Goal: Task Accomplishment & Management: Complete application form

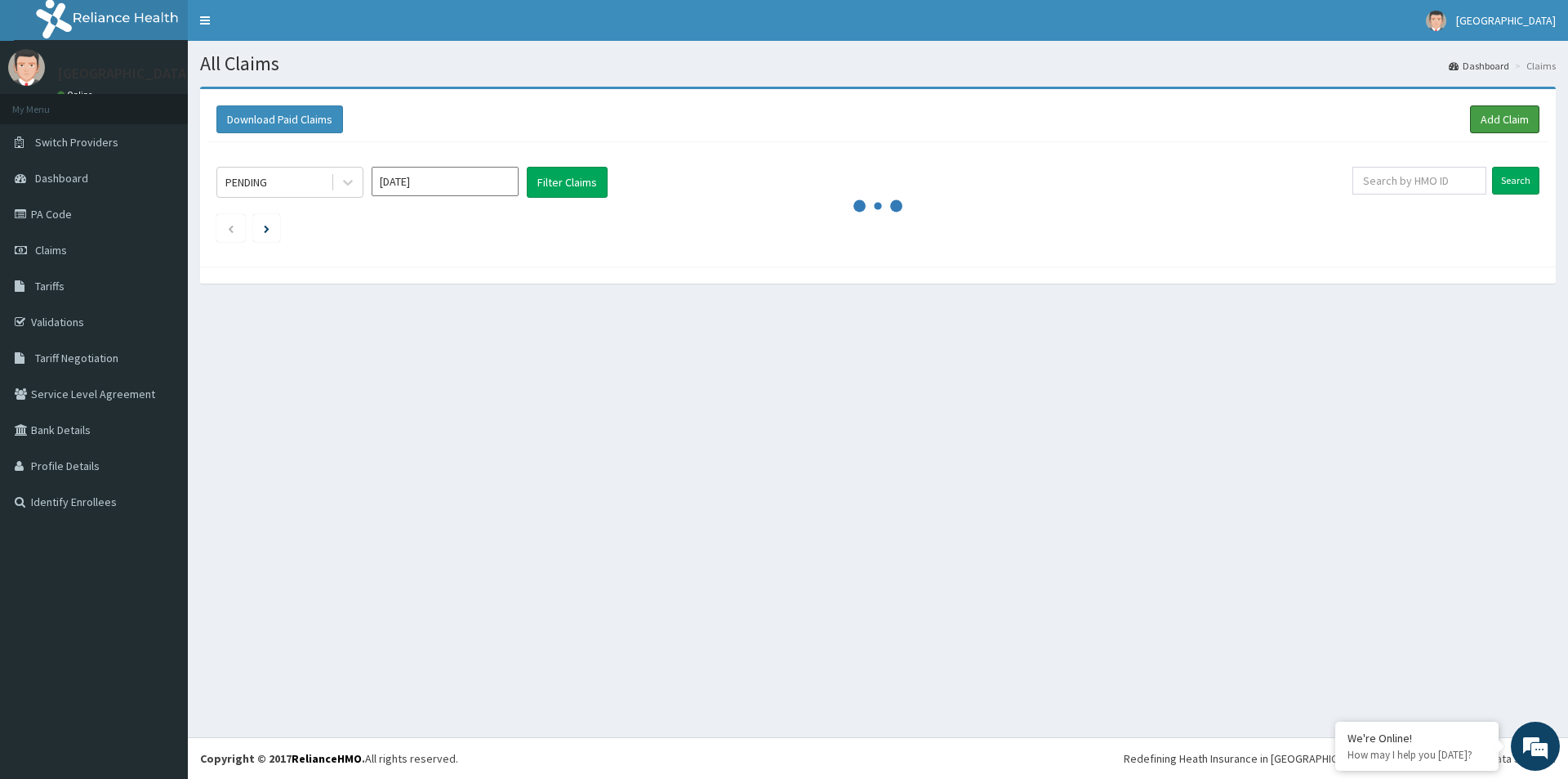
click at [1486, 113] on link "Add Claim" at bounding box center [1505, 119] width 70 height 28
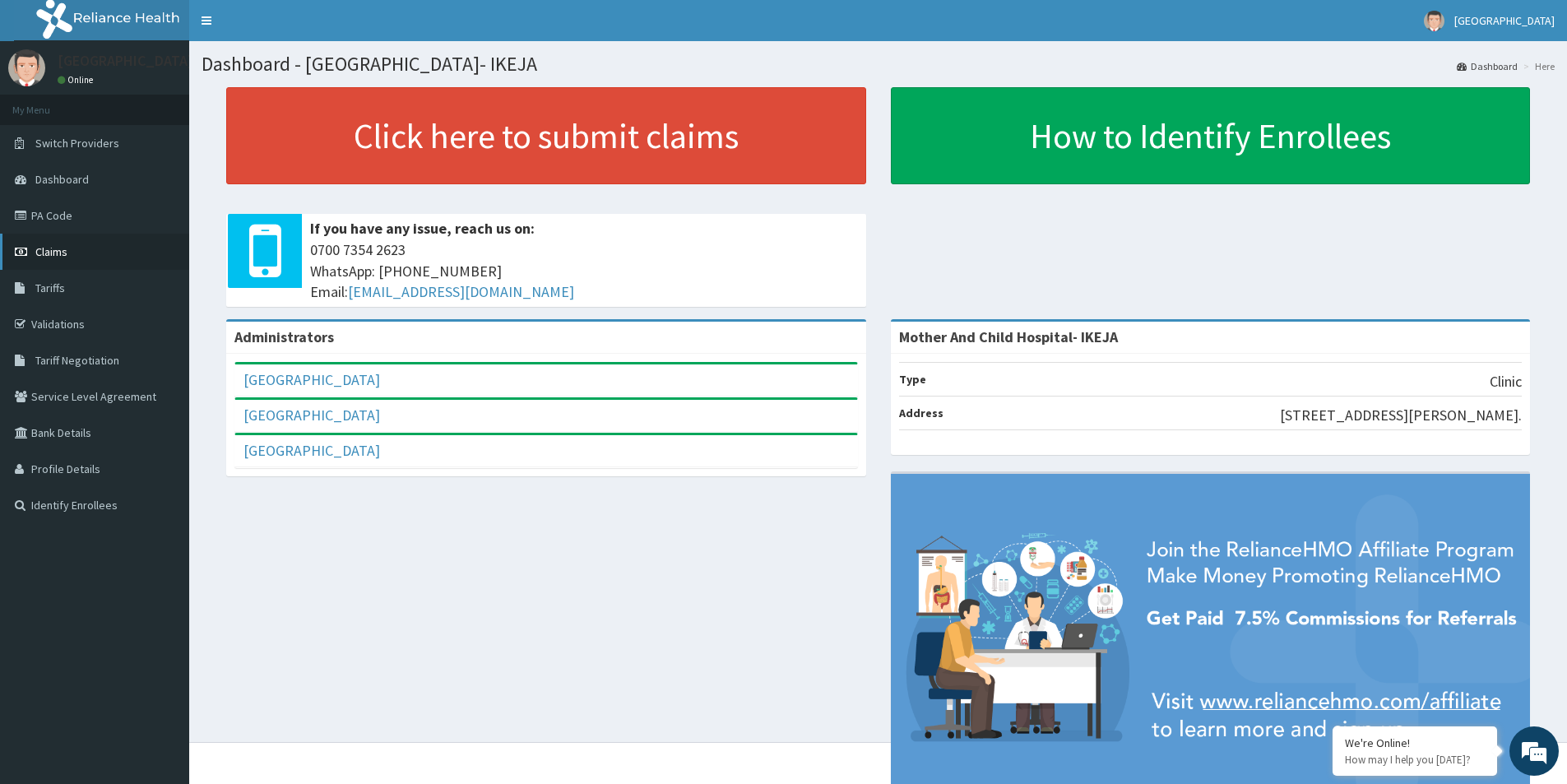
click at [46, 247] on span "Claims" at bounding box center [51, 251] width 32 height 15
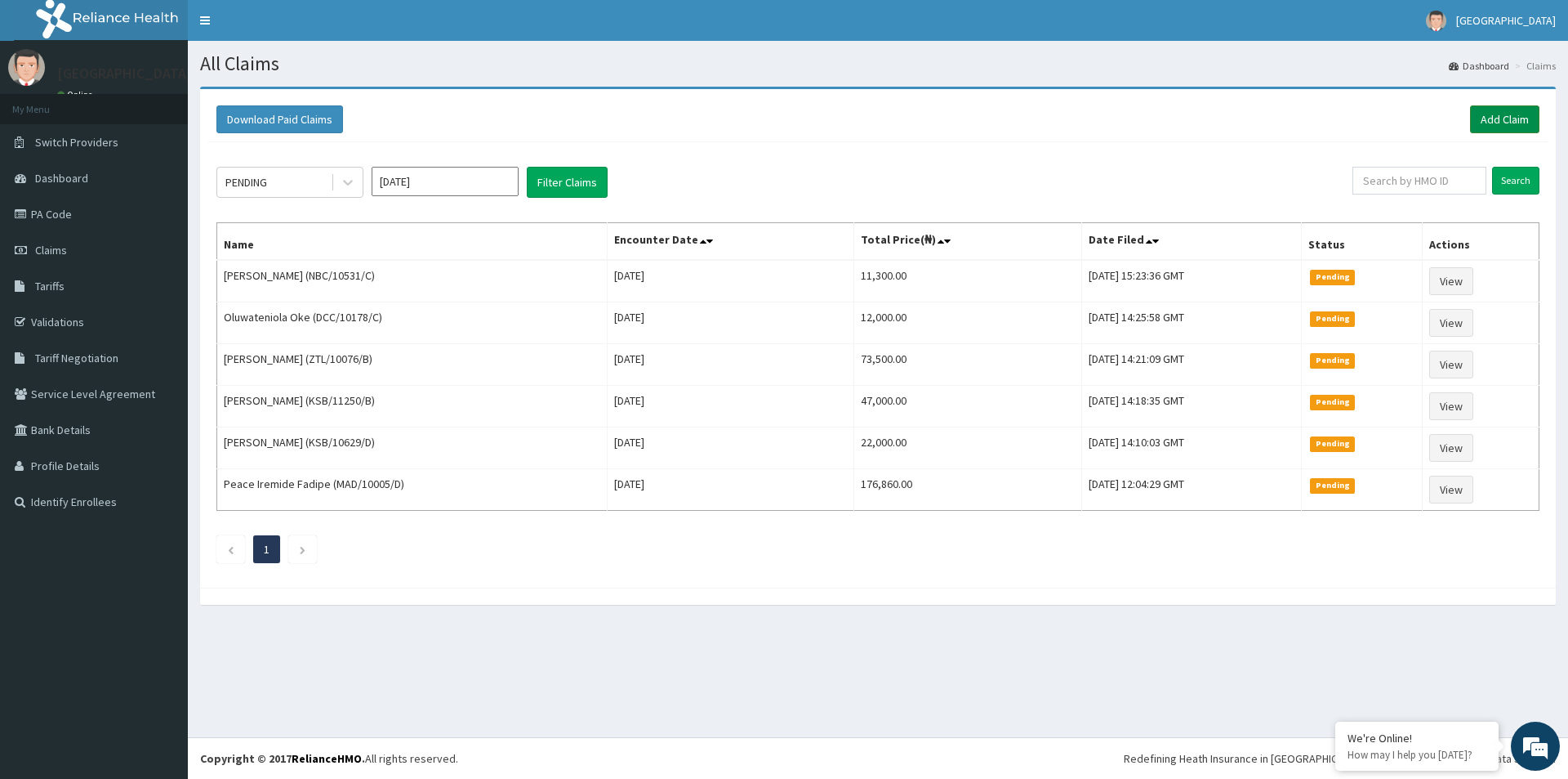
click at [1499, 116] on link "Add Claim" at bounding box center [1505, 119] width 70 height 28
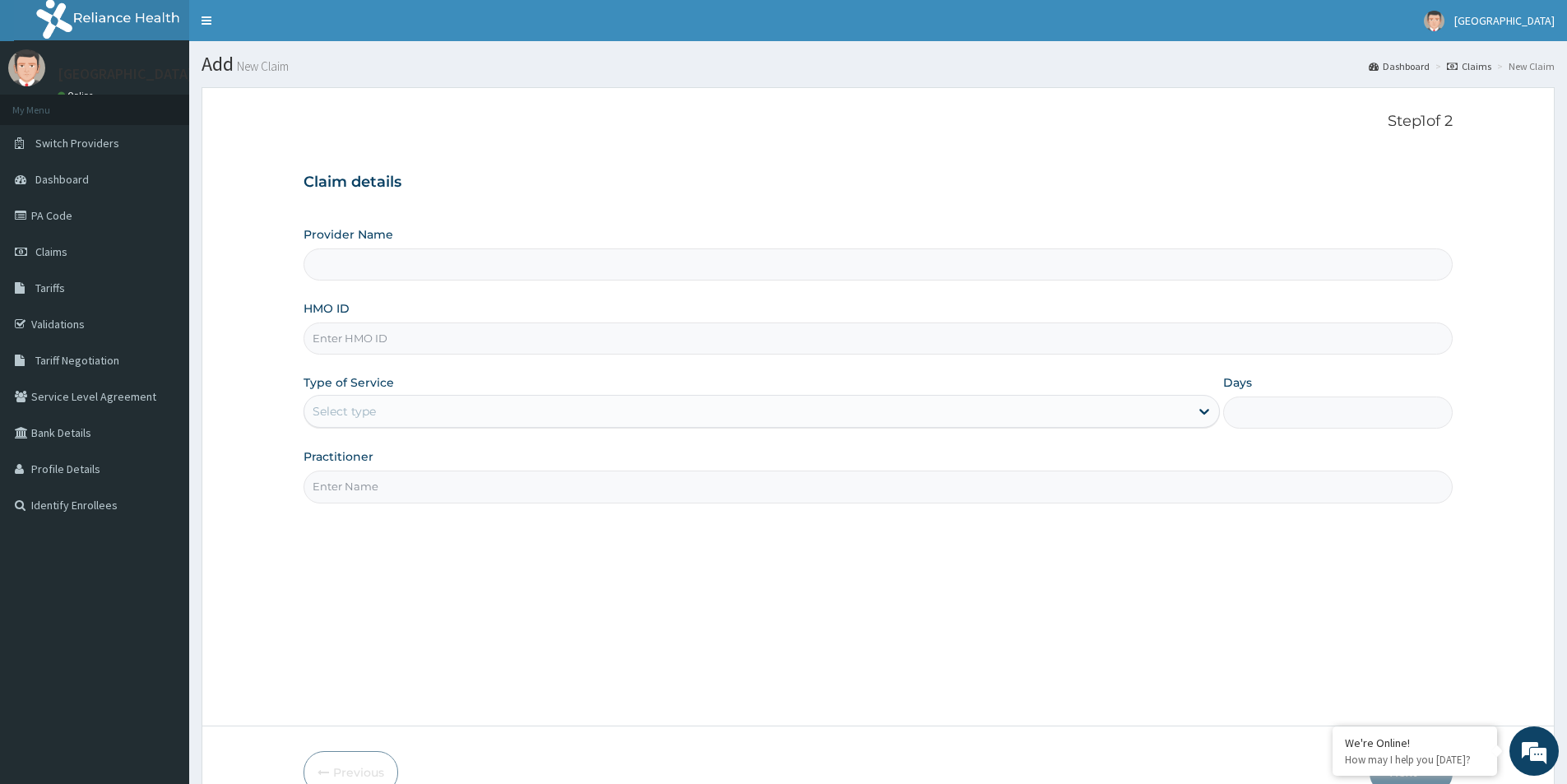
type input "Mother And Child Hospital- IKEJA"
click at [437, 334] on input "HMO ID" at bounding box center [879, 338] width 1150 height 32
type input "NBC/10531/A"
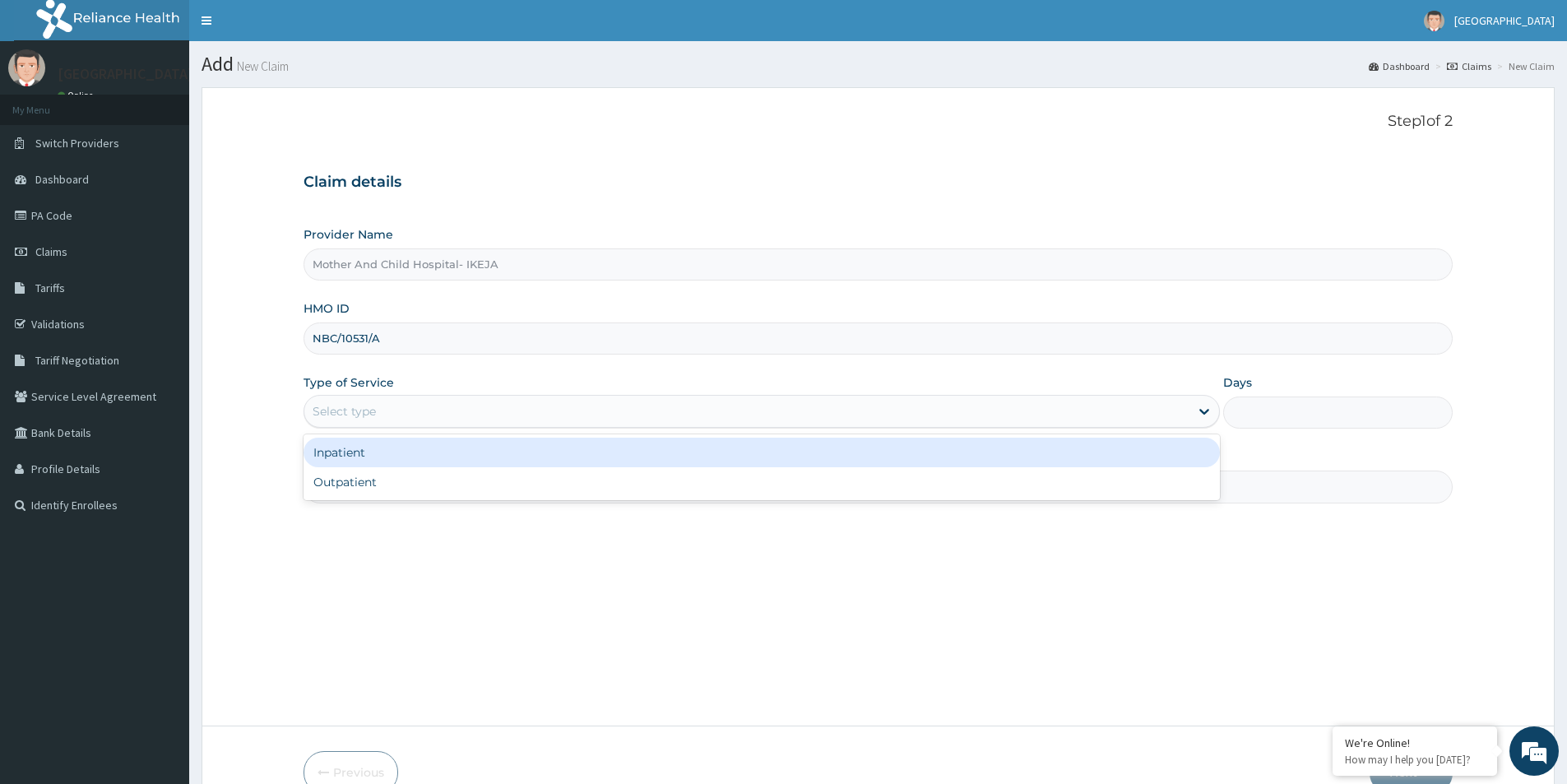
click at [341, 413] on div "Select type" at bounding box center [344, 411] width 63 height 17
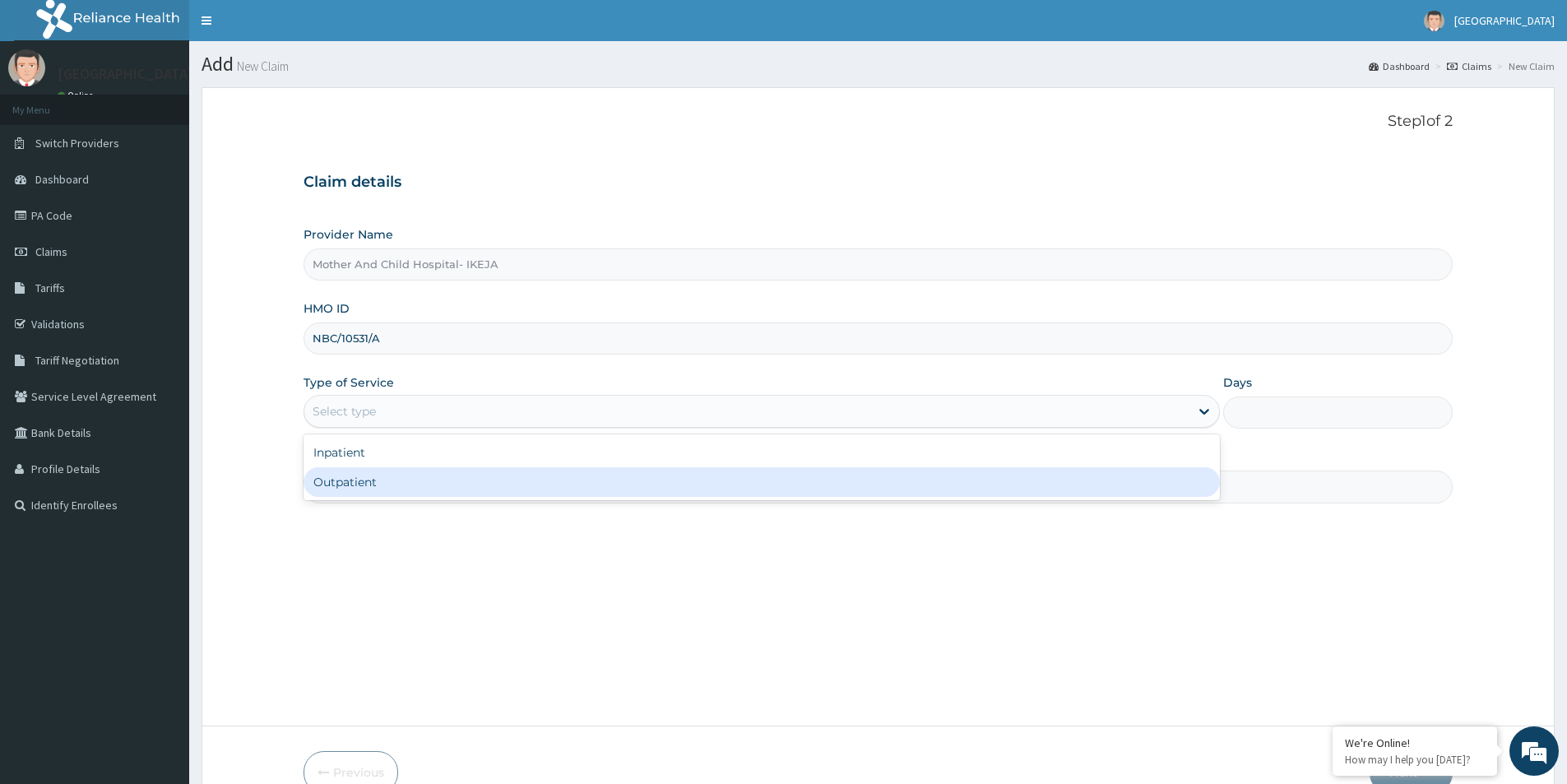
click at [335, 486] on div "Outpatient" at bounding box center [762, 482] width 917 height 29
type input "1"
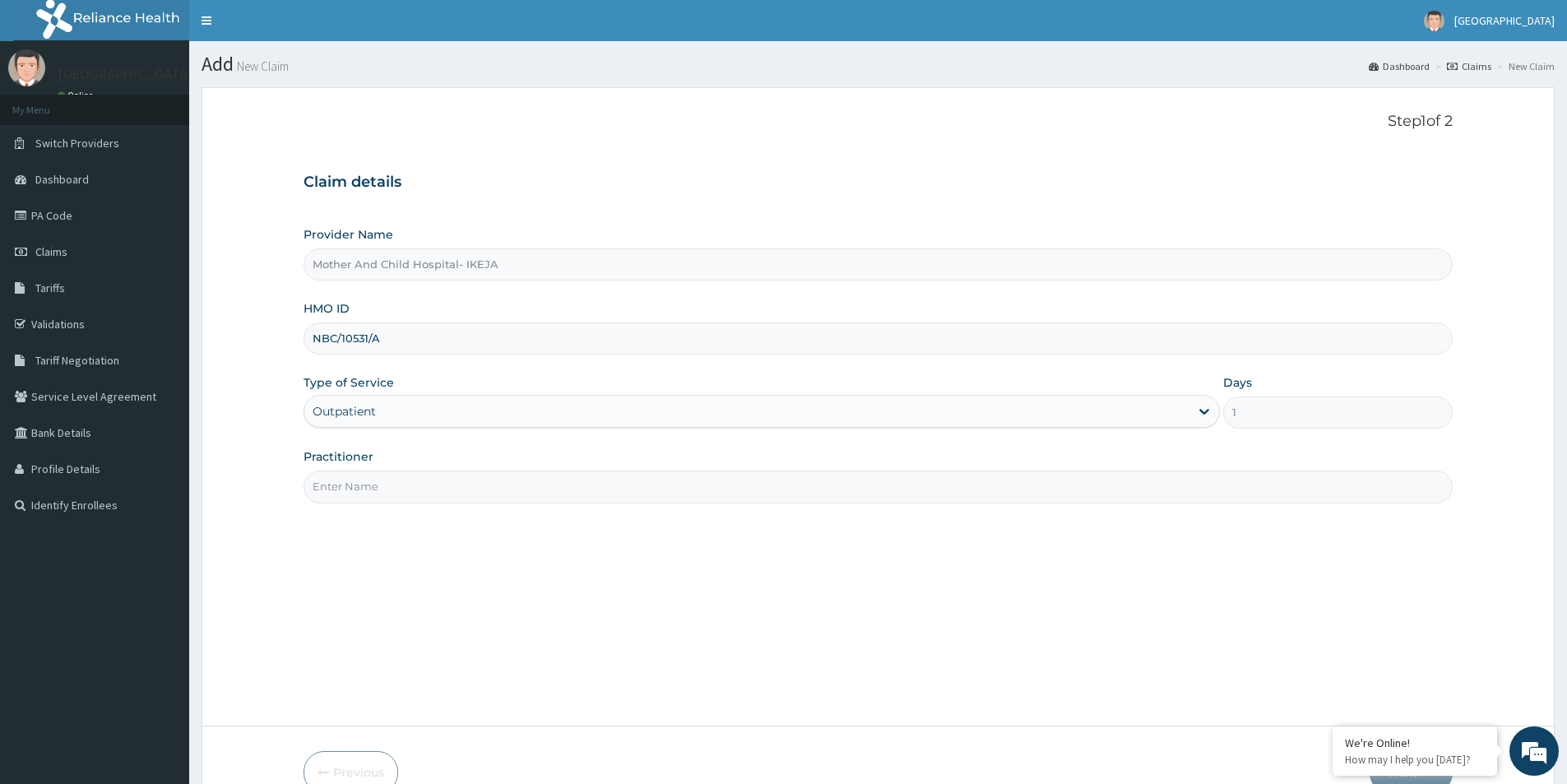
click at [333, 475] on input "Practitioner" at bounding box center [879, 486] width 1150 height 32
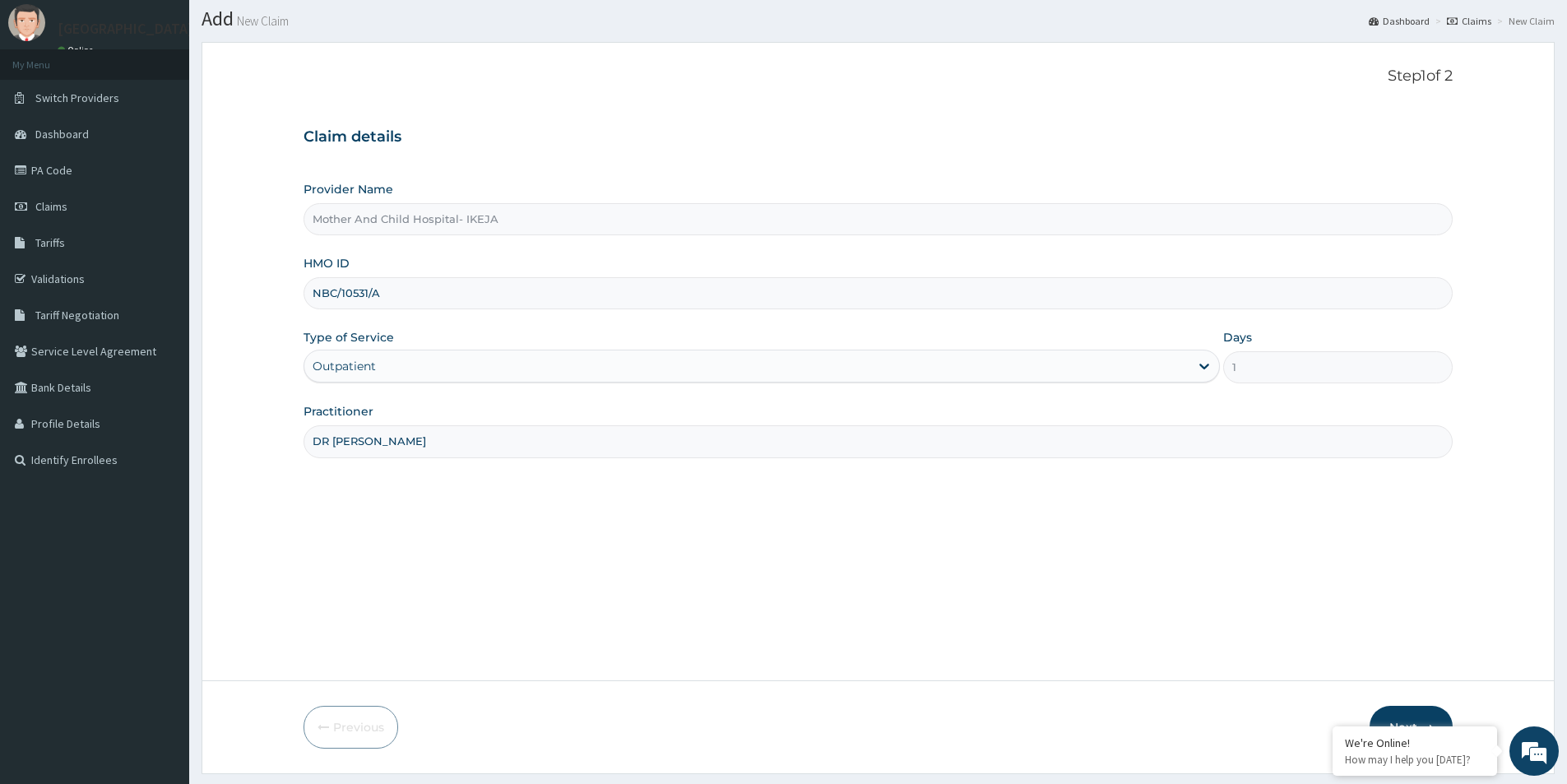
scroll to position [90, 0]
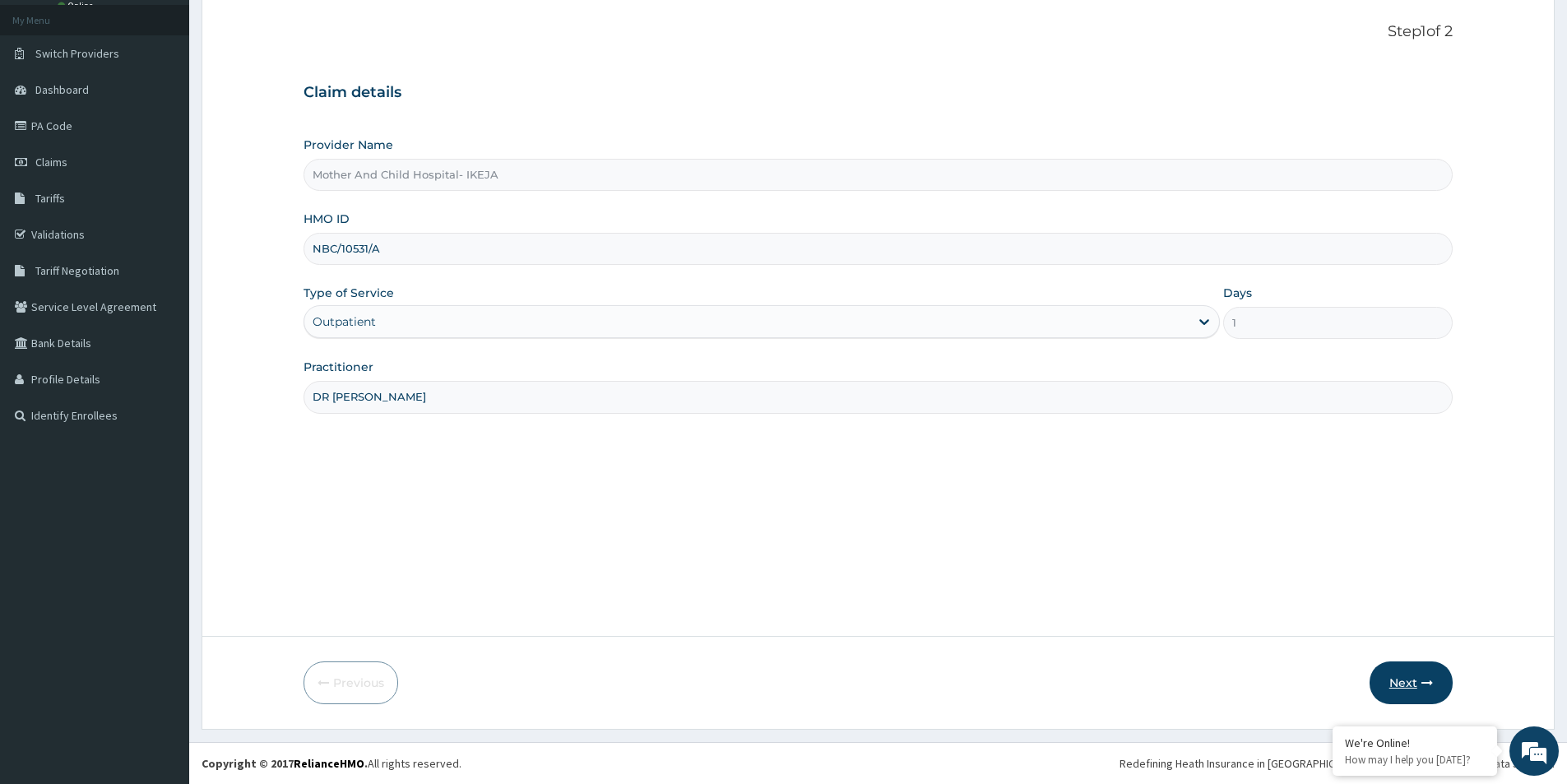
type input "DR KOREDELE"
click at [1397, 683] on button "Next" at bounding box center [1411, 683] width 83 height 43
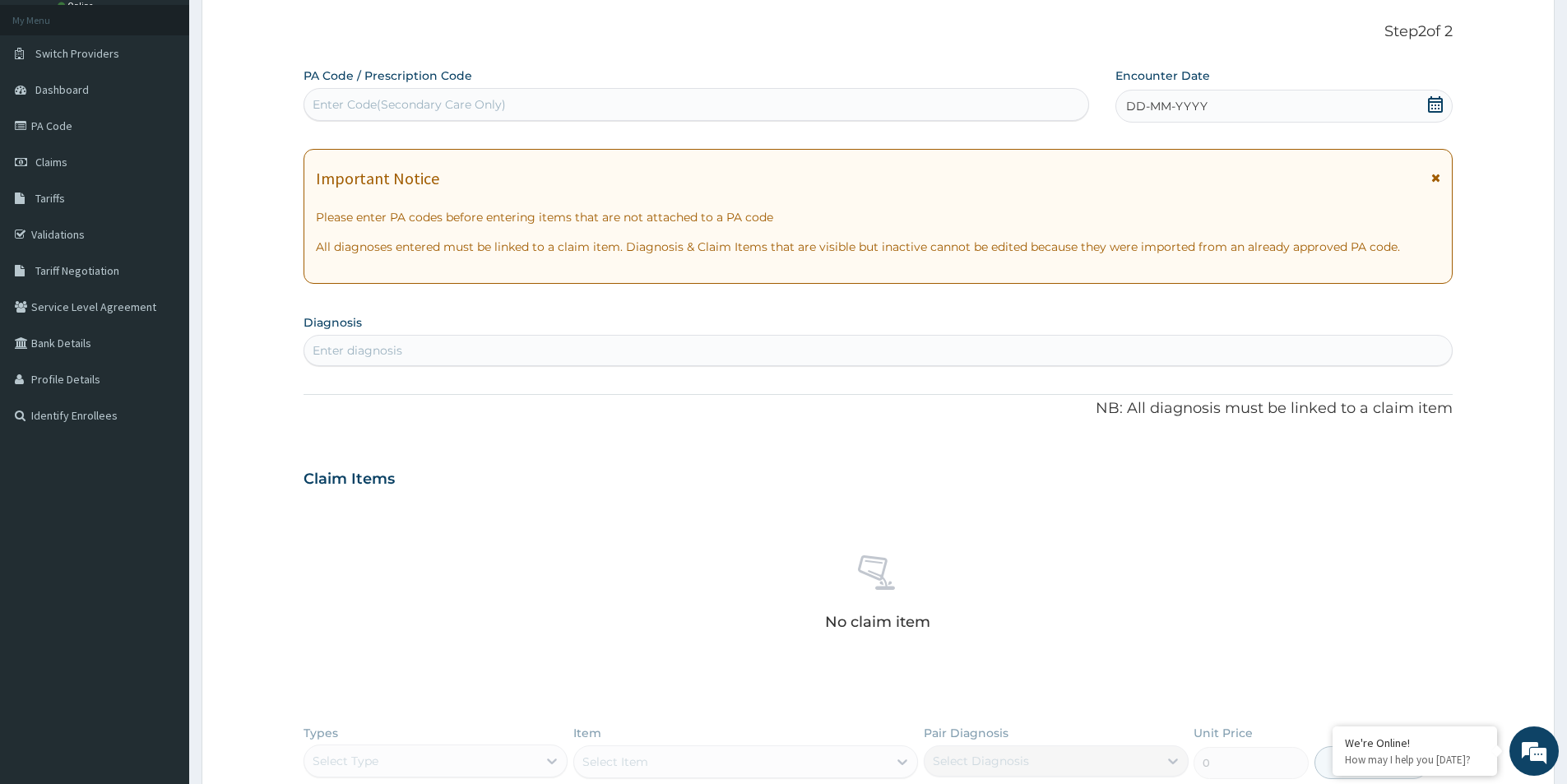
click at [1433, 105] on icon at bounding box center [1435, 104] width 17 height 17
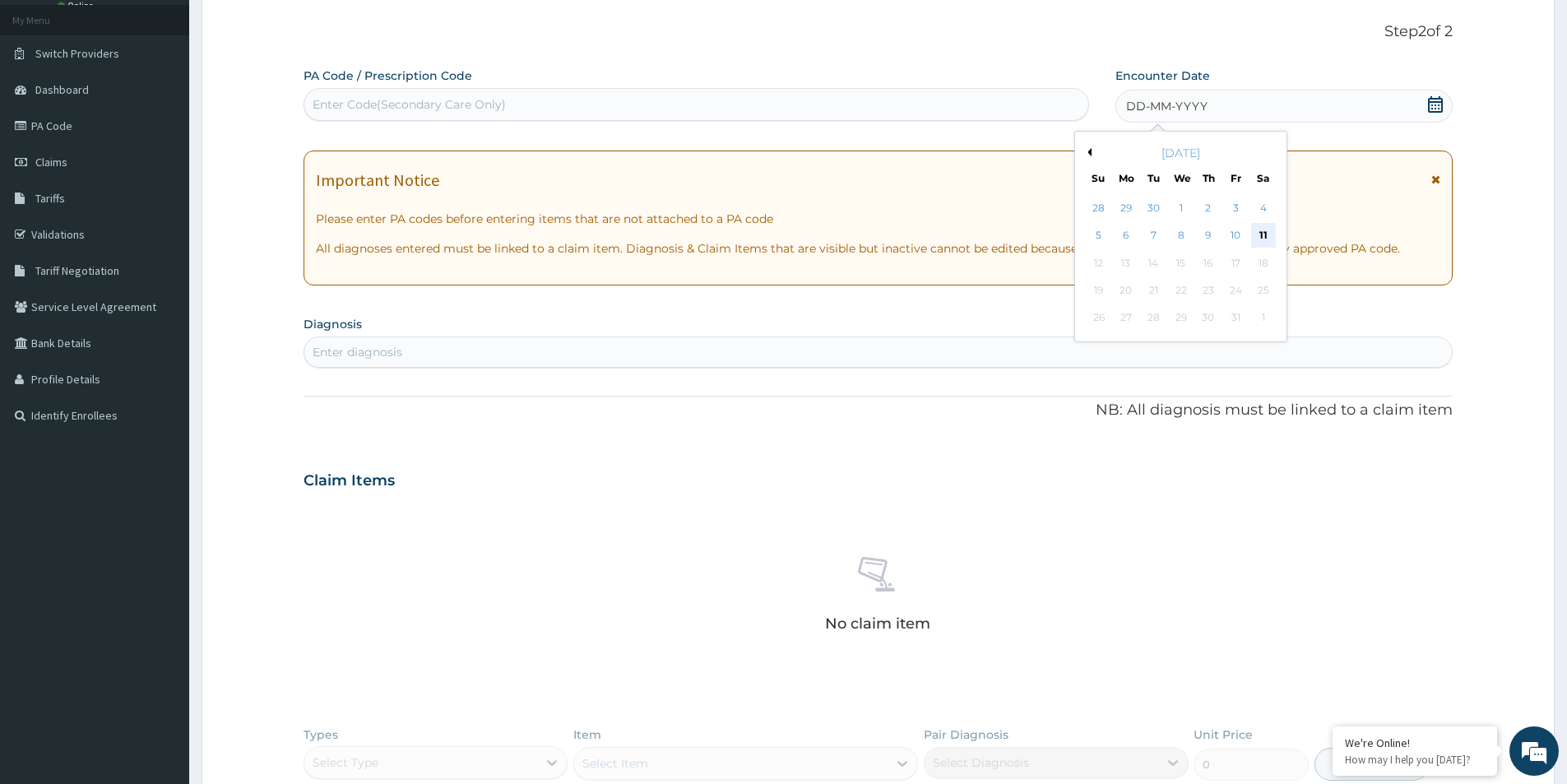
click at [1268, 231] on div "11" at bounding box center [1263, 236] width 24 height 24
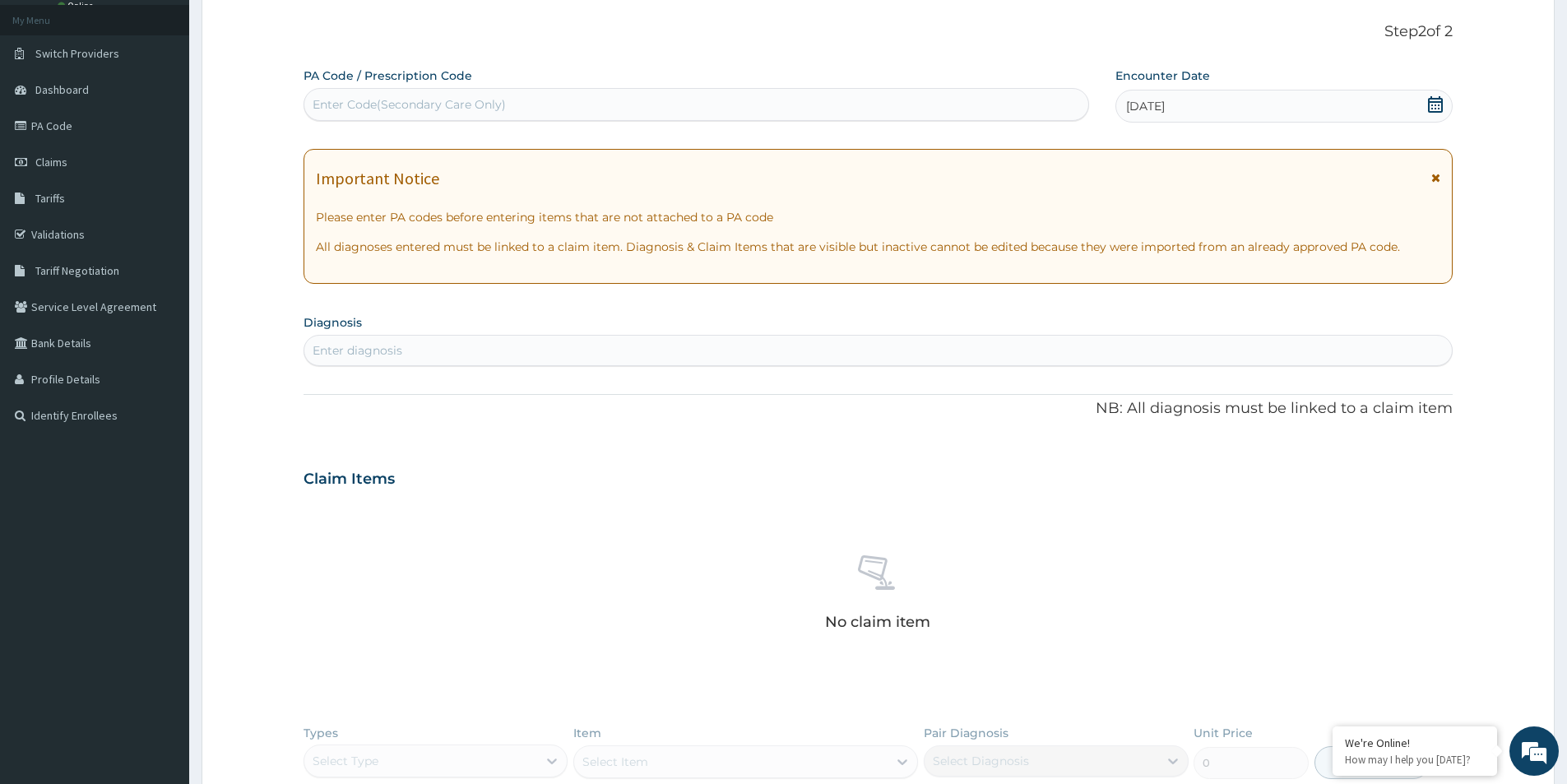
click at [450, 346] on div "Enter diagnosis" at bounding box center [878, 350] width 1148 height 26
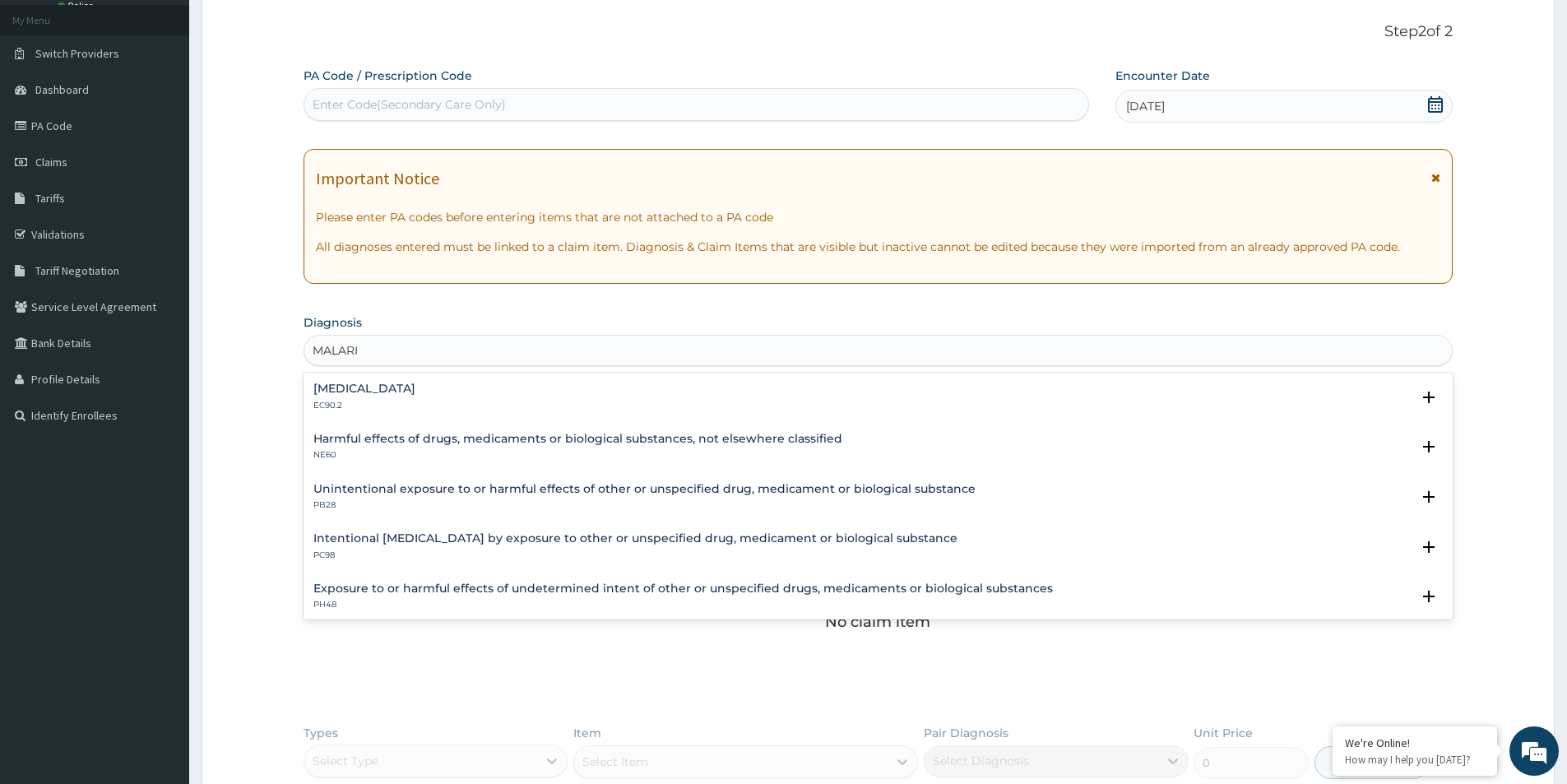
type input "MALARIA"
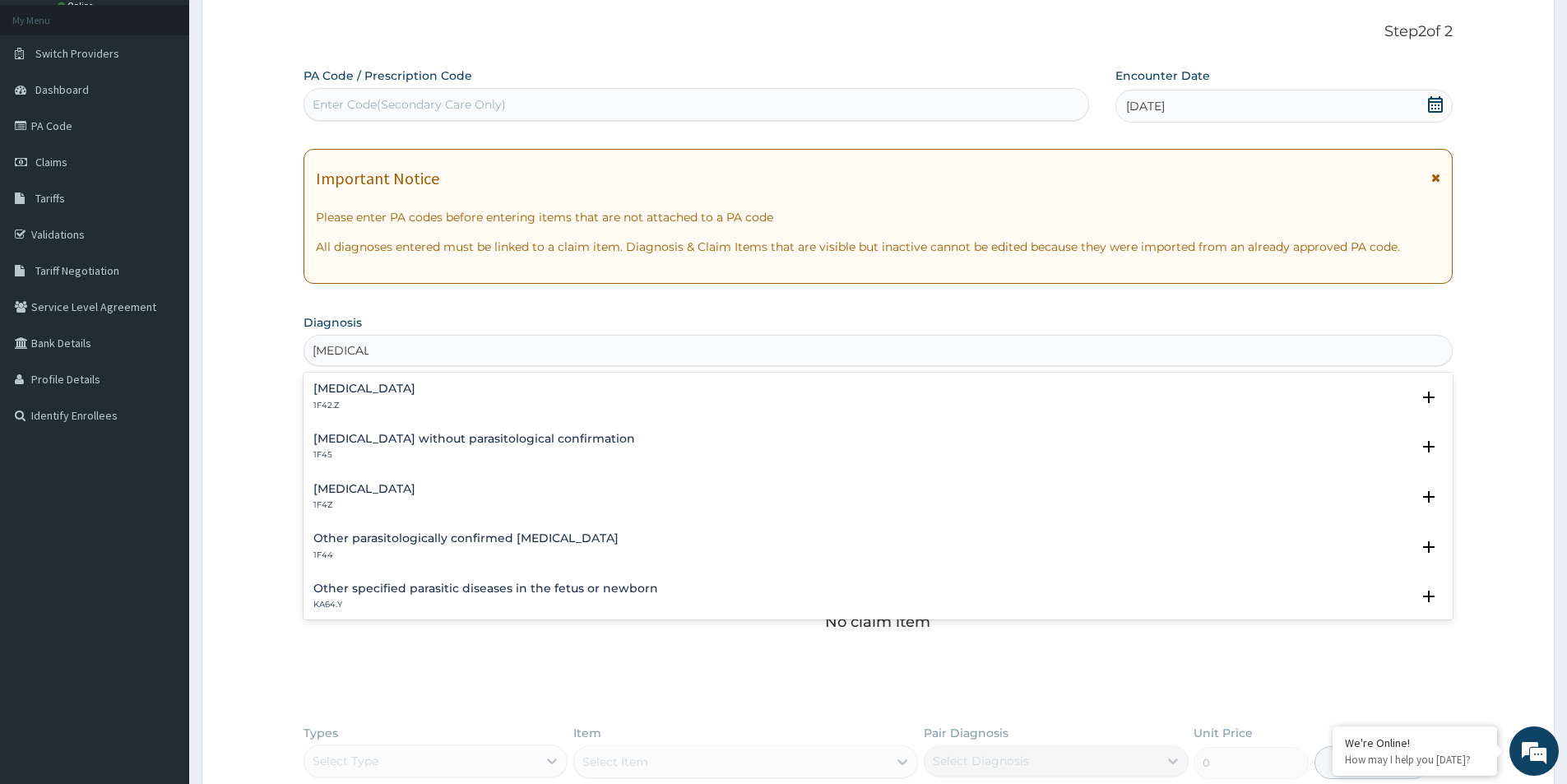
click at [354, 492] on h4 "Malaria, unspecified" at bounding box center [364, 489] width 102 height 13
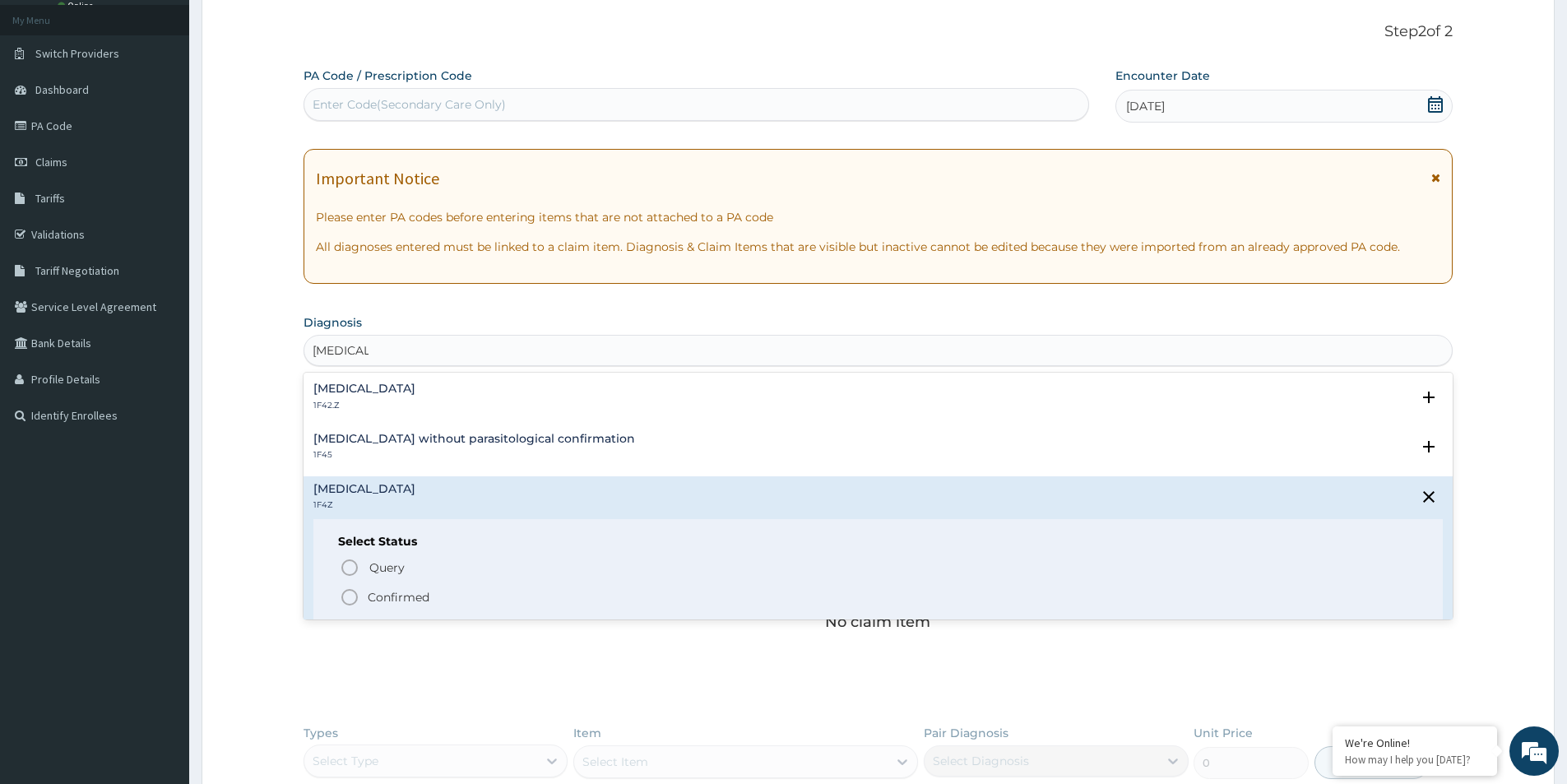
click at [353, 596] on icon "status option filled" at bounding box center [350, 597] width 19 height 19
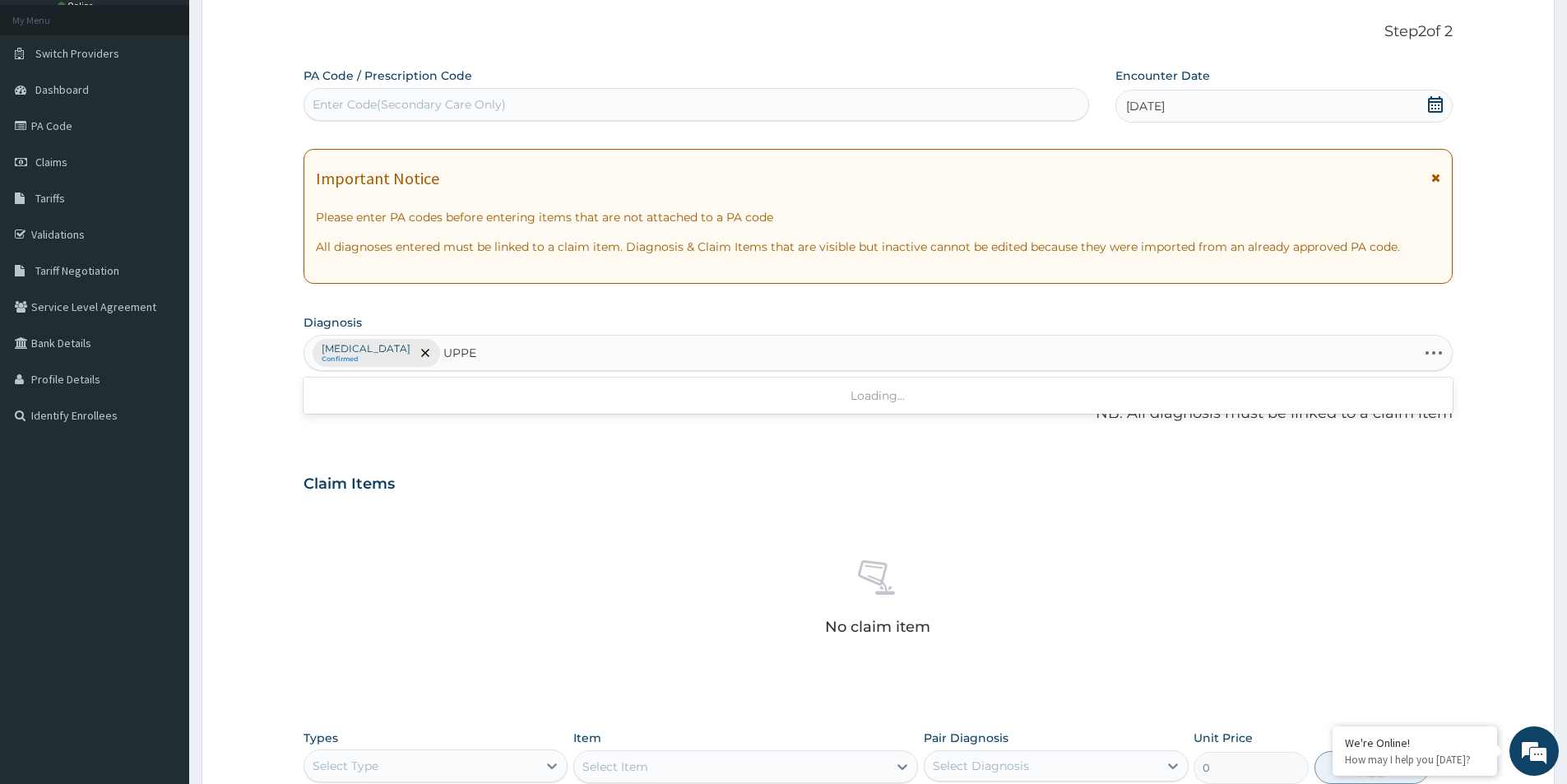
type input "UPPER"
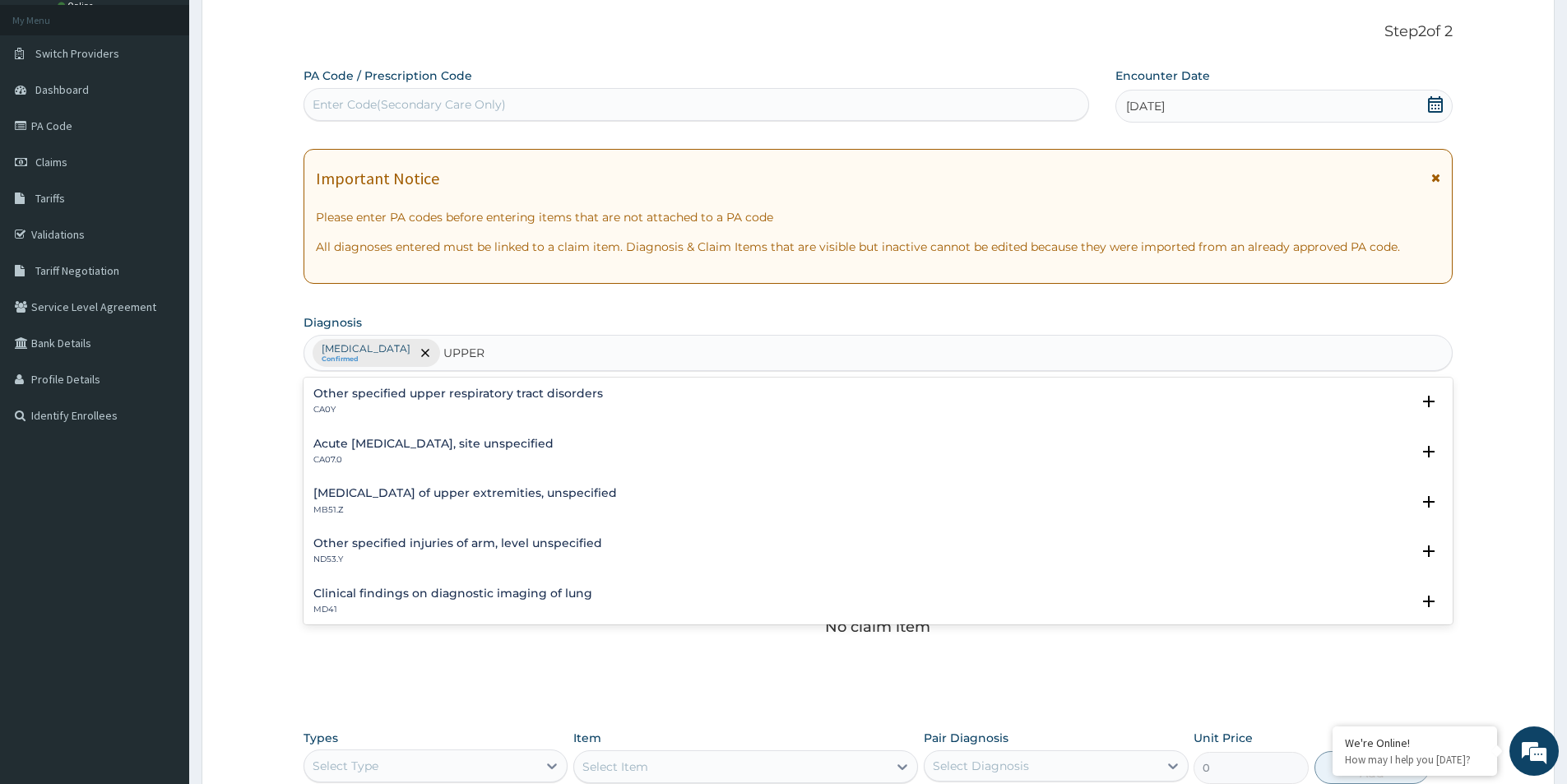
click at [420, 442] on h4 "Acute upper respiratory infection, site unspecified" at bounding box center [434, 443] width 241 height 13
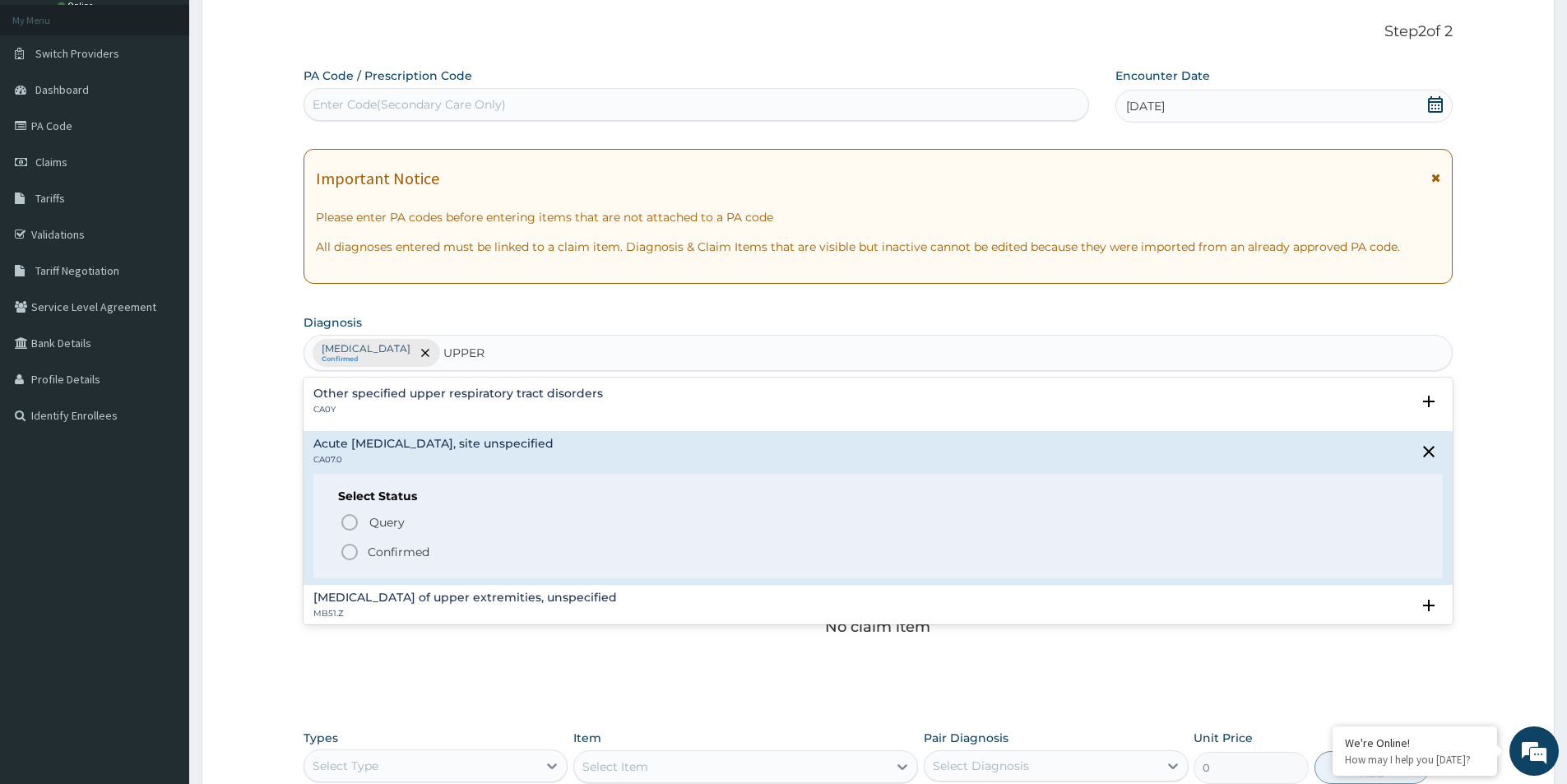
click at [352, 552] on icon "status option filled" at bounding box center [350, 551] width 19 height 19
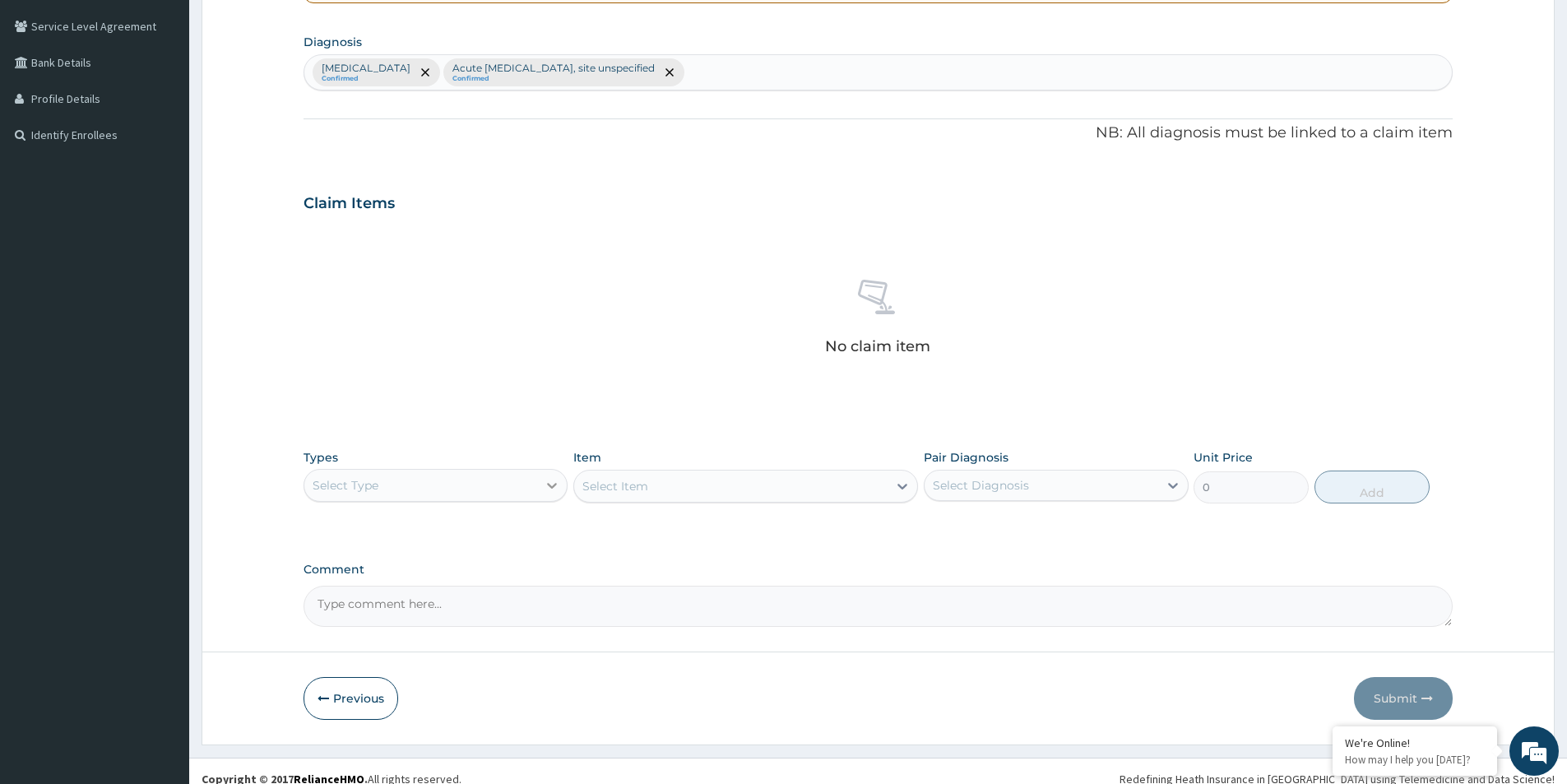
scroll to position [386, 0]
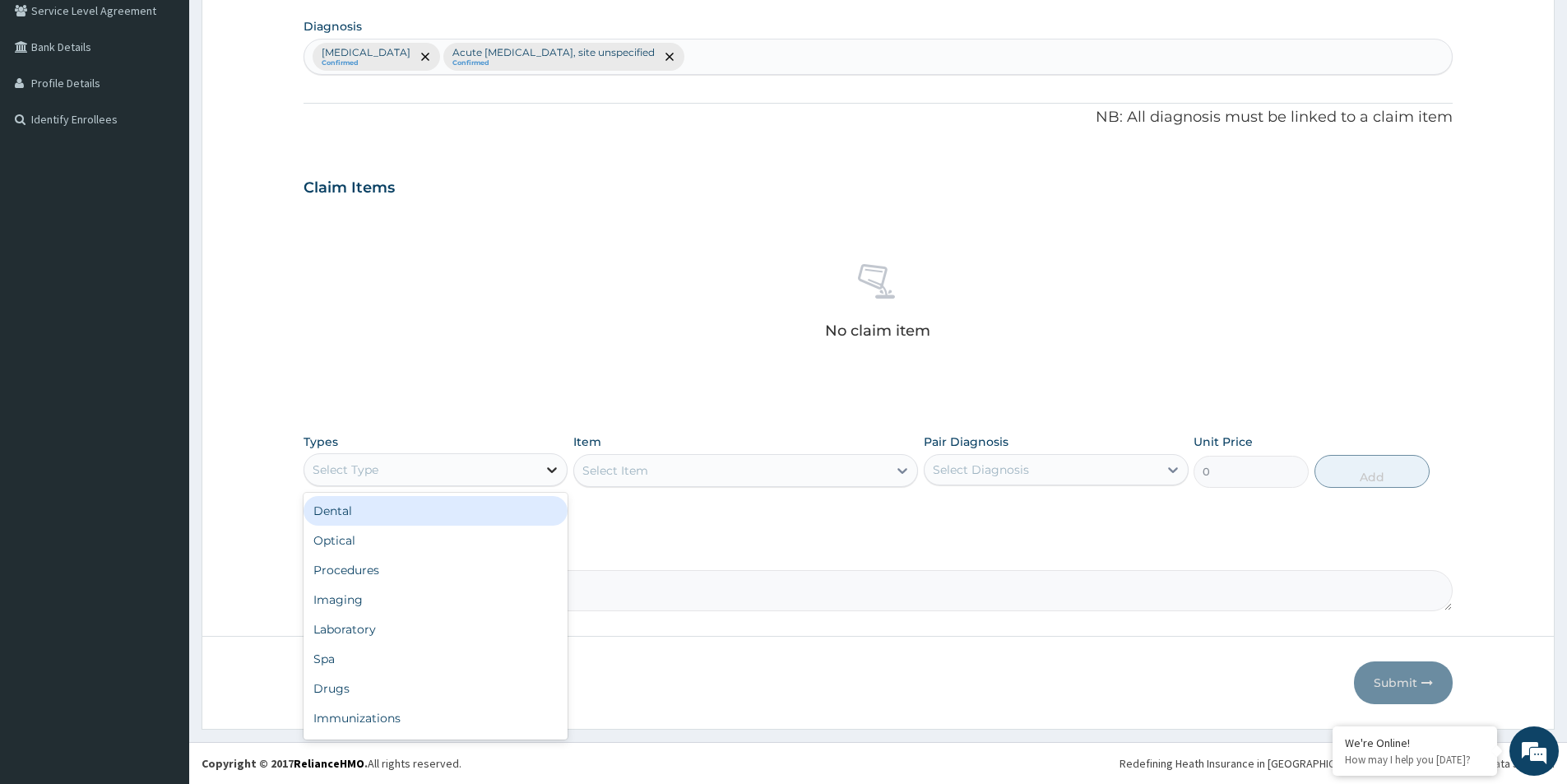
click at [550, 470] on icon at bounding box center [552, 469] width 17 height 17
click at [387, 579] on div "Procedures" at bounding box center [436, 570] width 264 height 29
click at [795, 509] on div "Types Procedures Item Select Item Pair Diagnosis Select Diagnosis Unit Price 0 …" at bounding box center [879, 473] width 1150 height 95
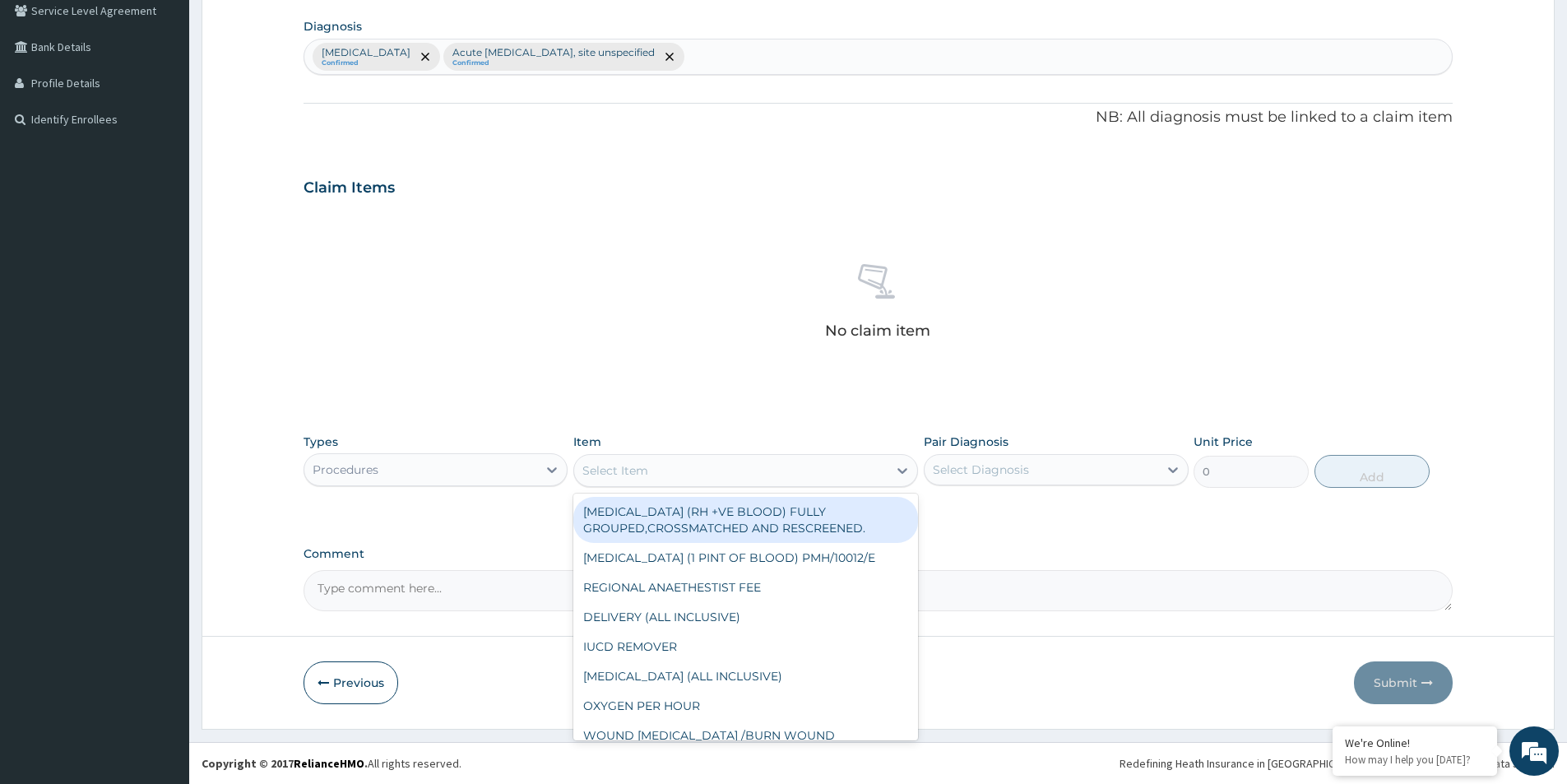
click at [744, 472] on div "Select Item" at bounding box center [731, 469] width 314 height 26
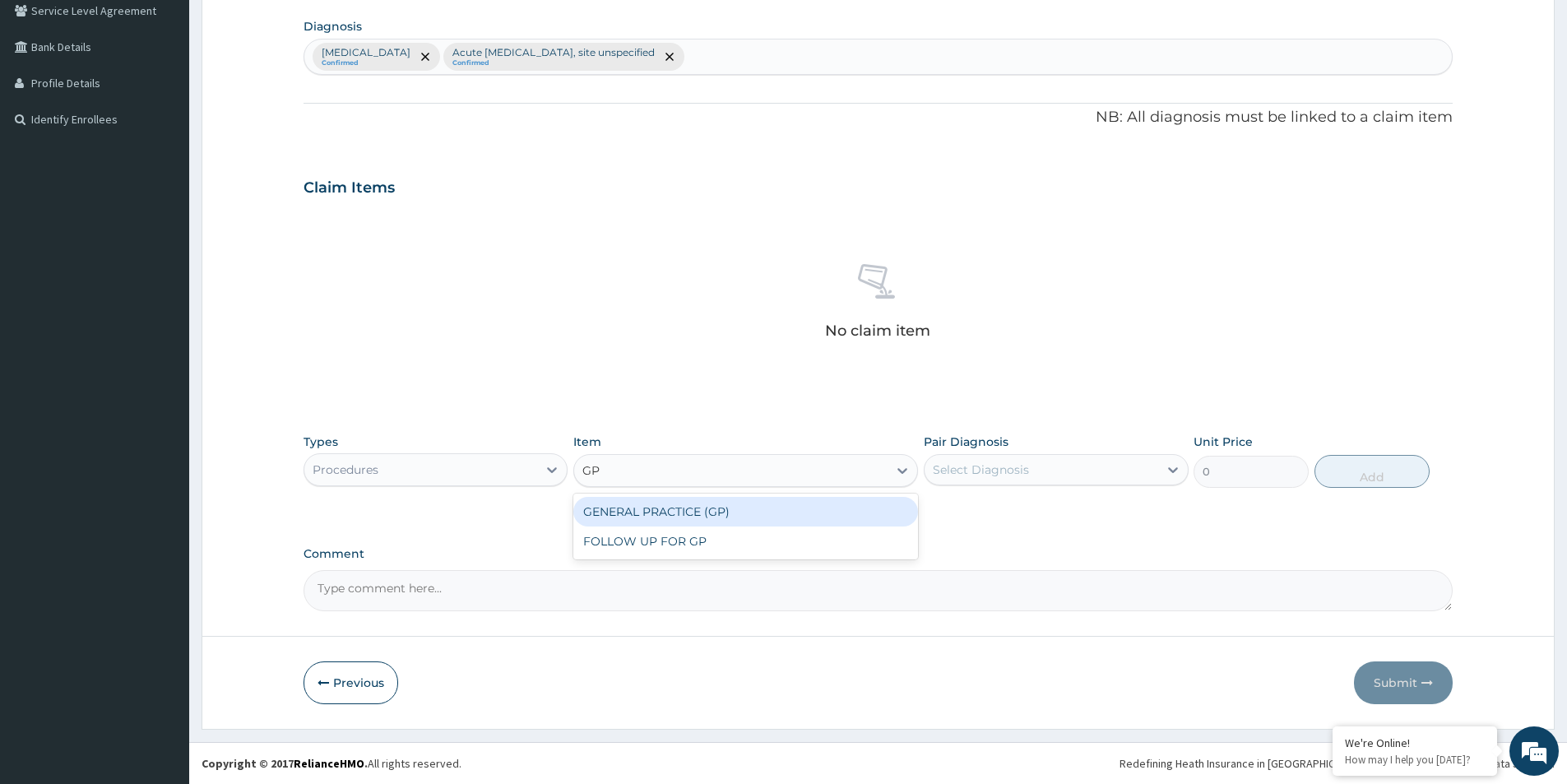
type input "GP"
click at [690, 505] on div "GENERAL PRACTICE (GP)" at bounding box center [745, 511] width 345 height 29
type input "4000"
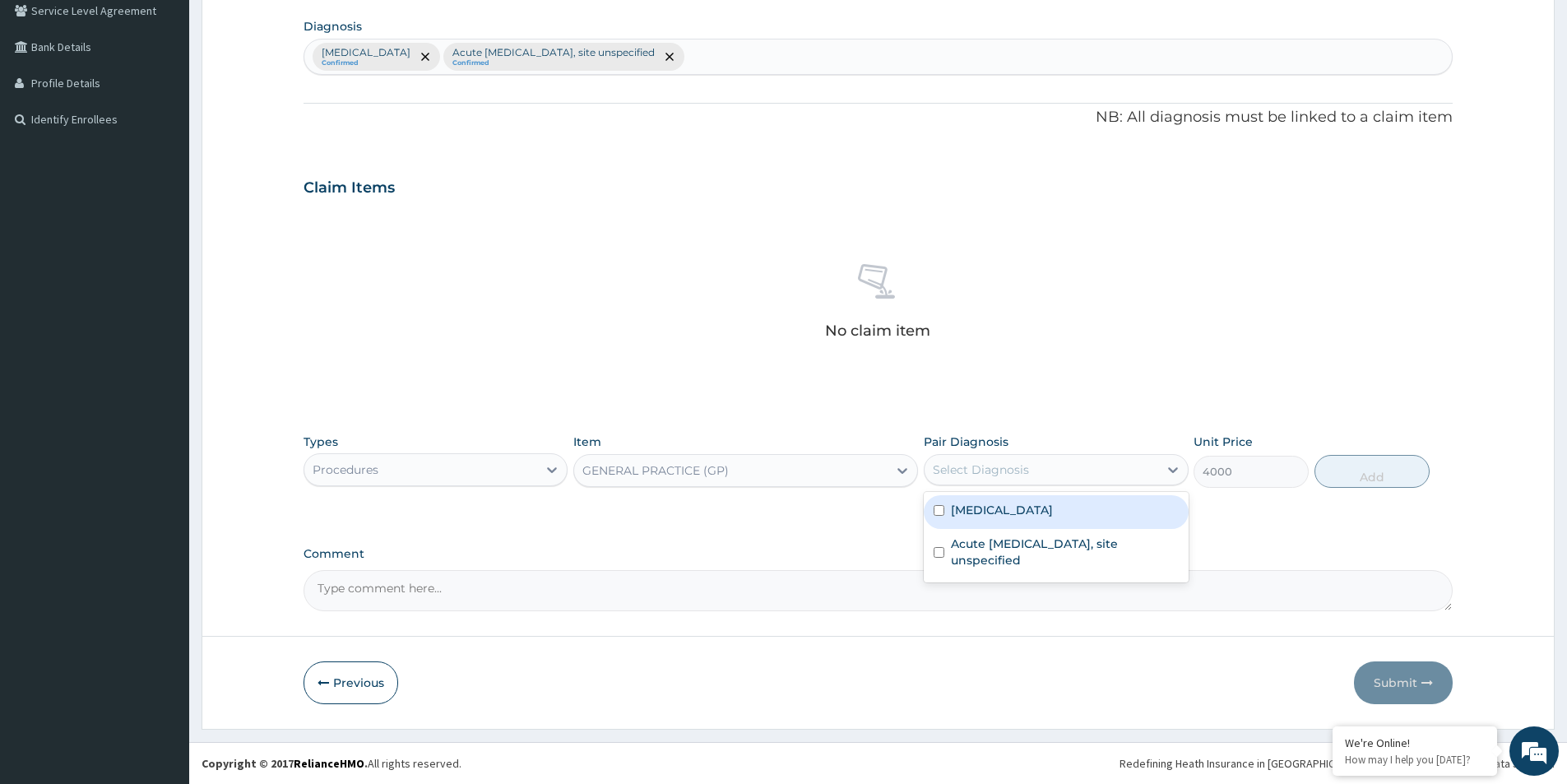
click at [986, 465] on div "Select Diagnosis" at bounding box center [980, 469] width 96 height 17
click at [940, 509] on input "checkbox" at bounding box center [938, 509] width 11 height 11
checkbox input "true"
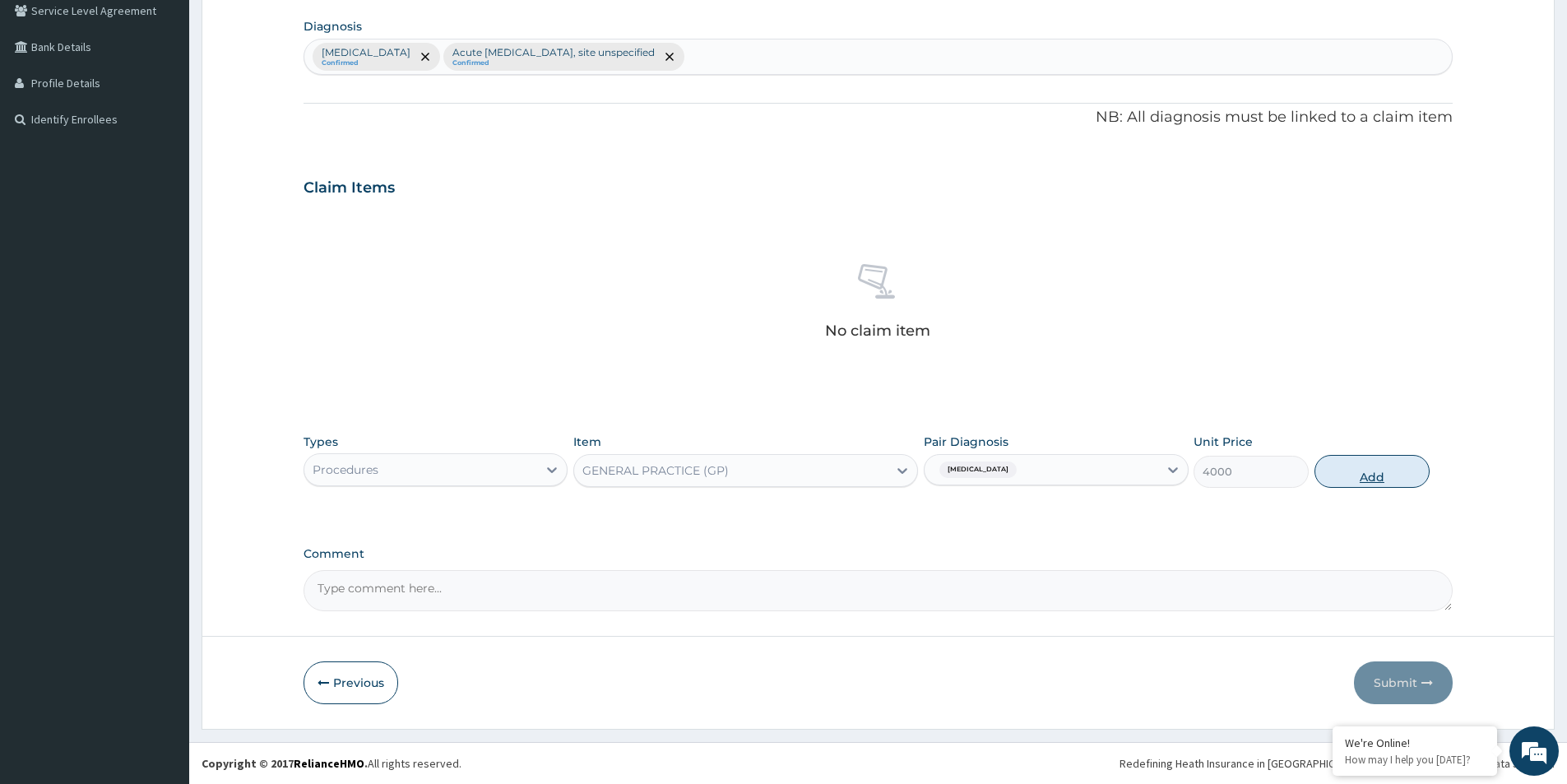
click at [1358, 467] on button "Add" at bounding box center [1372, 471] width 115 height 33
type input "0"
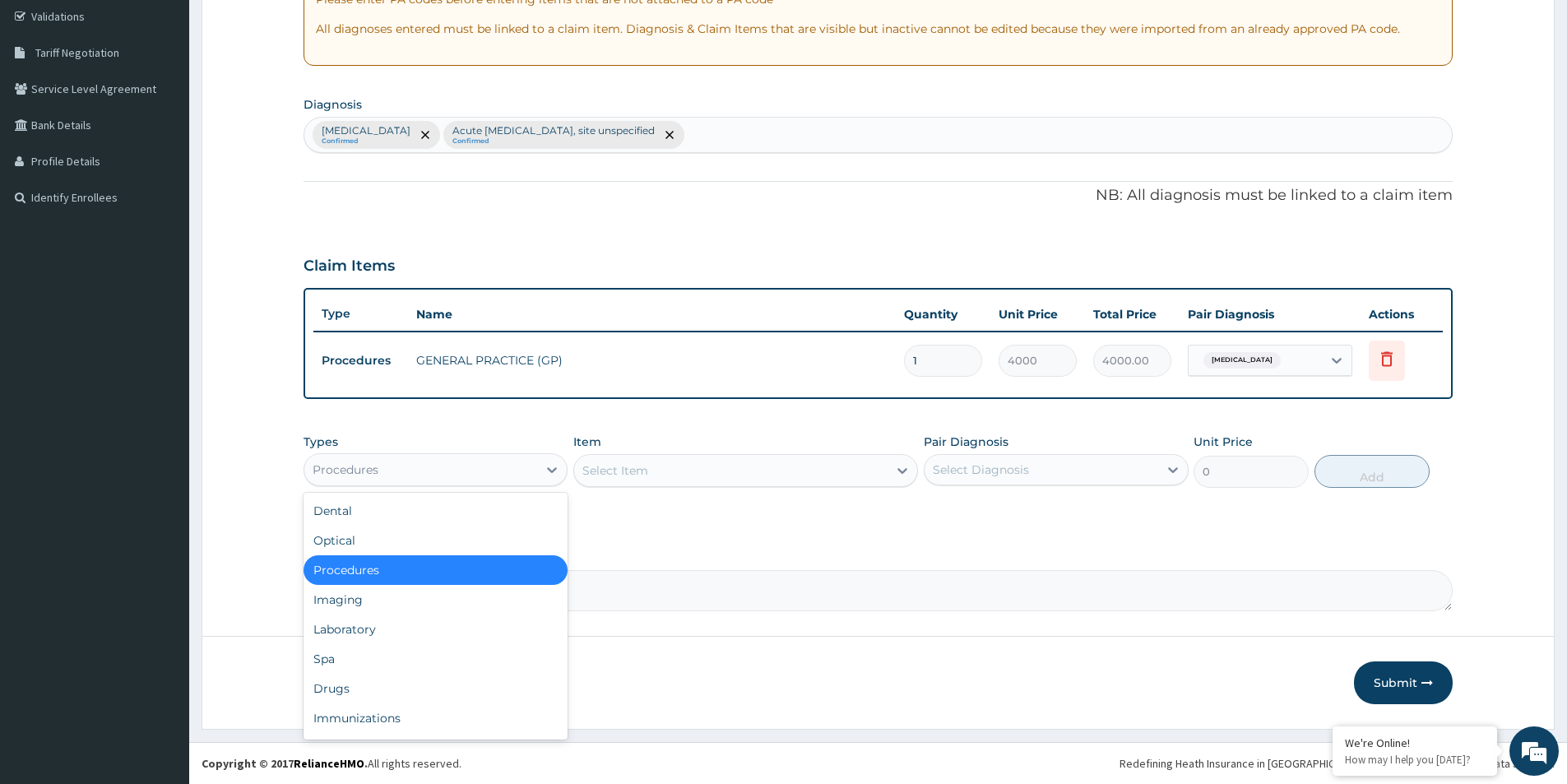
click at [437, 473] on div "Procedures" at bounding box center [420, 469] width 233 height 26
click at [359, 631] on div "Laboratory" at bounding box center [436, 629] width 264 height 29
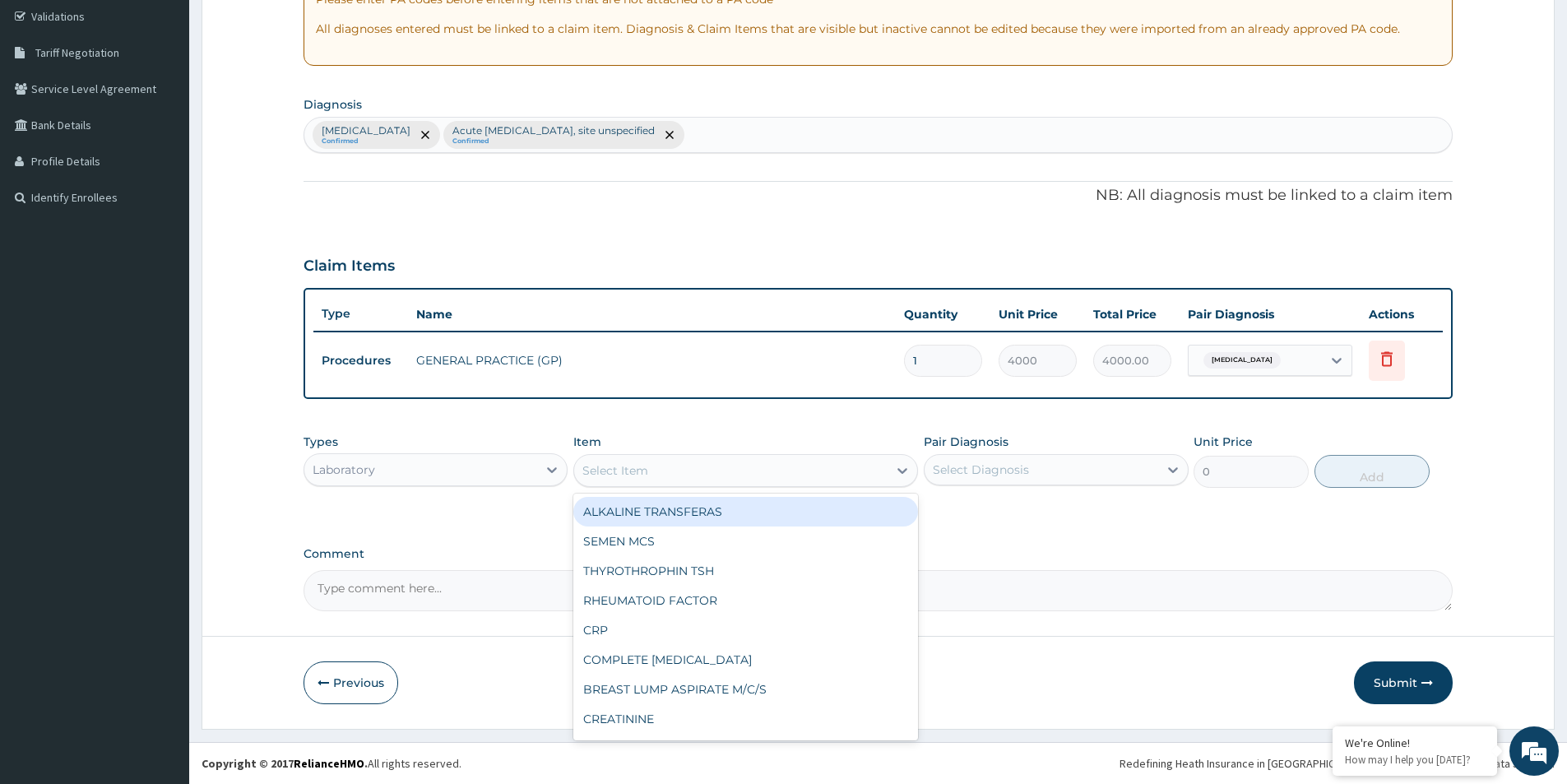
click at [670, 468] on div "Select Item" at bounding box center [731, 469] width 314 height 26
type input "FBC"
click at [638, 509] on div "FULL BLOOD COUNT (FBC)" at bounding box center [745, 511] width 345 height 29
type input "2400"
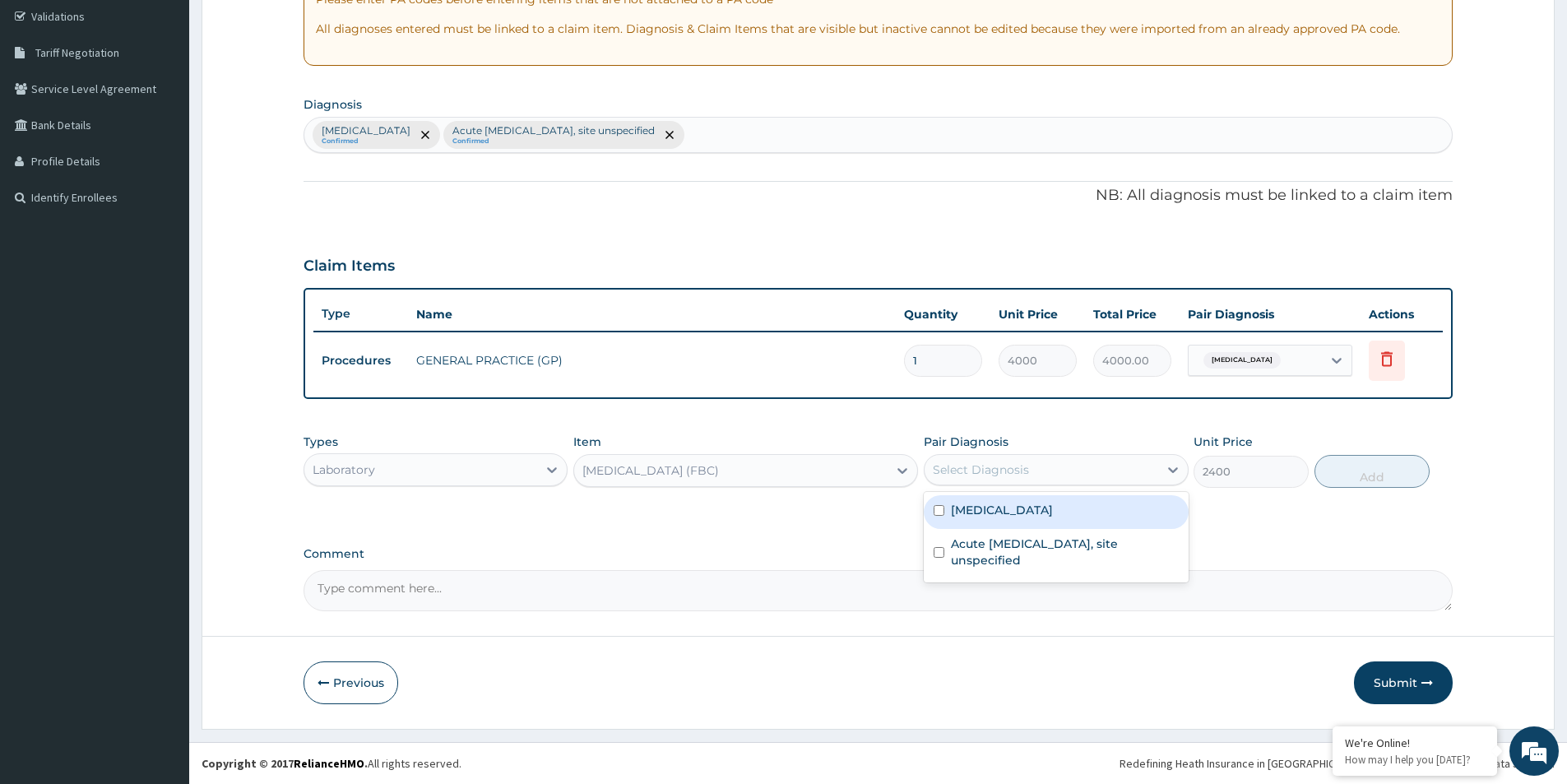
click at [1018, 465] on div "Select Diagnosis" at bounding box center [980, 469] width 96 height 17
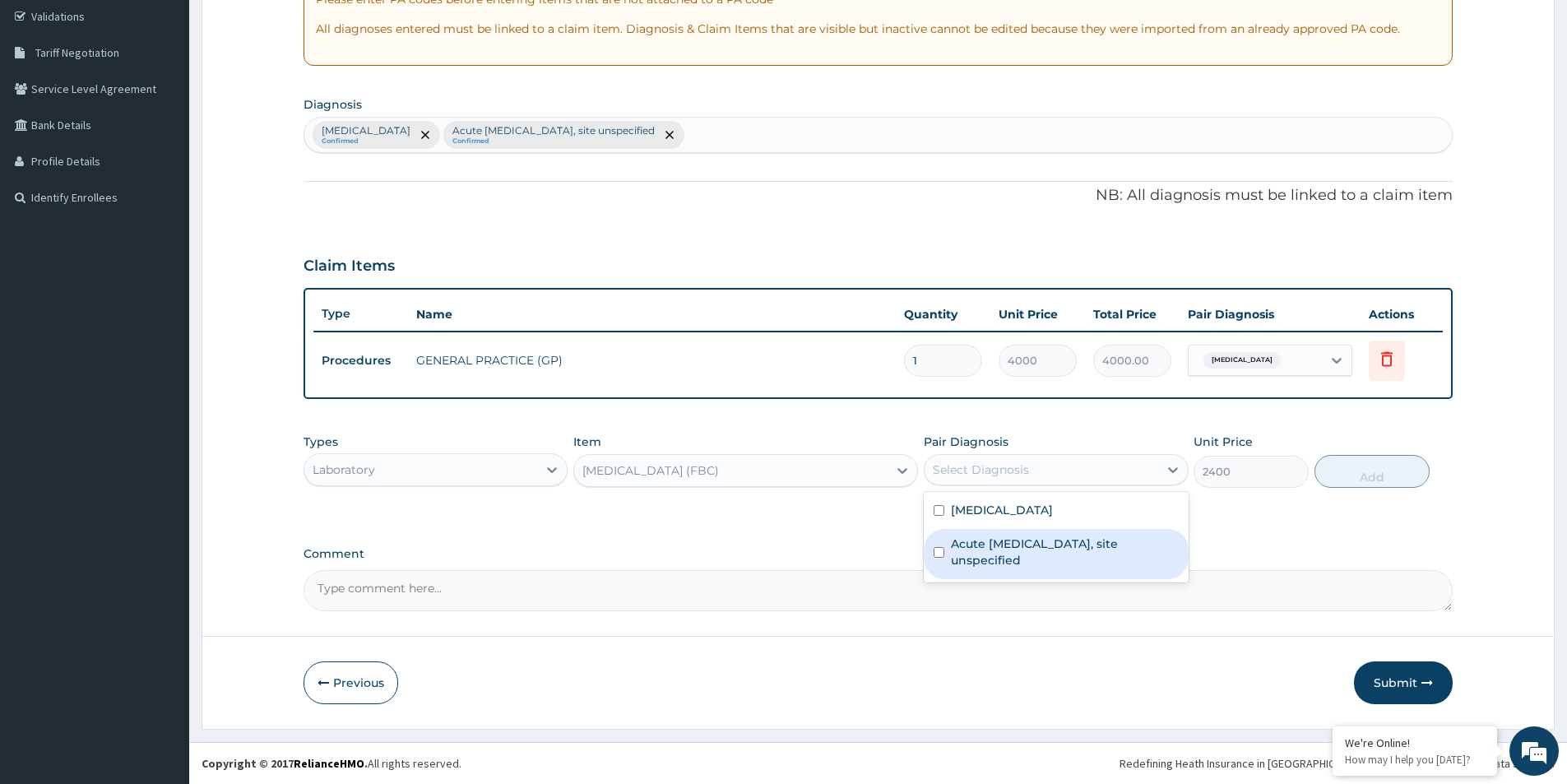
click at [940, 551] on input "checkbox" at bounding box center [938, 551] width 11 height 11
checkbox input "true"
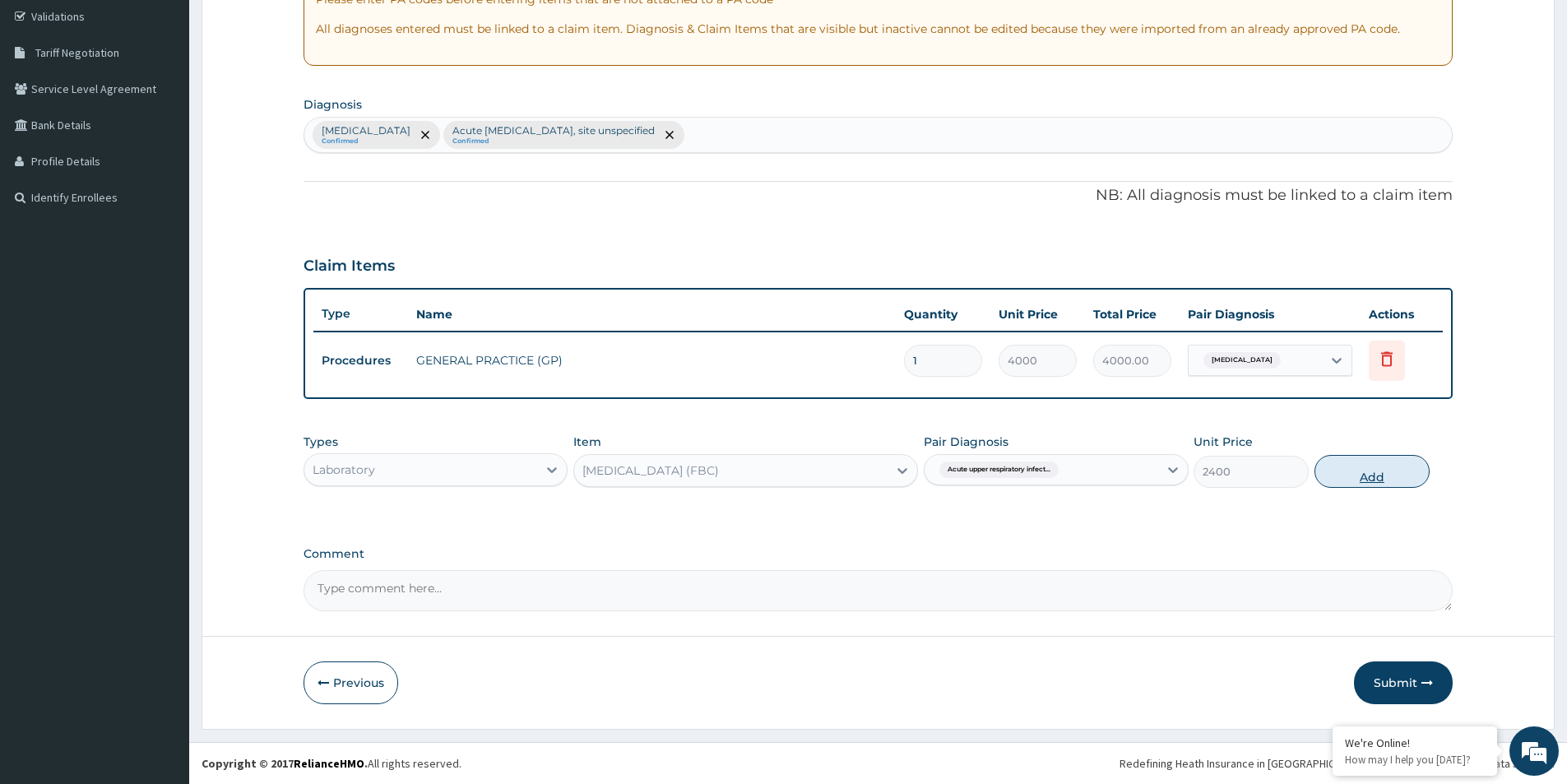
click at [1359, 469] on button "Add" at bounding box center [1372, 471] width 115 height 33
type input "0"
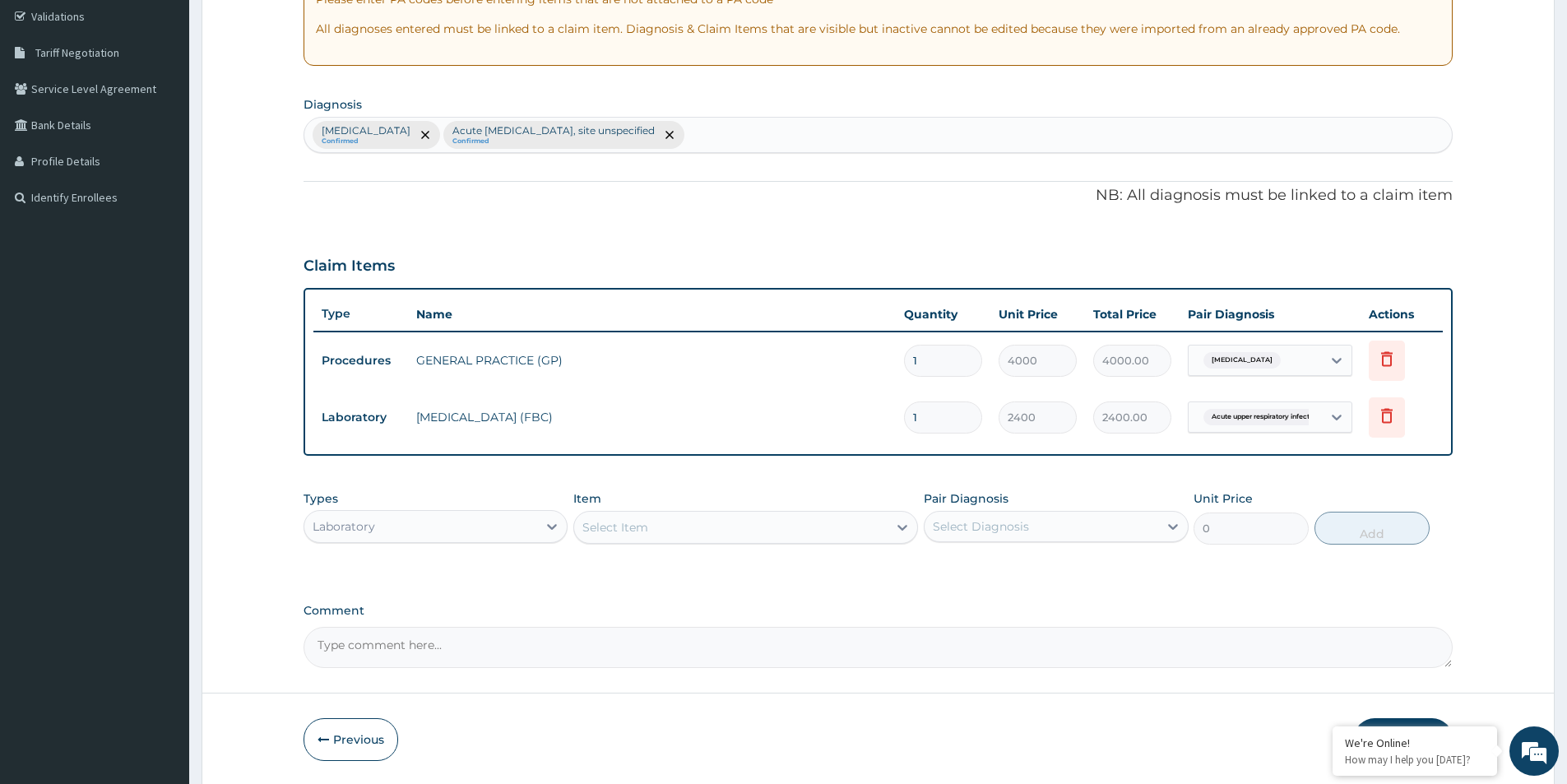
click at [740, 536] on div "Select Item" at bounding box center [731, 527] width 314 height 26
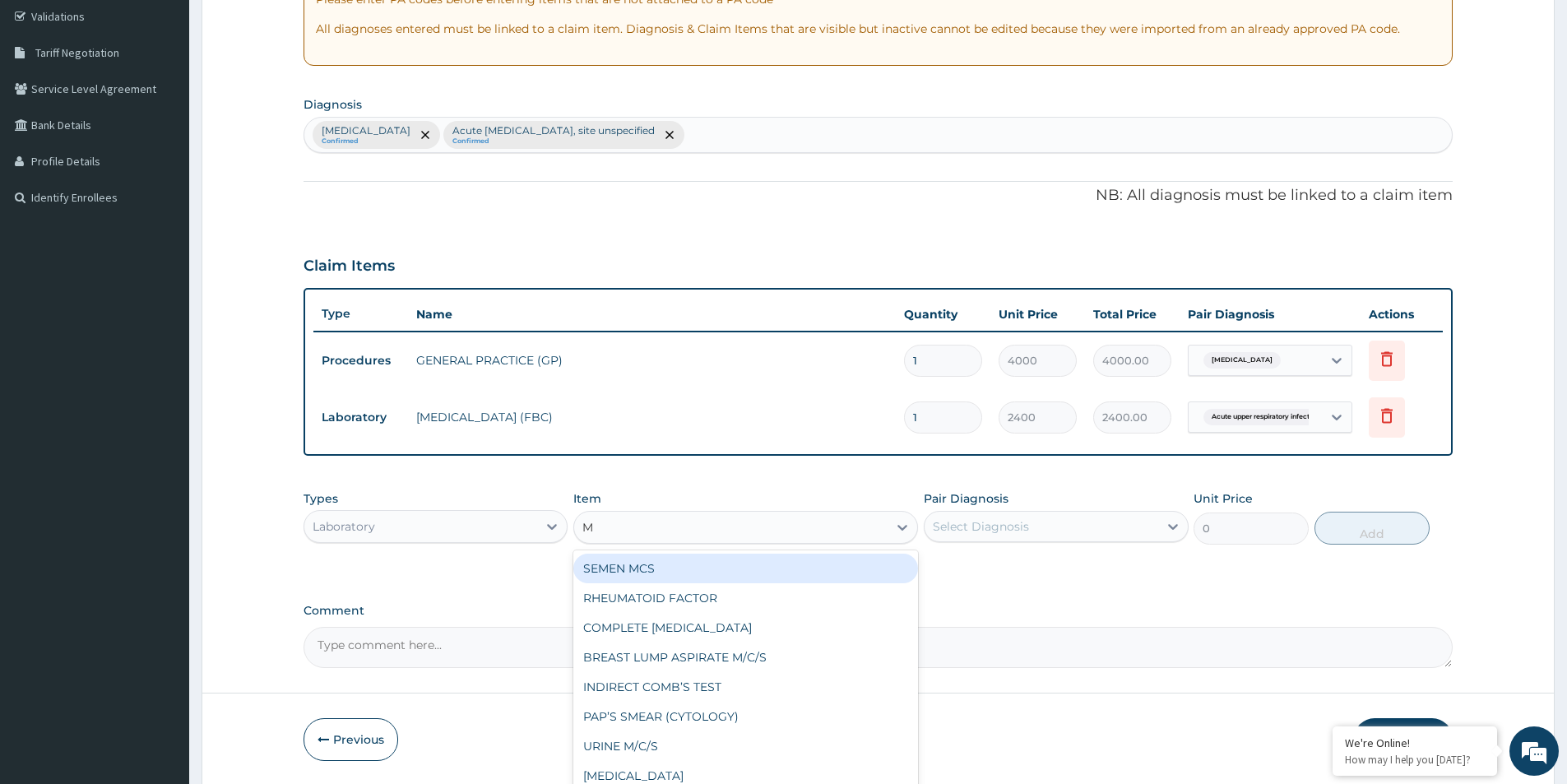
type input "MP"
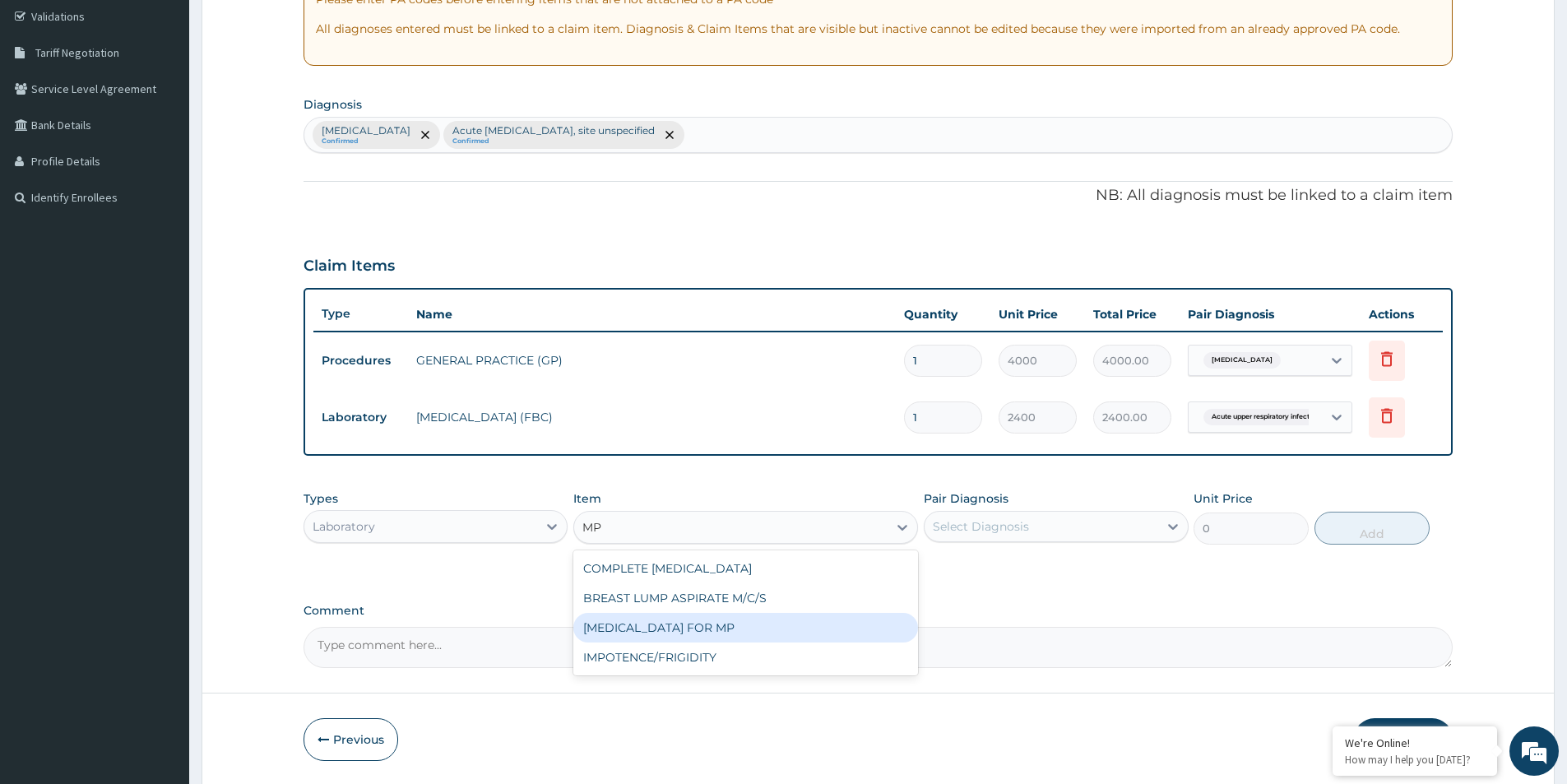
click at [704, 622] on div "BLOOD FILM FOR MP" at bounding box center [745, 627] width 345 height 29
type input "1200"
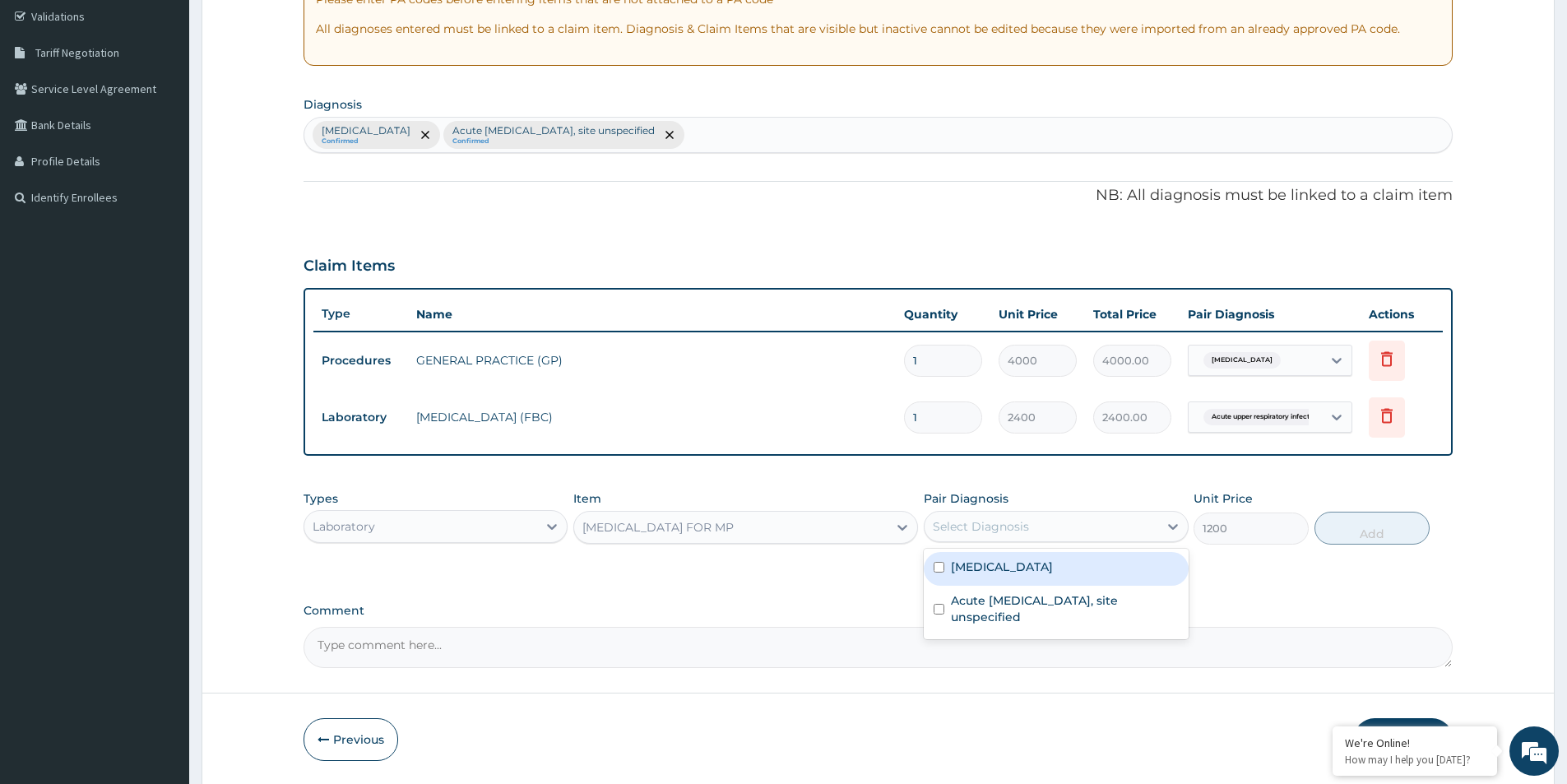
click at [961, 518] on div "Select Diagnosis" at bounding box center [980, 526] width 96 height 17
click at [939, 567] on input "checkbox" at bounding box center [938, 567] width 11 height 11
checkbox input "true"
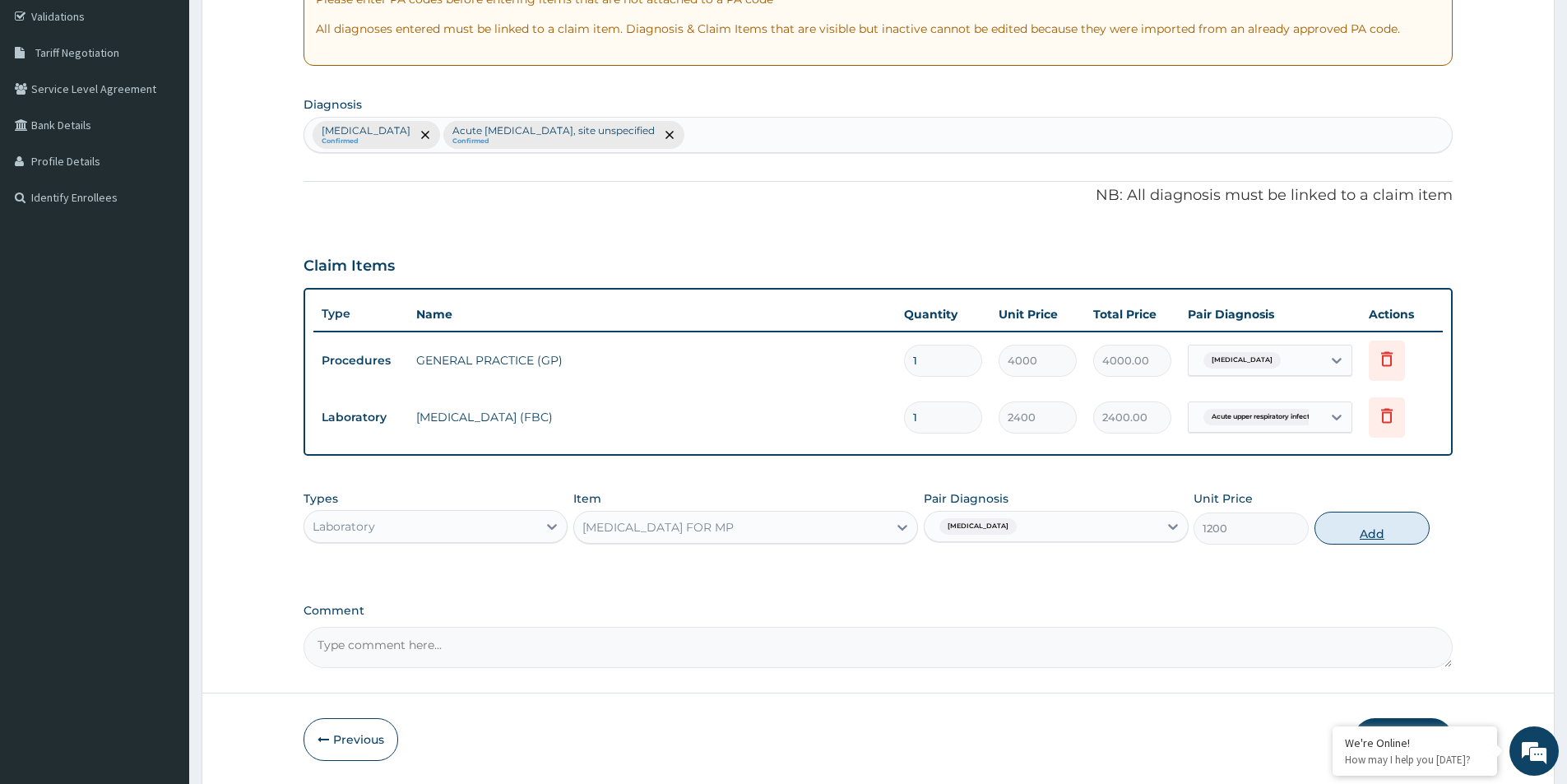
click at [1377, 527] on button "Add" at bounding box center [1372, 528] width 115 height 33
type input "0"
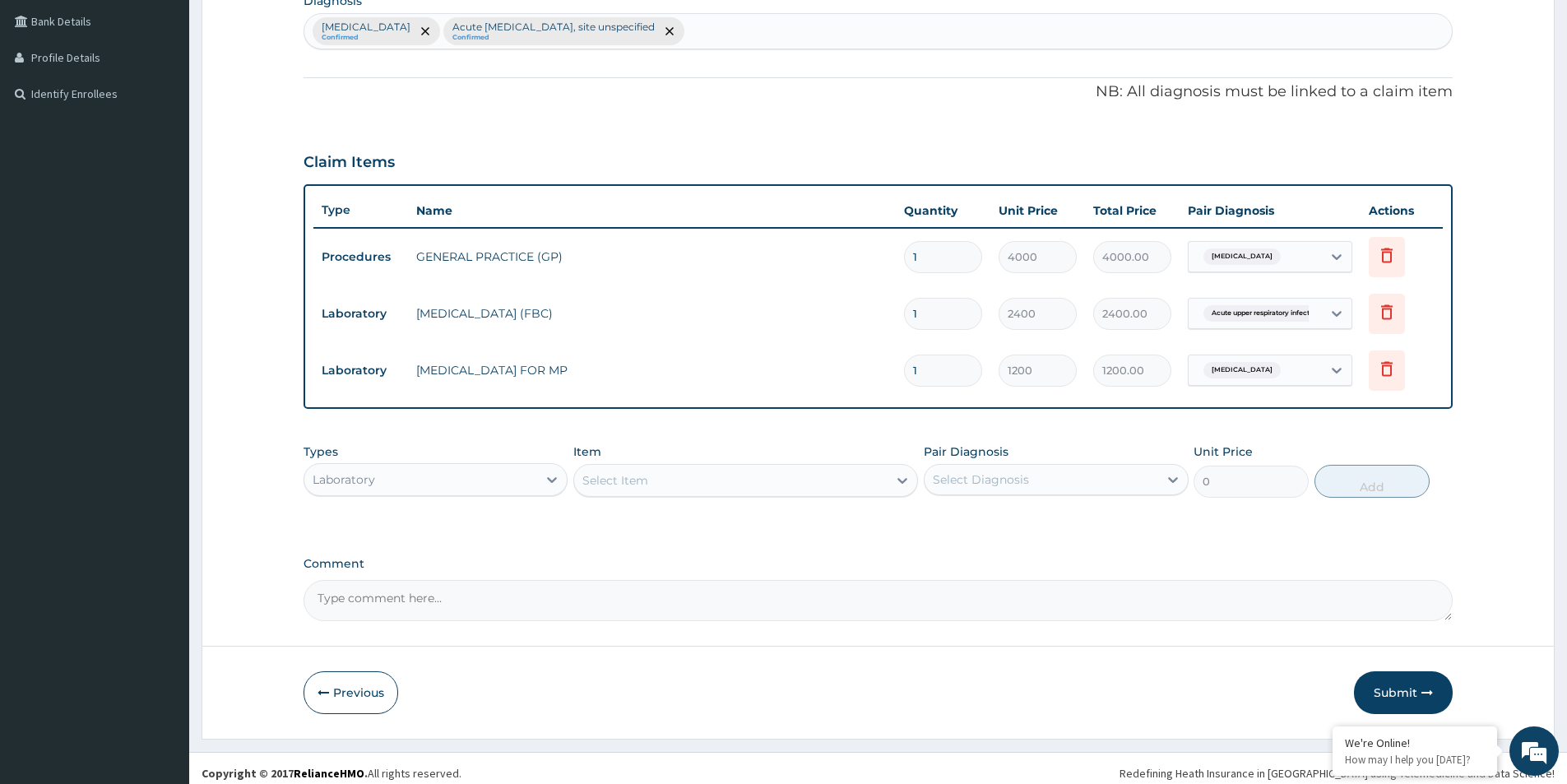
scroll to position [421, 0]
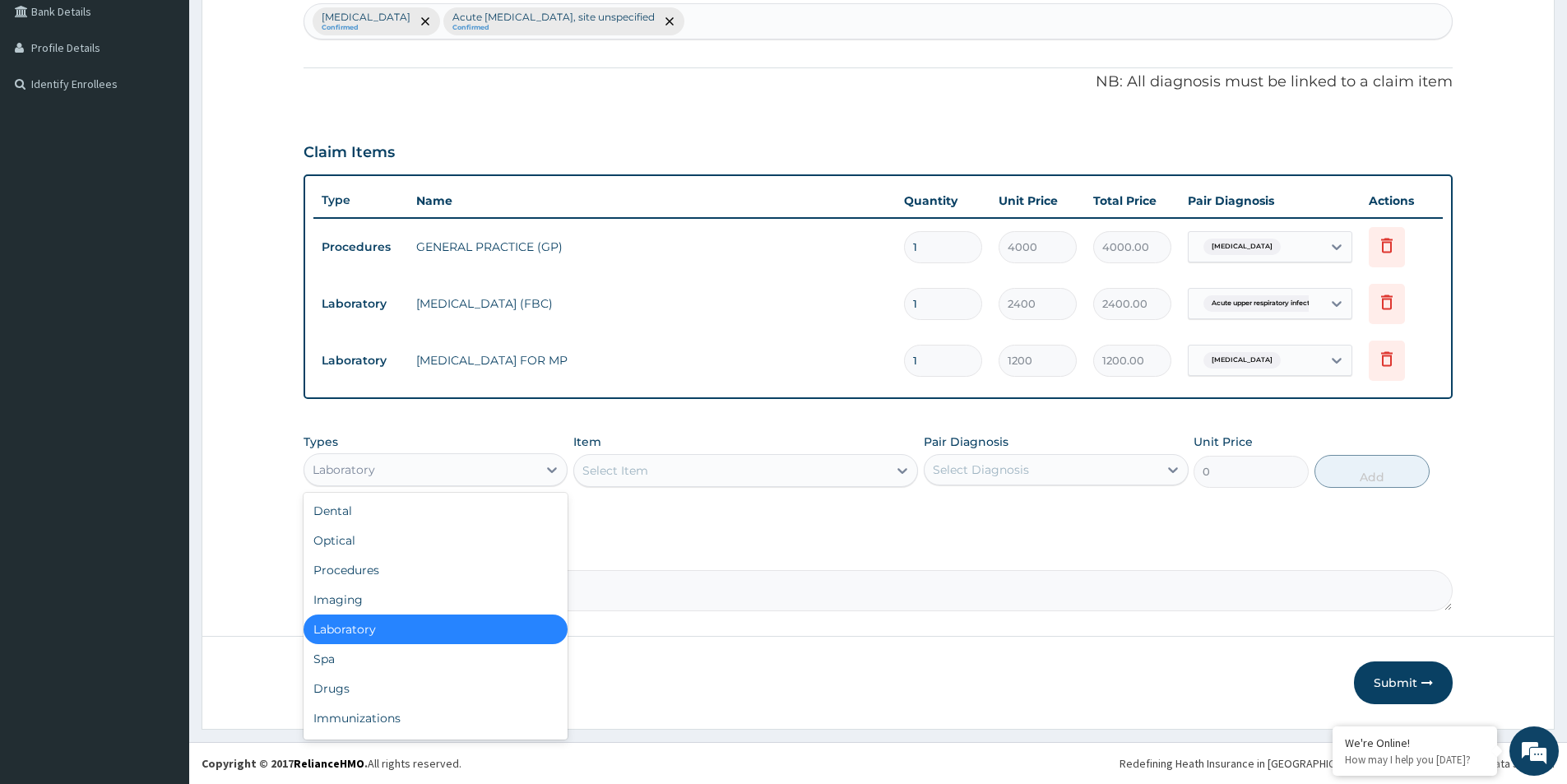
click at [441, 475] on div "Laboratory" at bounding box center [420, 469] width 233 height 26
click at [336, 695] on div "Drugs" at bounding box center [436, 689] width 264 height 29
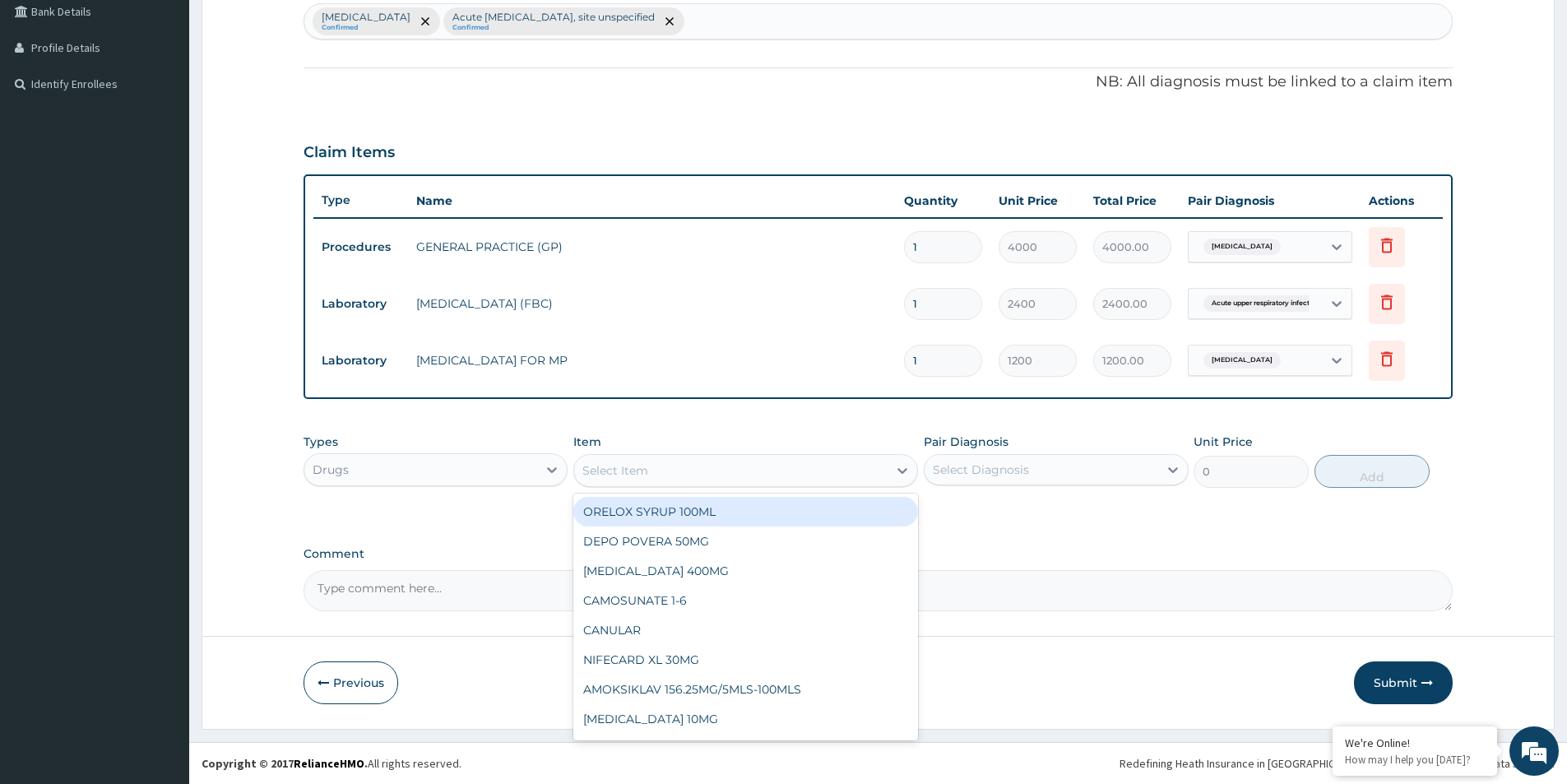
click at [684, 469] on div "Select Item" at bounding box center [731, 469] width 314 height 26
type input "COA"
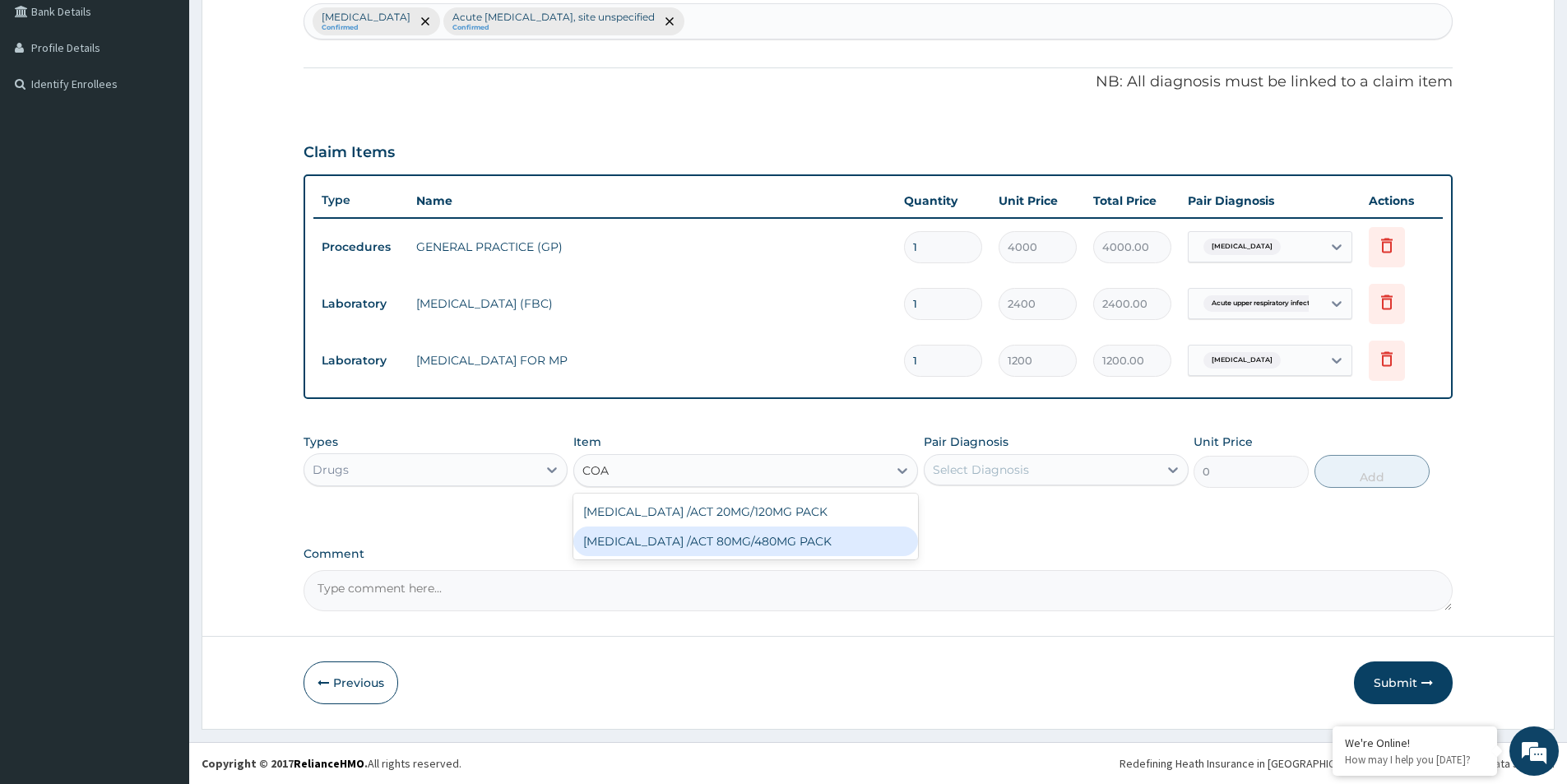
click at [673, 542] on div "COARTEM /ACT 80MG/480MG PACK" at bounding box center [745, 541] width 345 height 29
type input "2000"
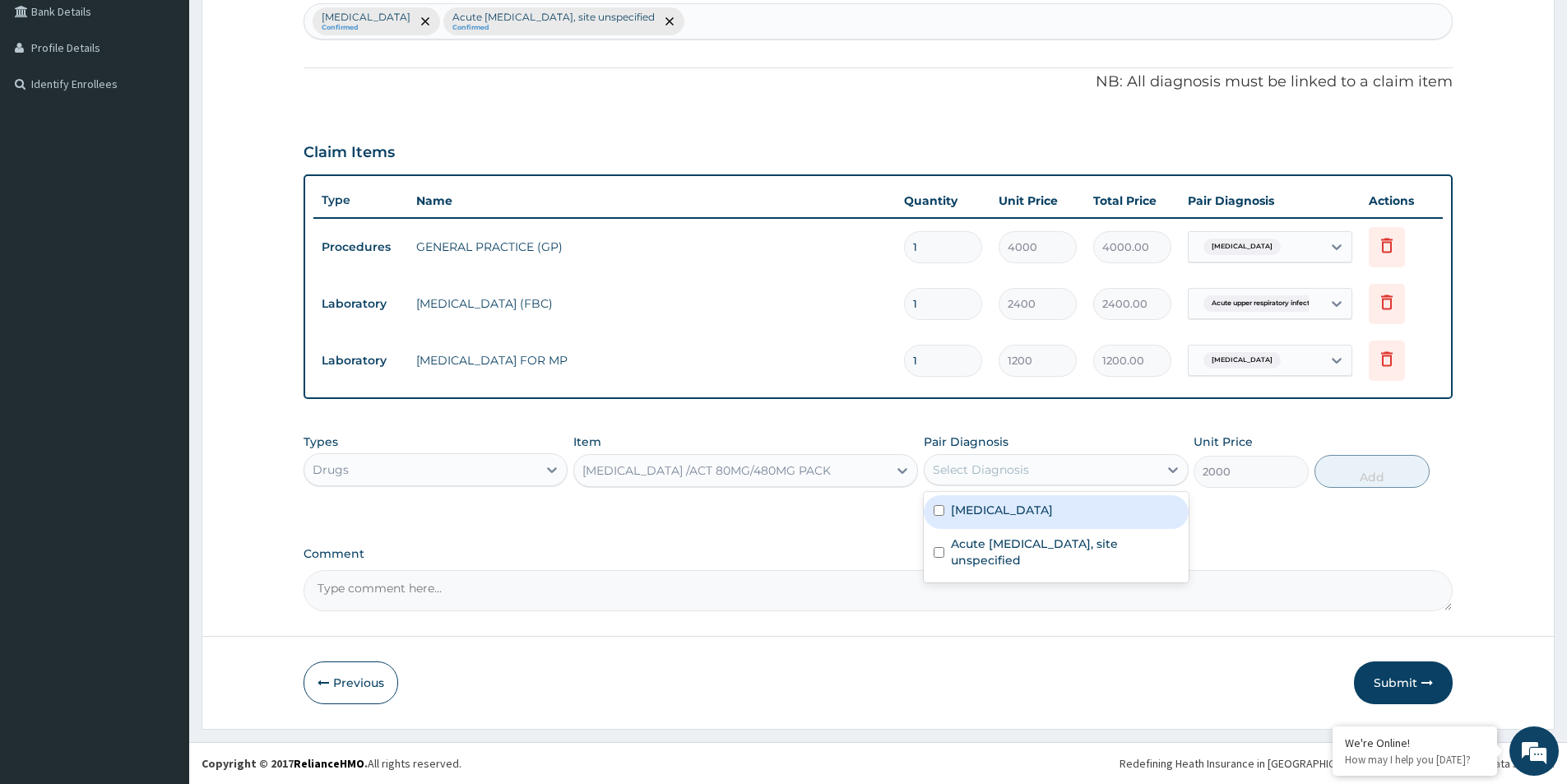
click at [982, 472] on div "Select Diagnosis" at bounding box center [980, 469] width 96 height 17
click at [933, 512] on div "Malaria, unspecified" at bounding box center [1055, 511] width 264 height 34
checkbox input "true"
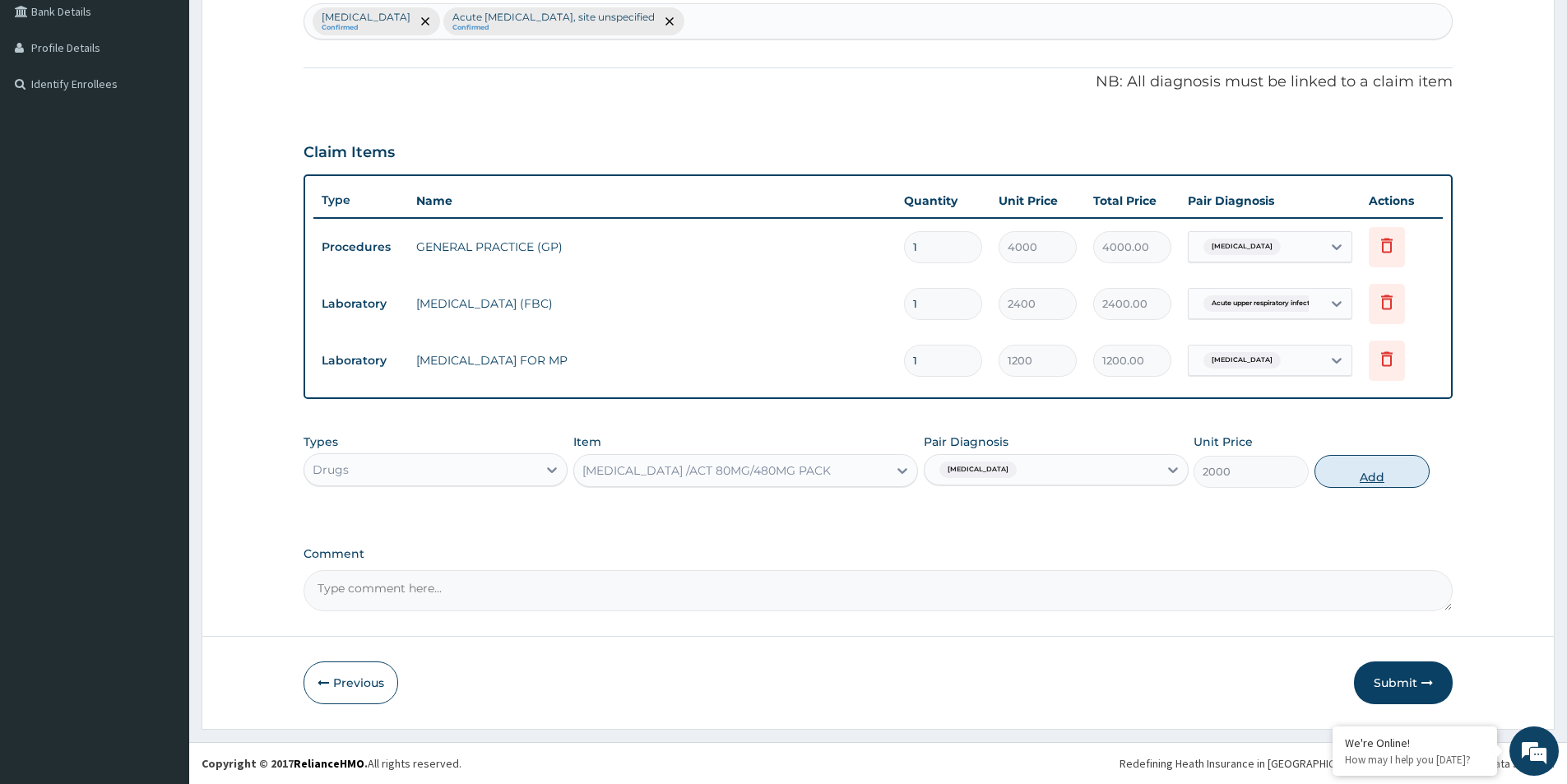
click at [1352, 476] on button "Add" at bounding box center [1372, 471] width 115 height 33
type input "0"
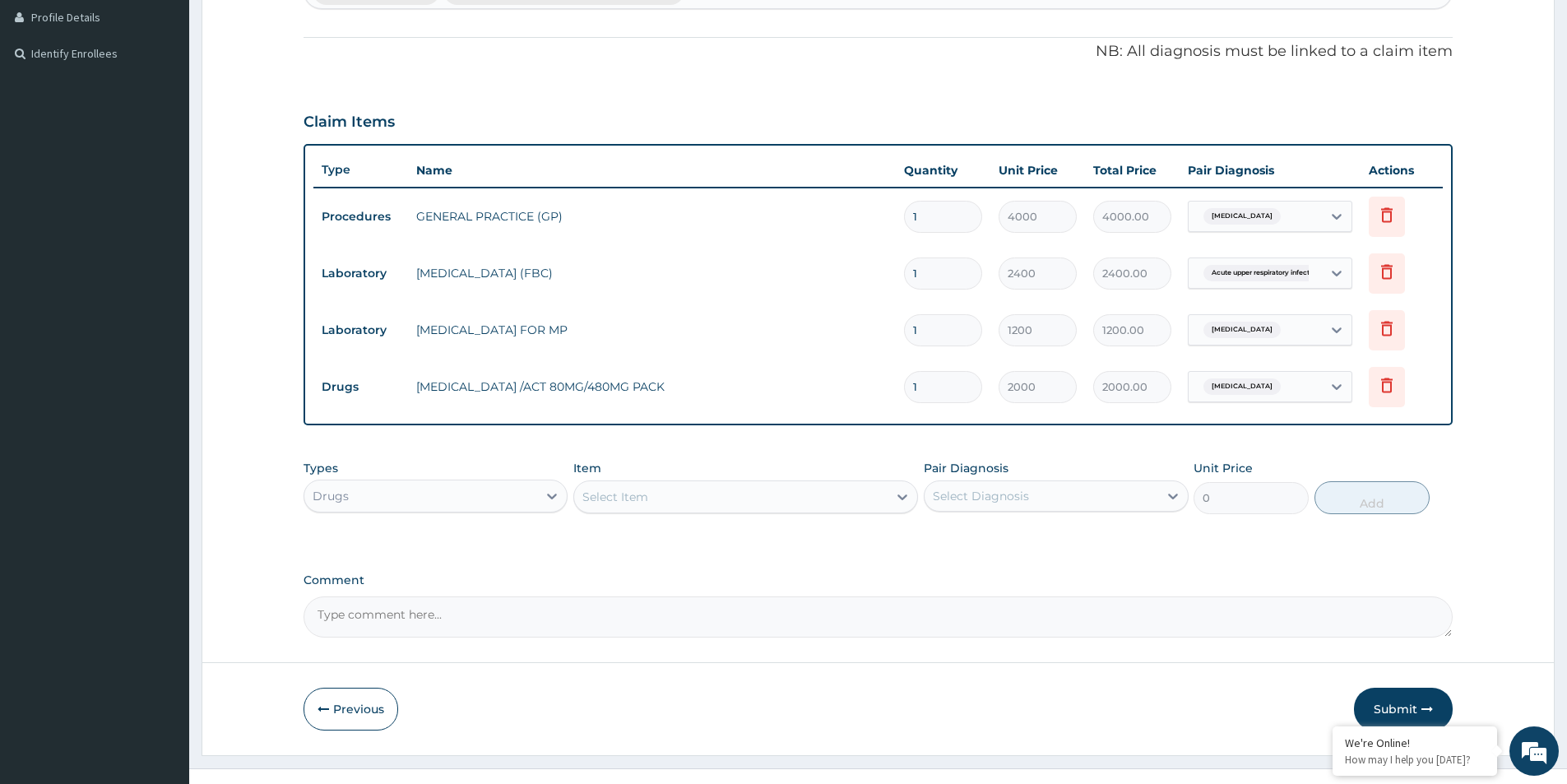
scroll to position [478, 0]
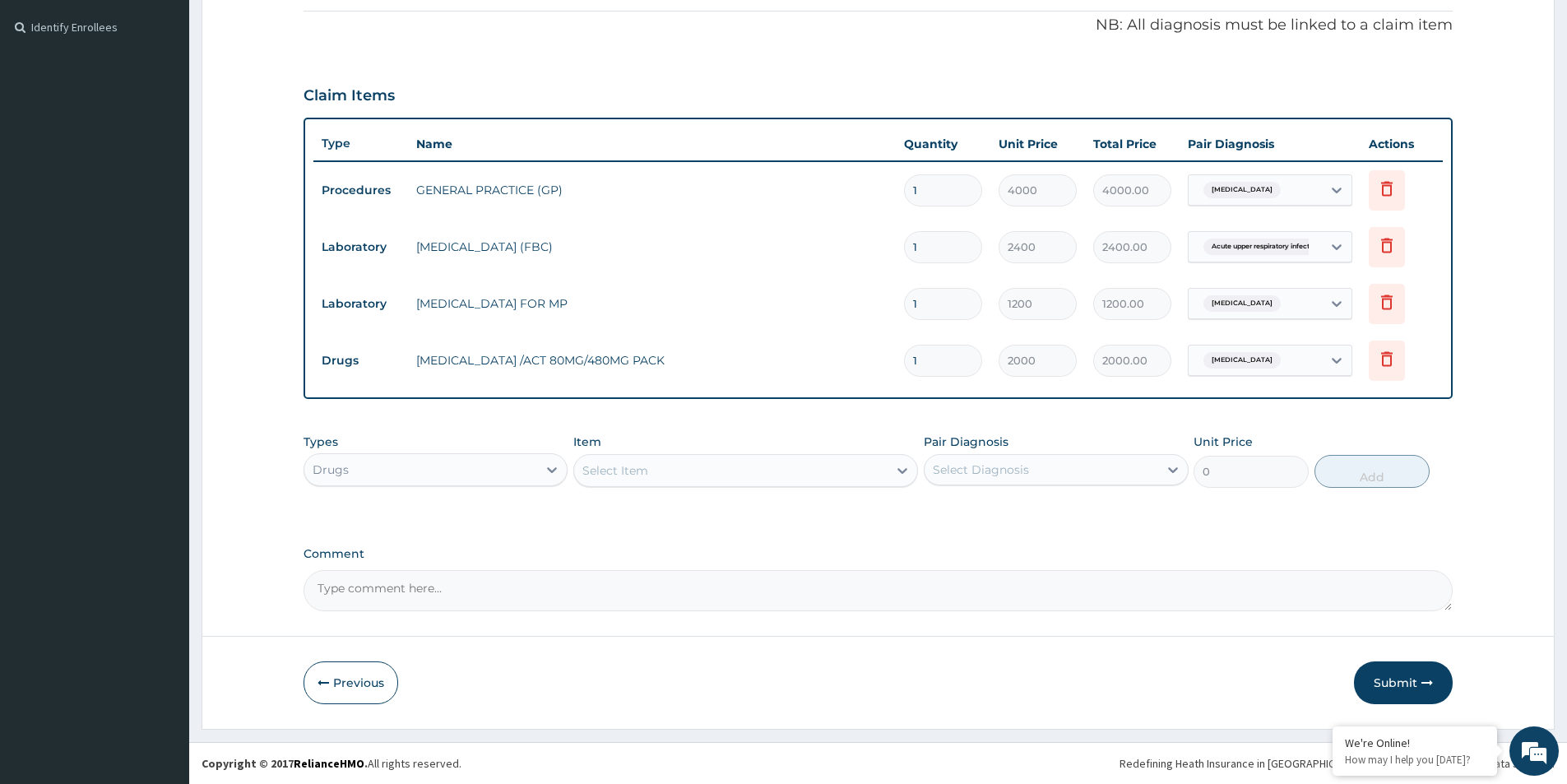
click at [643, 463] on div "Select Item" at bounding box center [616, 470] width 66 height 17
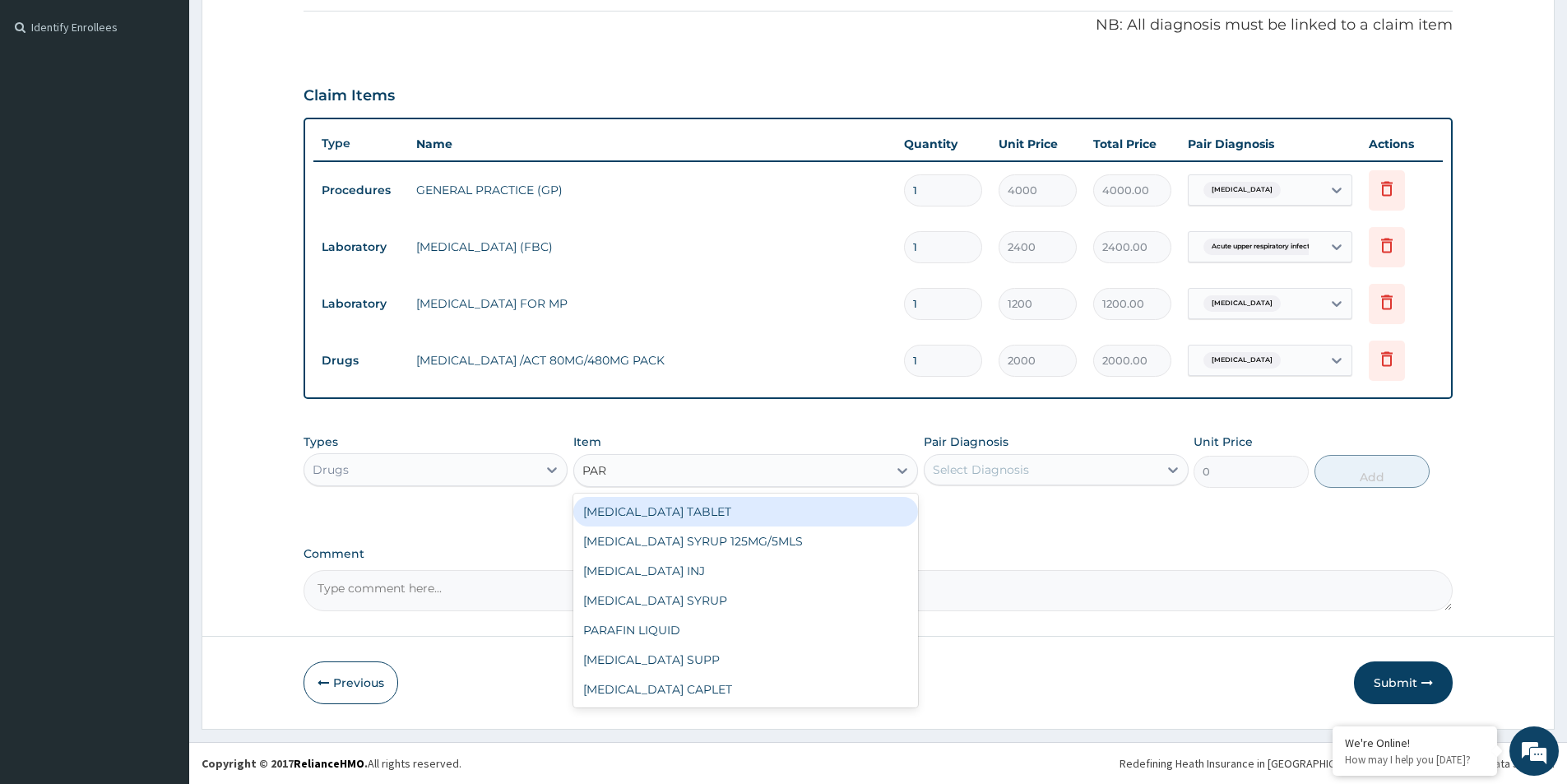
type input "PARA"
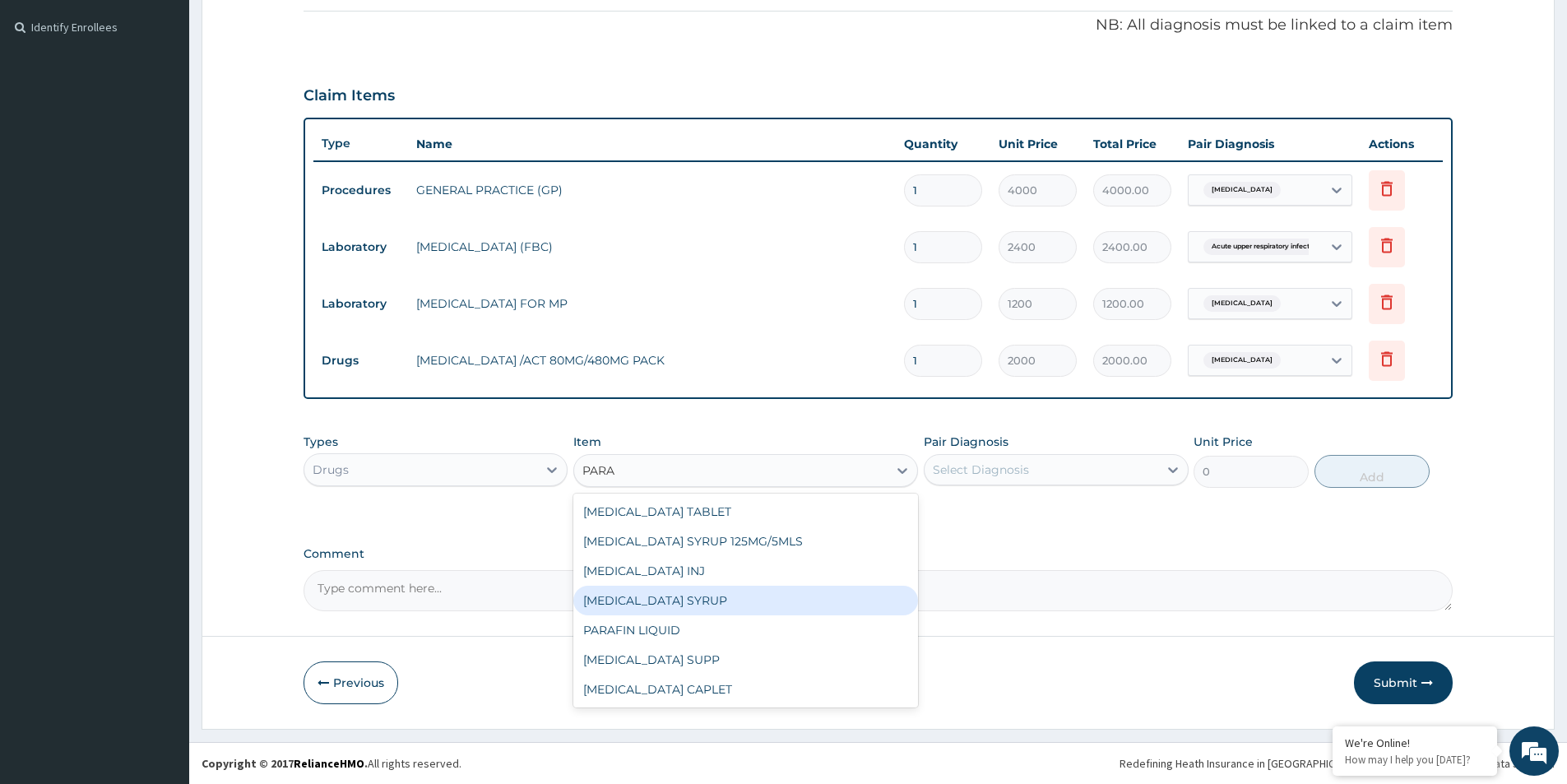
click at [711, 603] on div "PARACETAMOL SYRUP" at bounding box center [745, 600] width 345 height 29
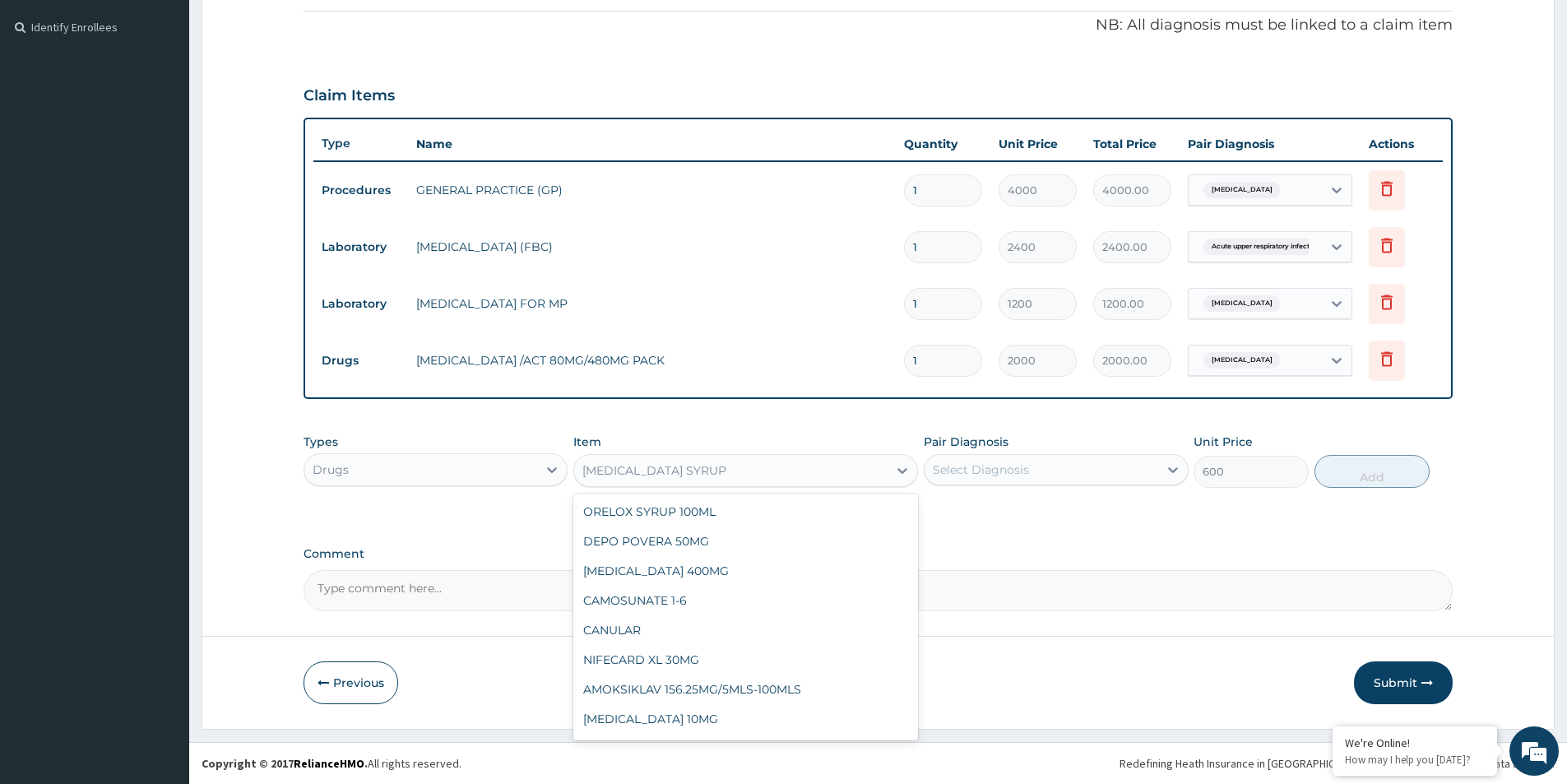
click at [747, 472] on div "PARACETAMOL SYRUP" at bounding box center [731, 469] width 314 height 26
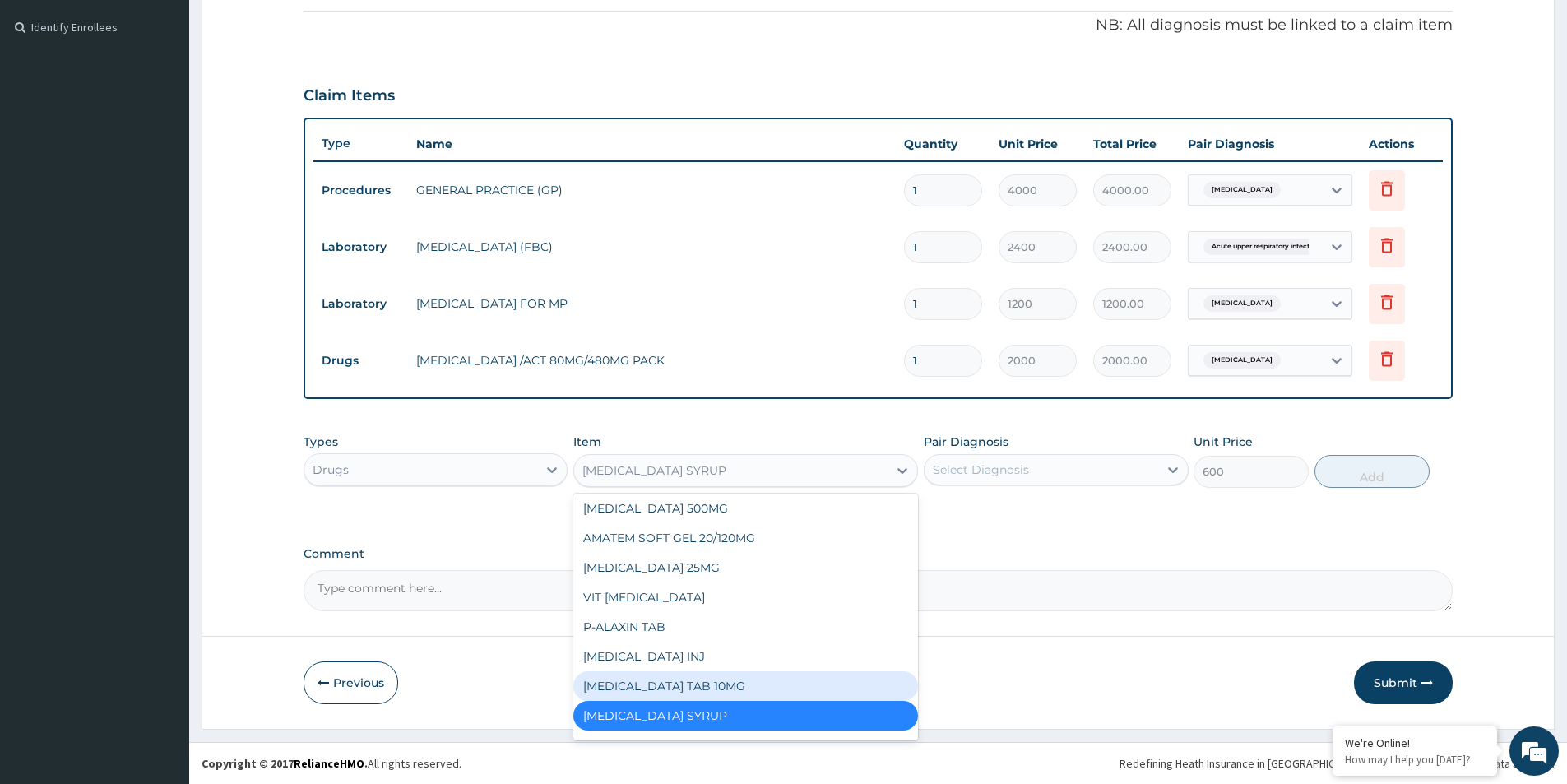
click at [661, 683] on div "BUSCOPAN TAB 10MG" at bounding box center [745, 686] width 345 height 29
type input "50"
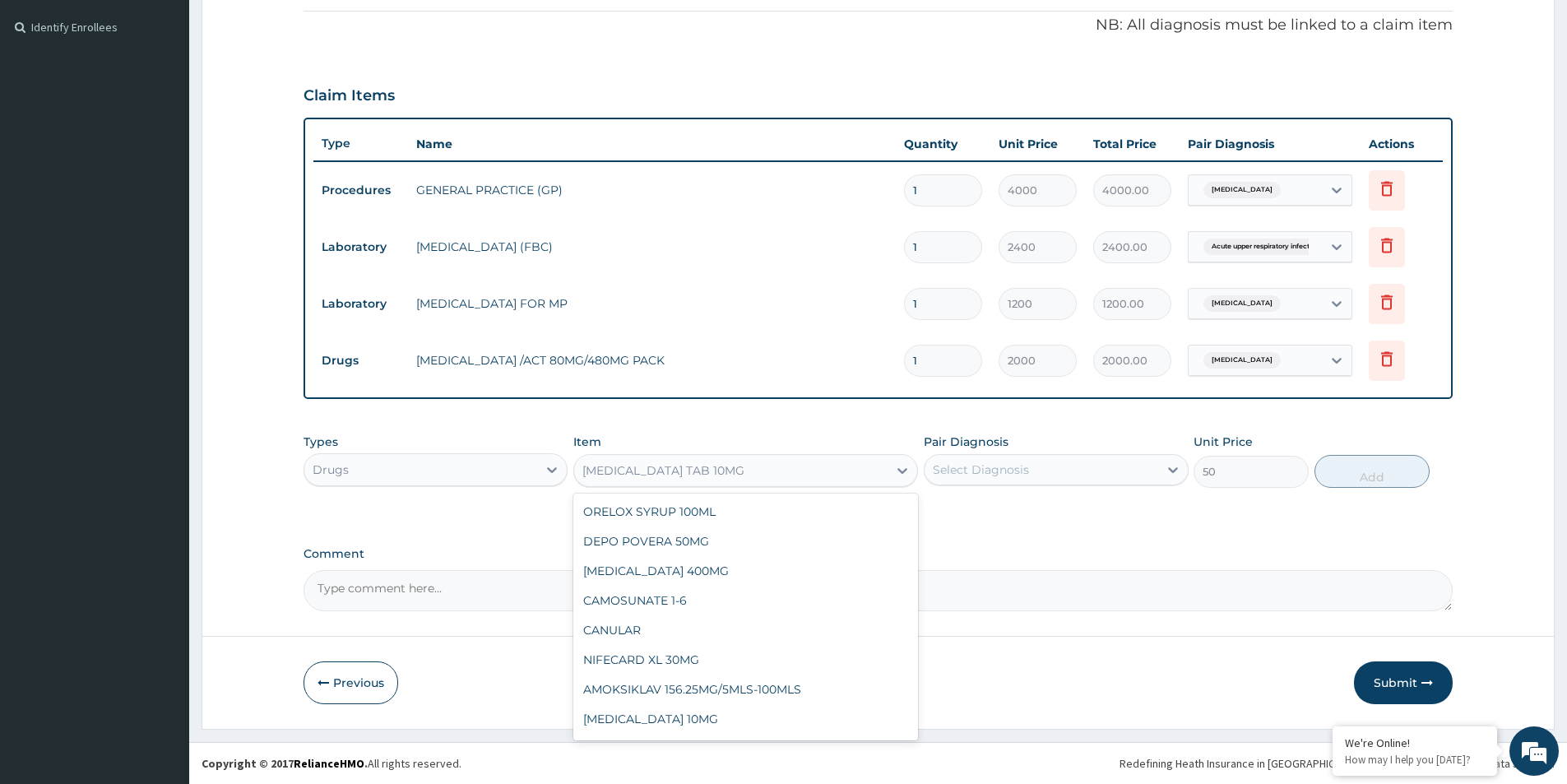
click at [713, 466] on div "BUSCOPAN TAB 10MG" at bounding box center [731, 469] width 314 height 26
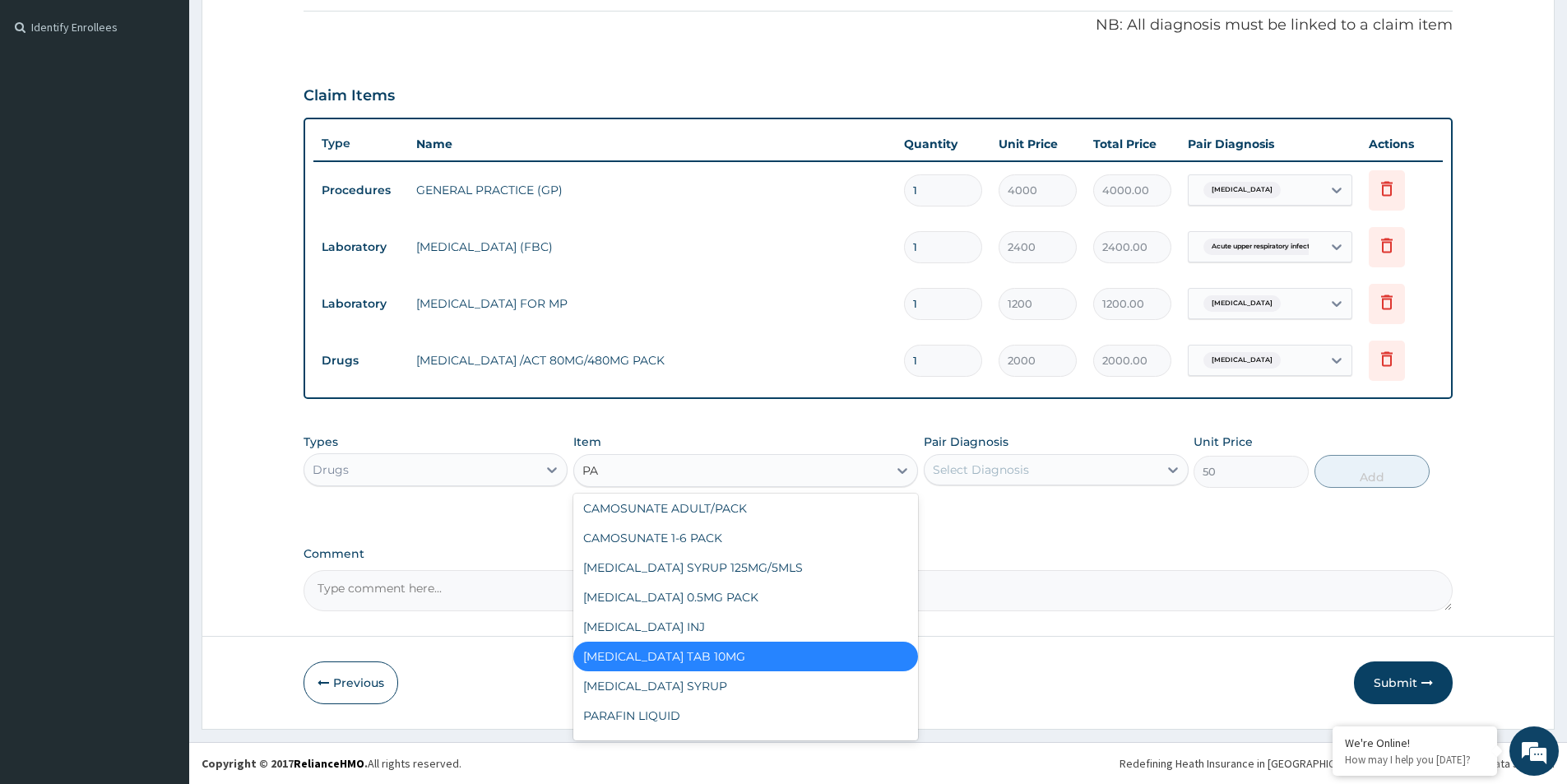
type input "PAR"
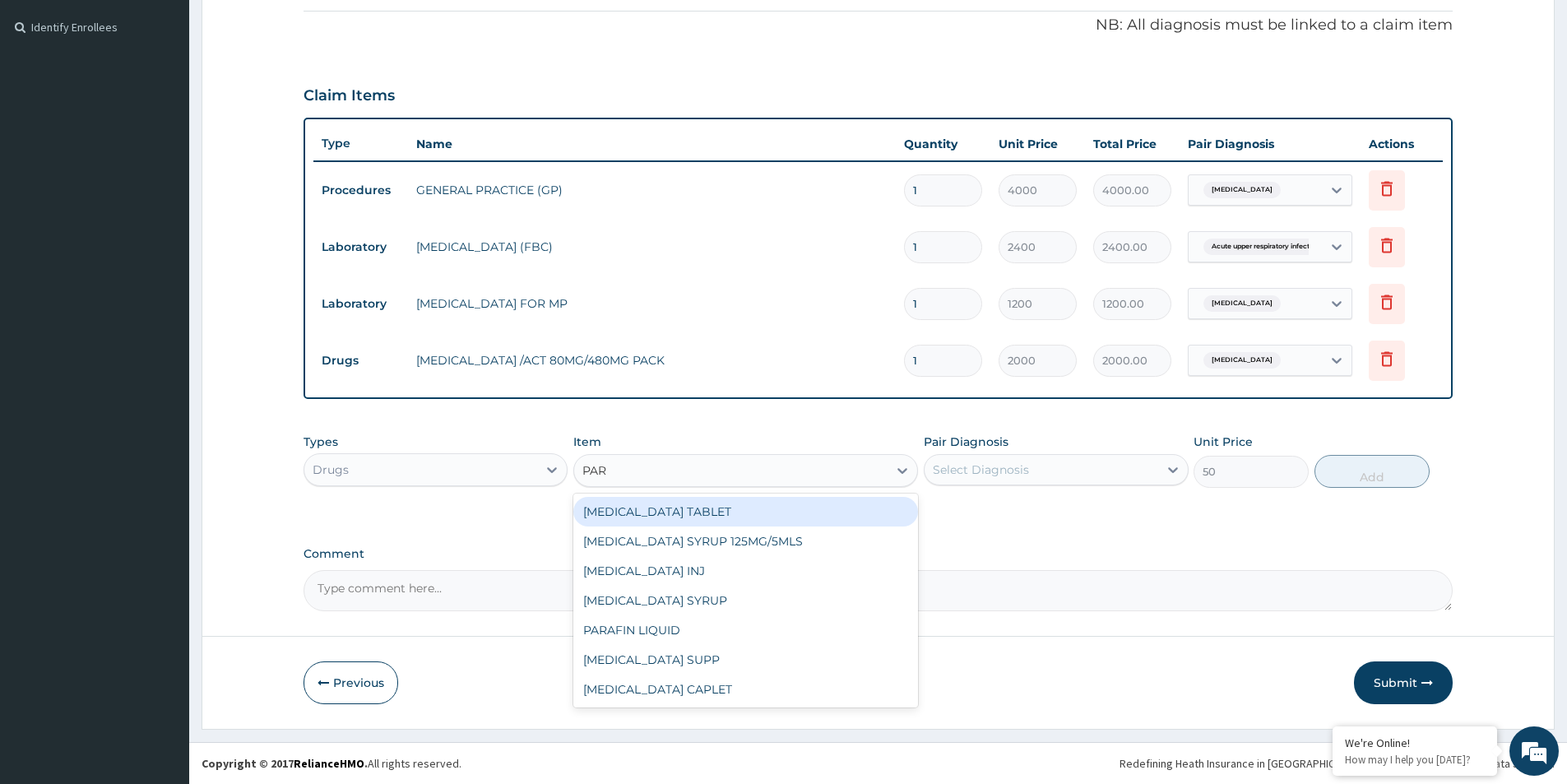
scroll to position [0, 0]
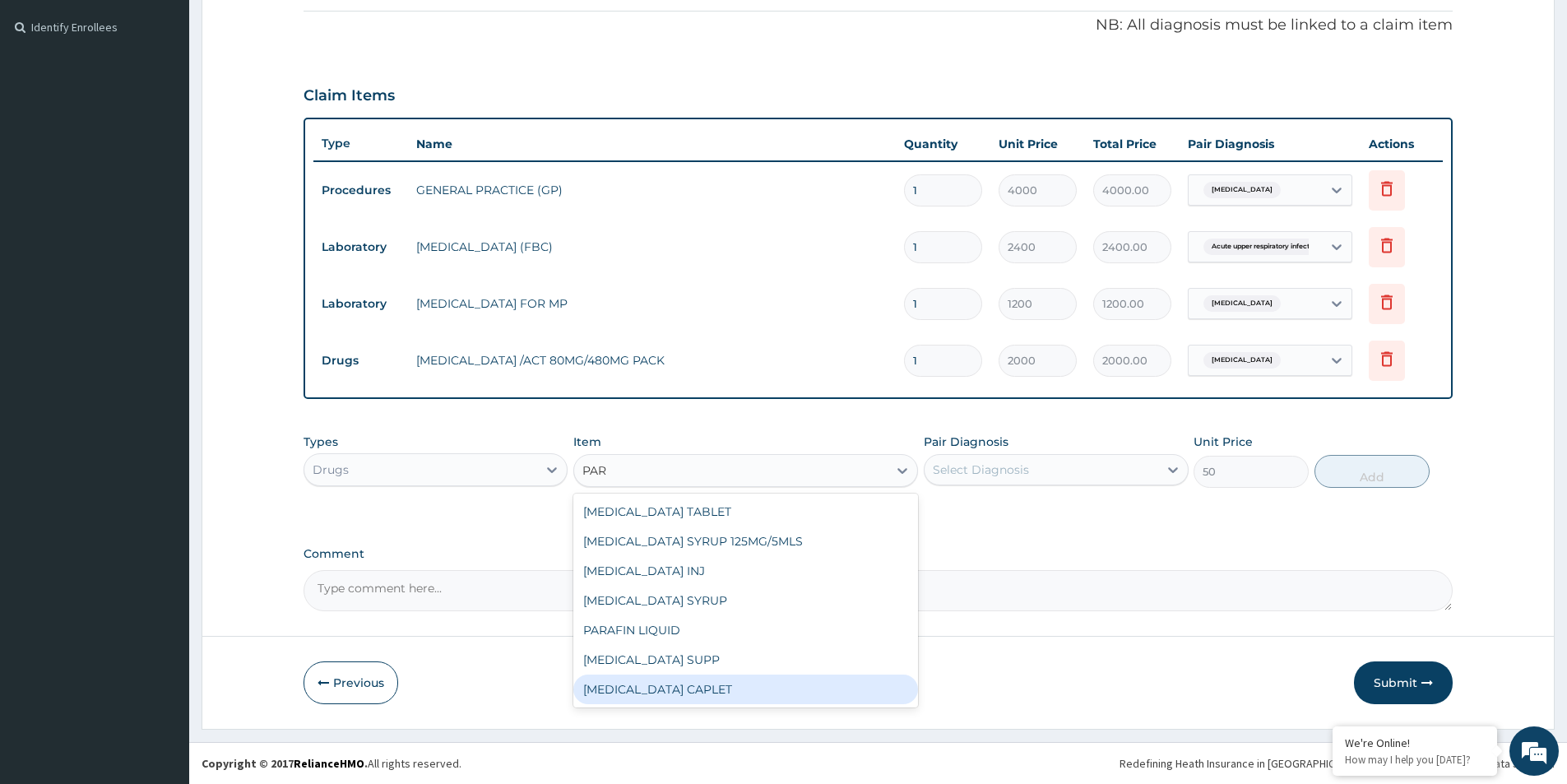
click at [676, 695] on div "PARACETAMOL CAPLET" at bounding box center [745, 689] width 345 height 29
type input "16"
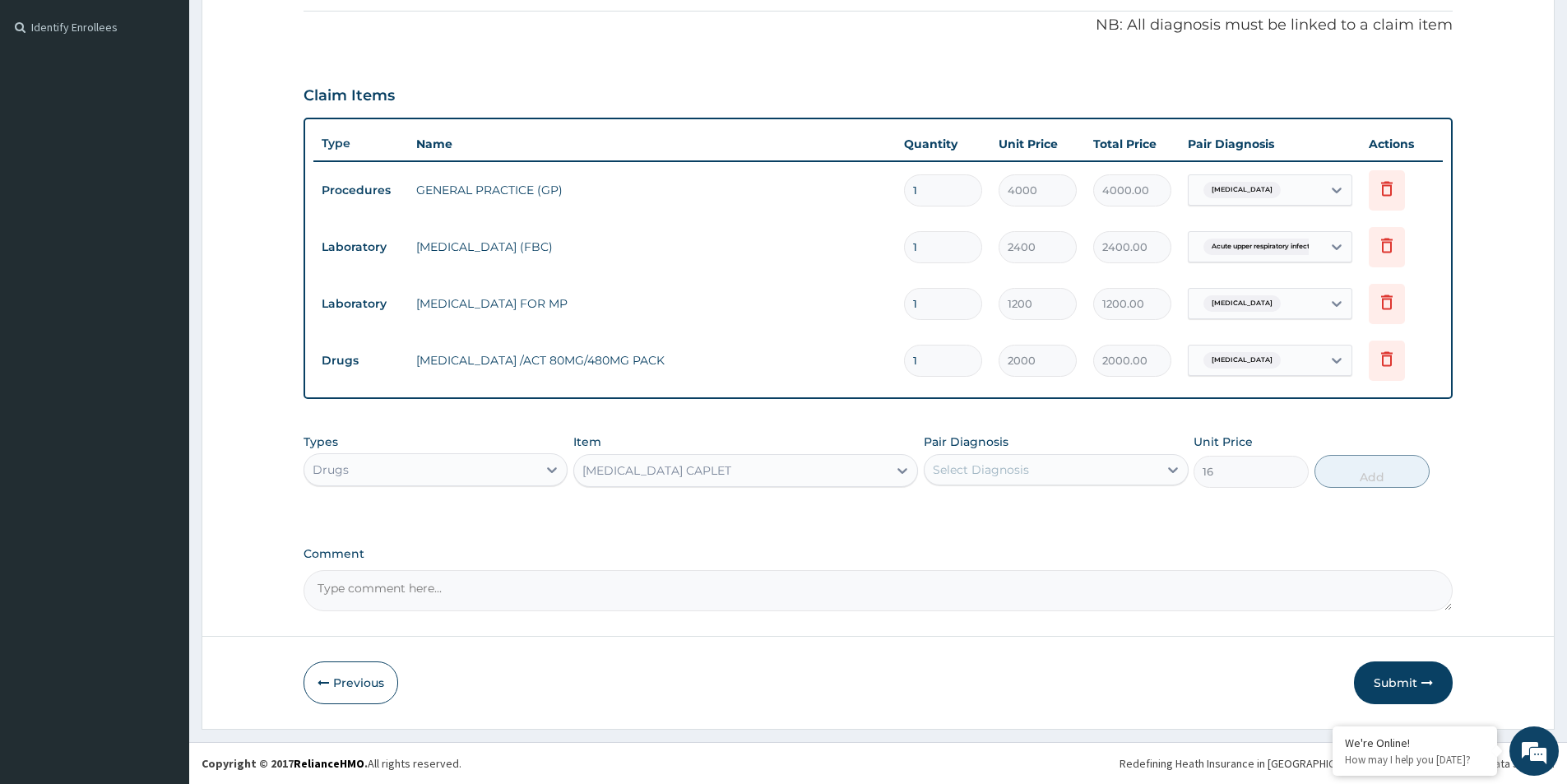
click at [971, 467] on div "Select Diagnosis" at bounding box center [980, 469] width 96 height 17
click at [936, 511] on input "checkbox" at bounding box center [938, 509] width 11 height 11
checkbox input "true"
click at [1408, 470] on button "Add" at bounding box center [1372, 471] width 115 height 33
type input "0"
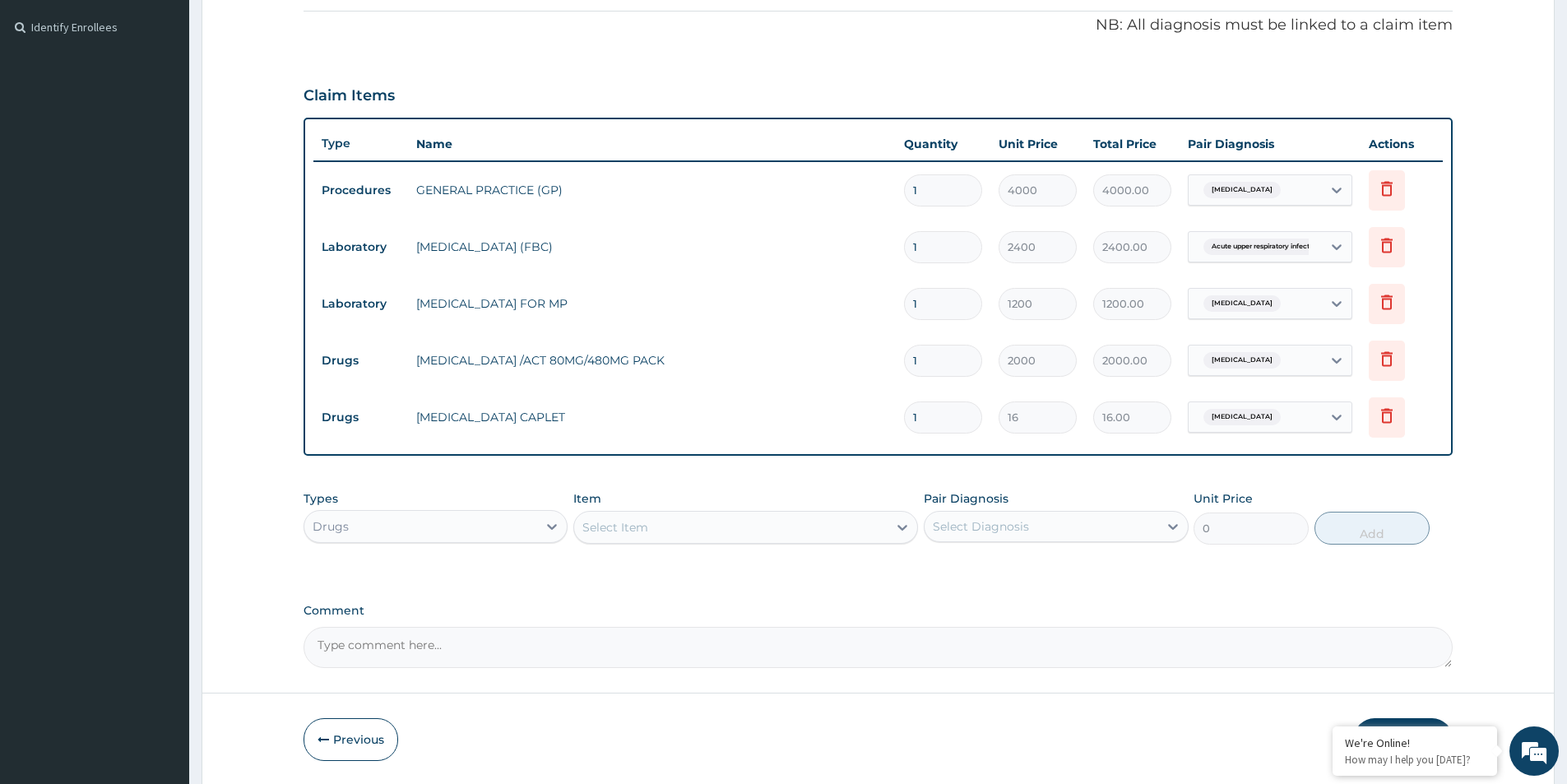
type input "0.00"
type input "1"
type input "16.00"
type input "18"
type input "288.00"
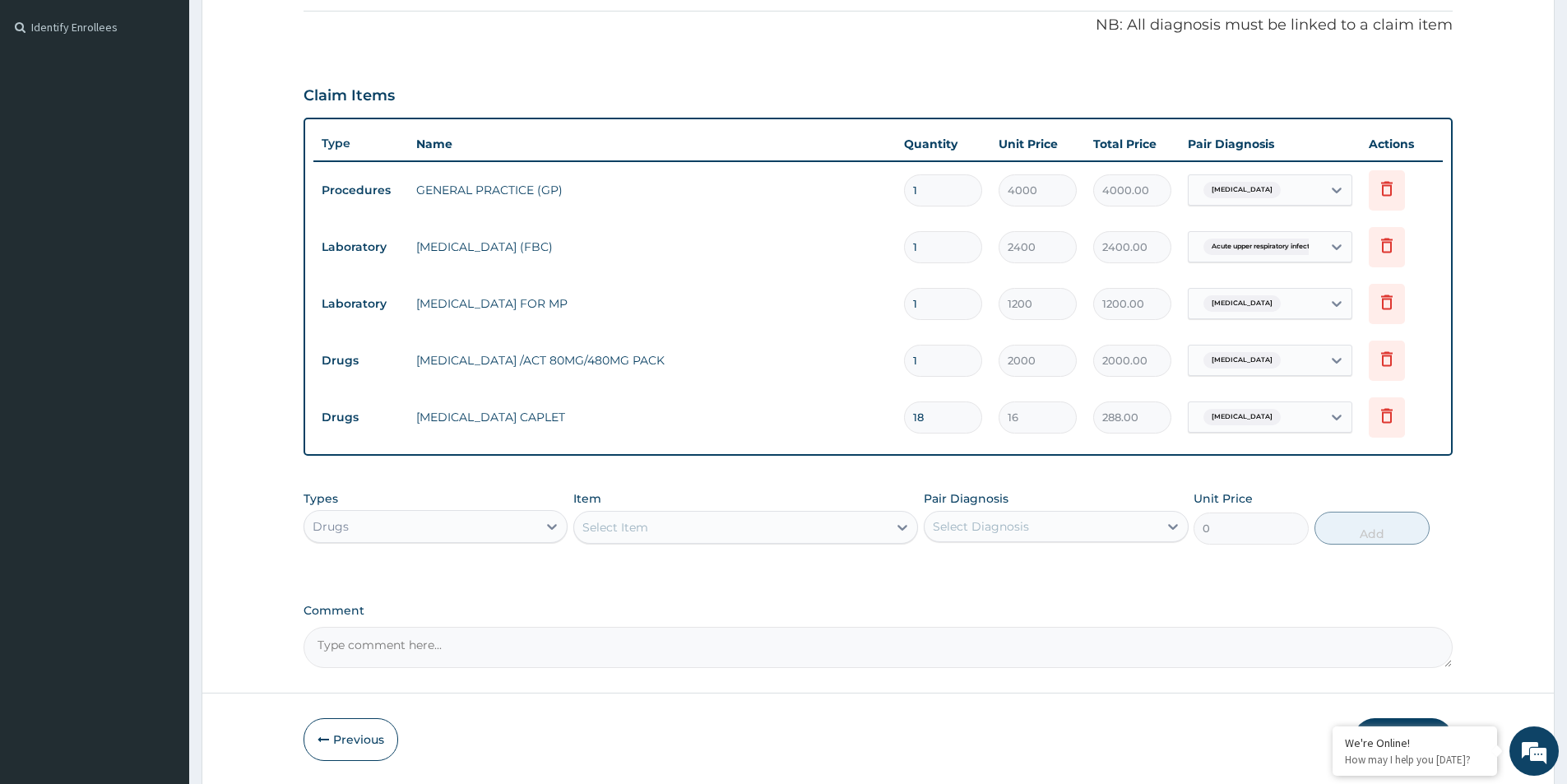
type input "18"
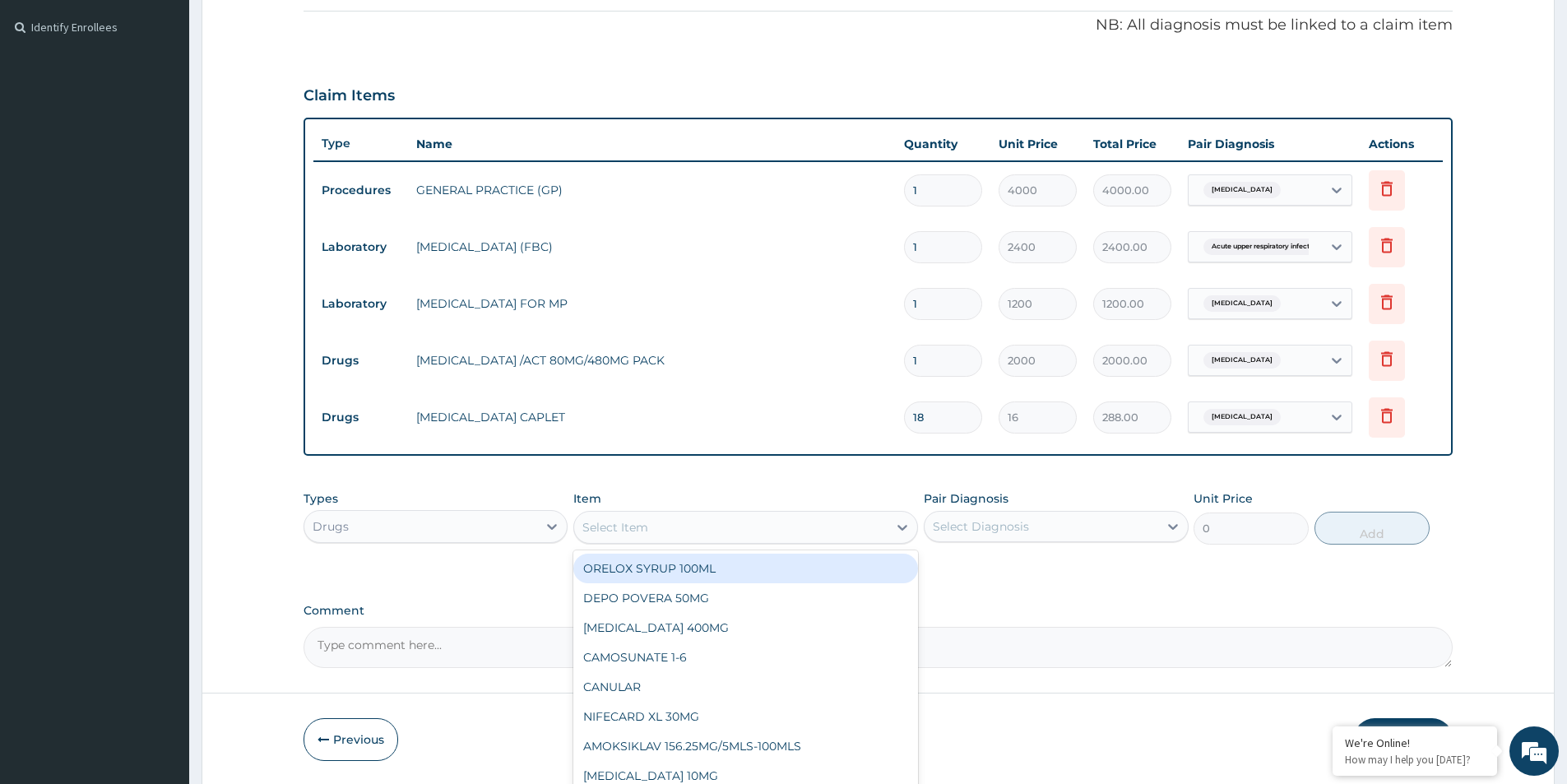
click at [693, 527] on div "Select Item" at bounding box center [731, 527] width 314 height 26
type input "LORA"
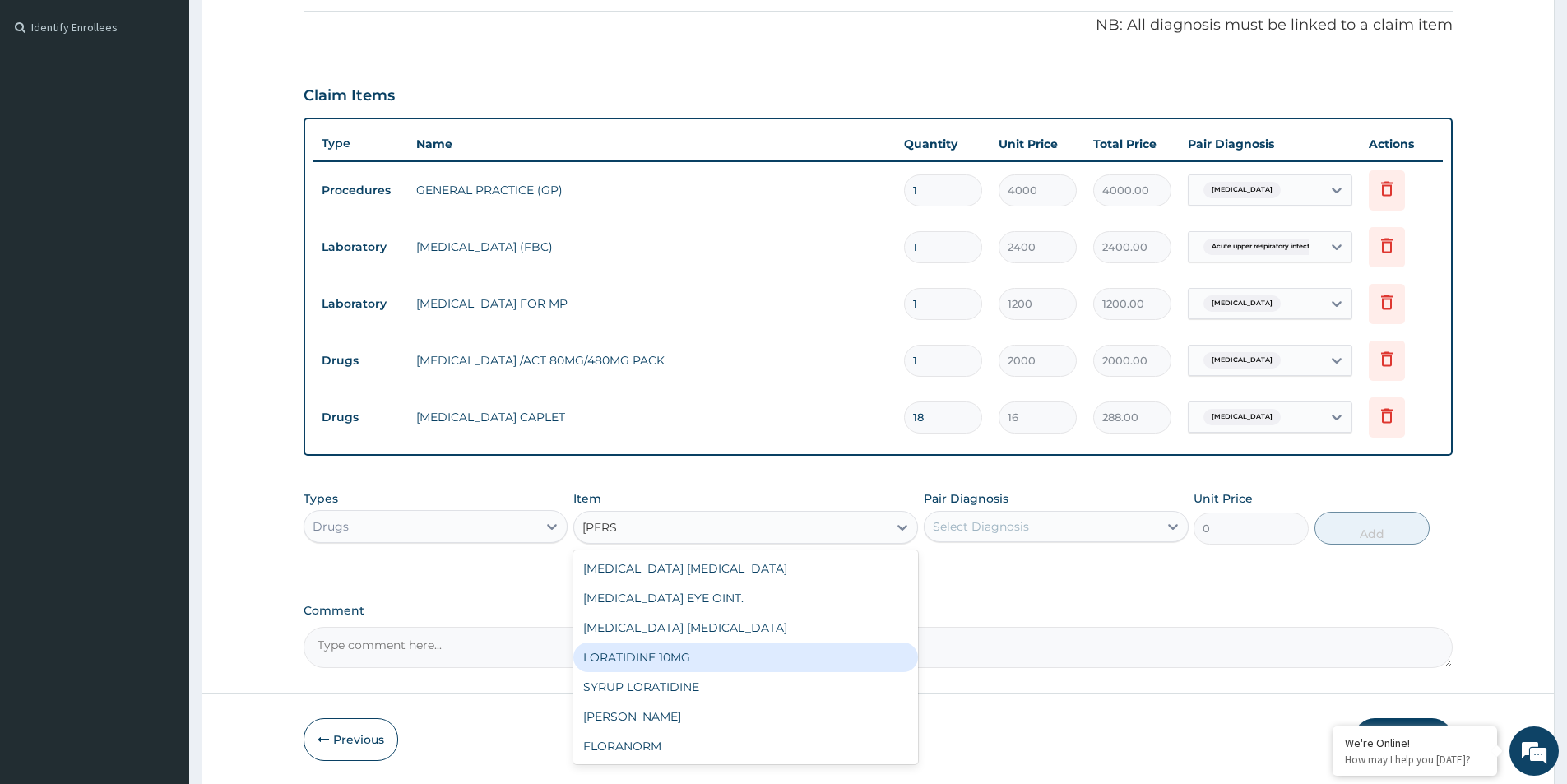
click at [664, 657] on div "LORATIDINE 10MG" at bounding box center [745, 656] width 345 height 29
type input "48"
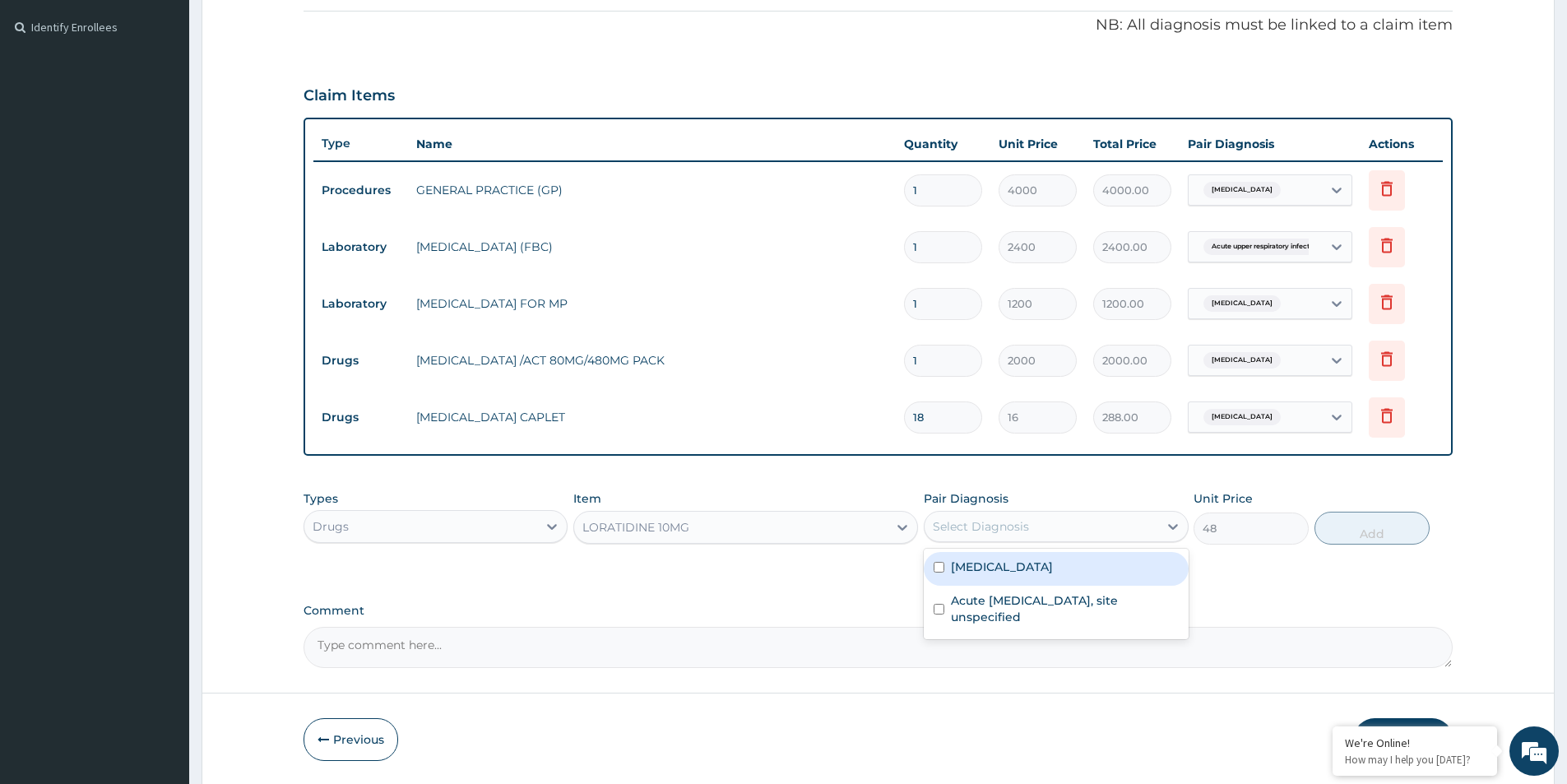
click at [991, 521] on div "Select Diagnosis" at bounding box center [980, 526] width 96 height 17
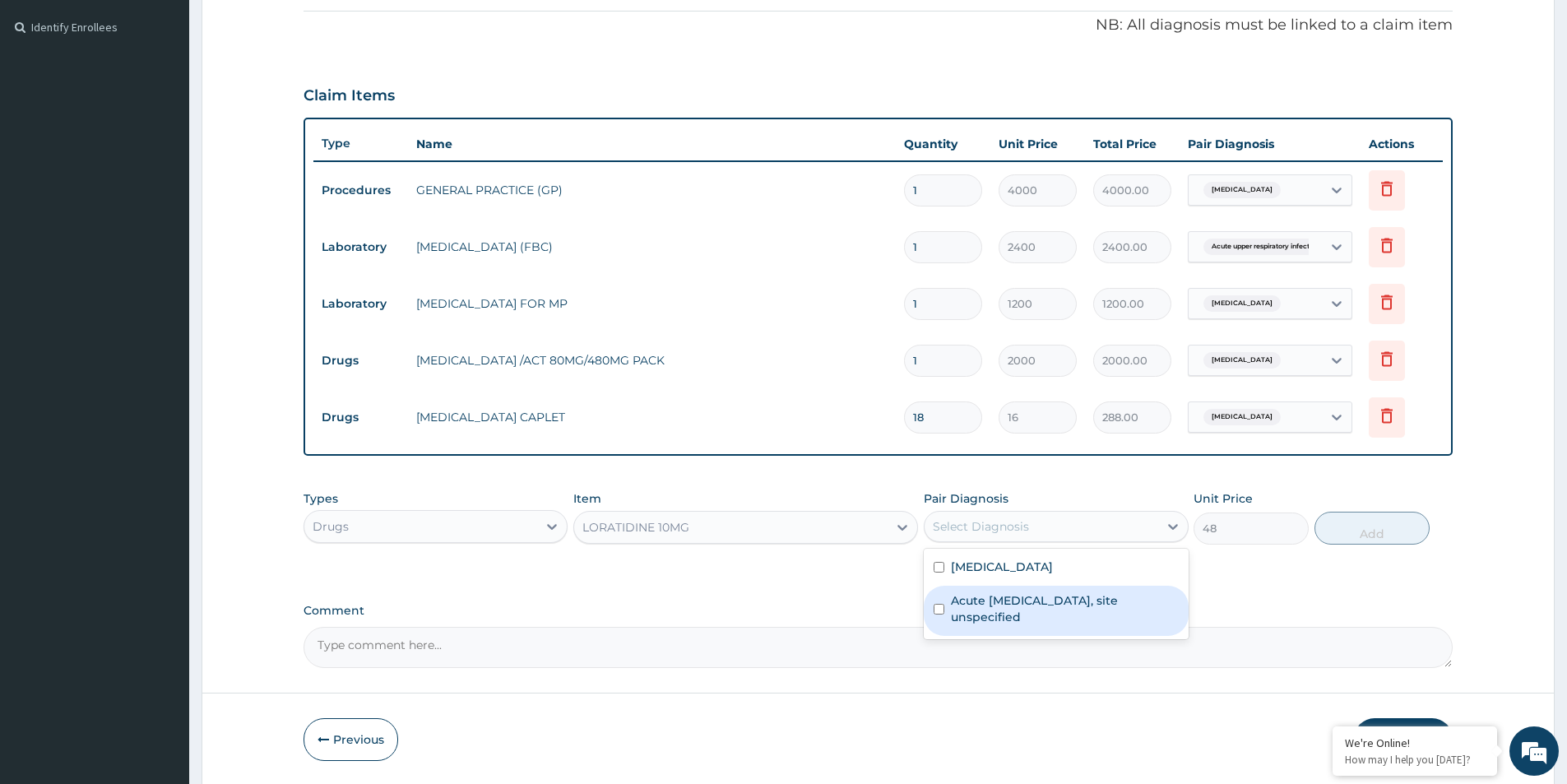
click at [936, 605] on input "checkbox" at bounding box center [938, 609] width 11 height 11
checkbox input "true"
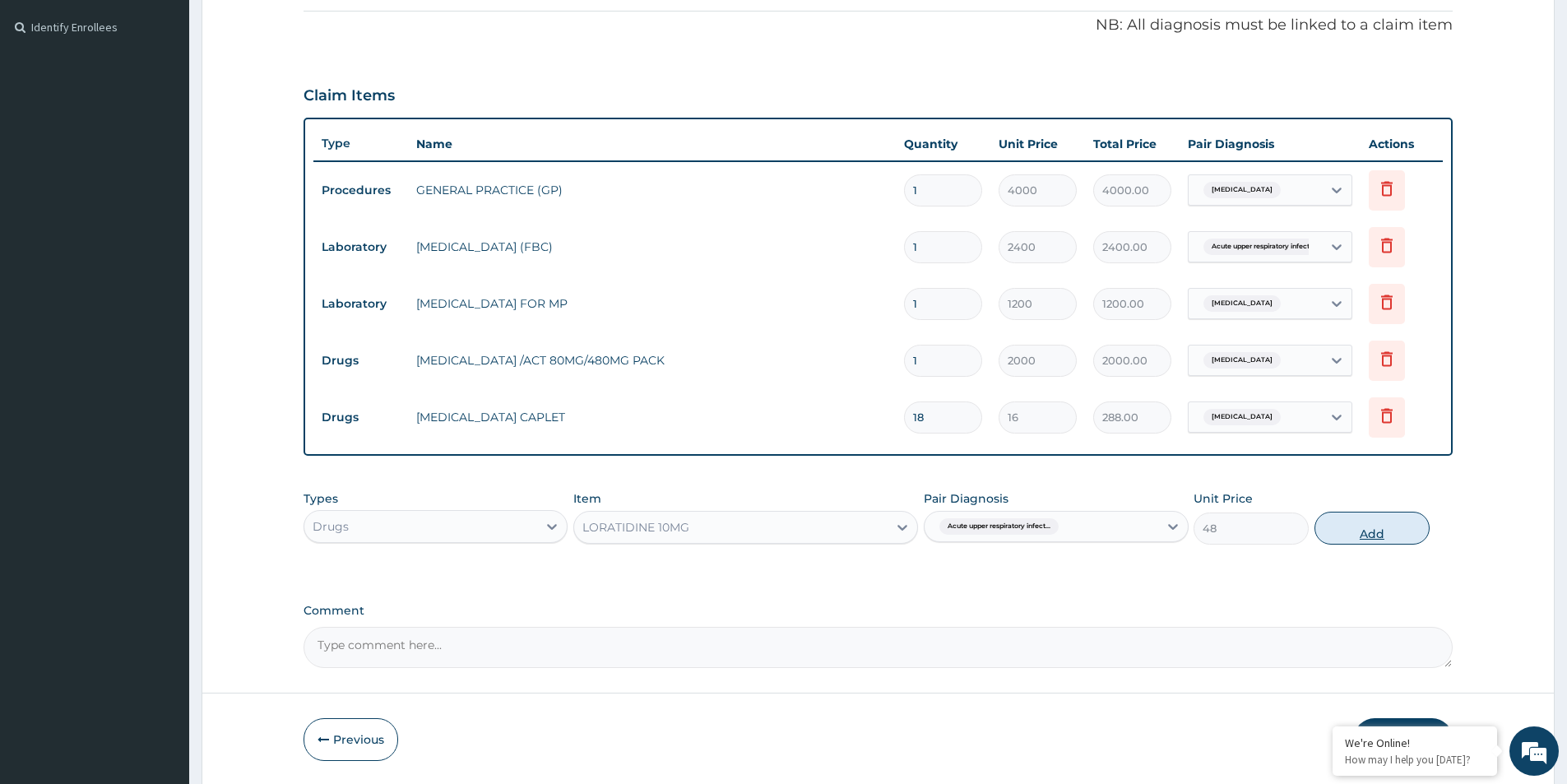
click at [1354, 531] on button "Add" at bounding box center [1372, 528] width 115 height 33
type input "0"
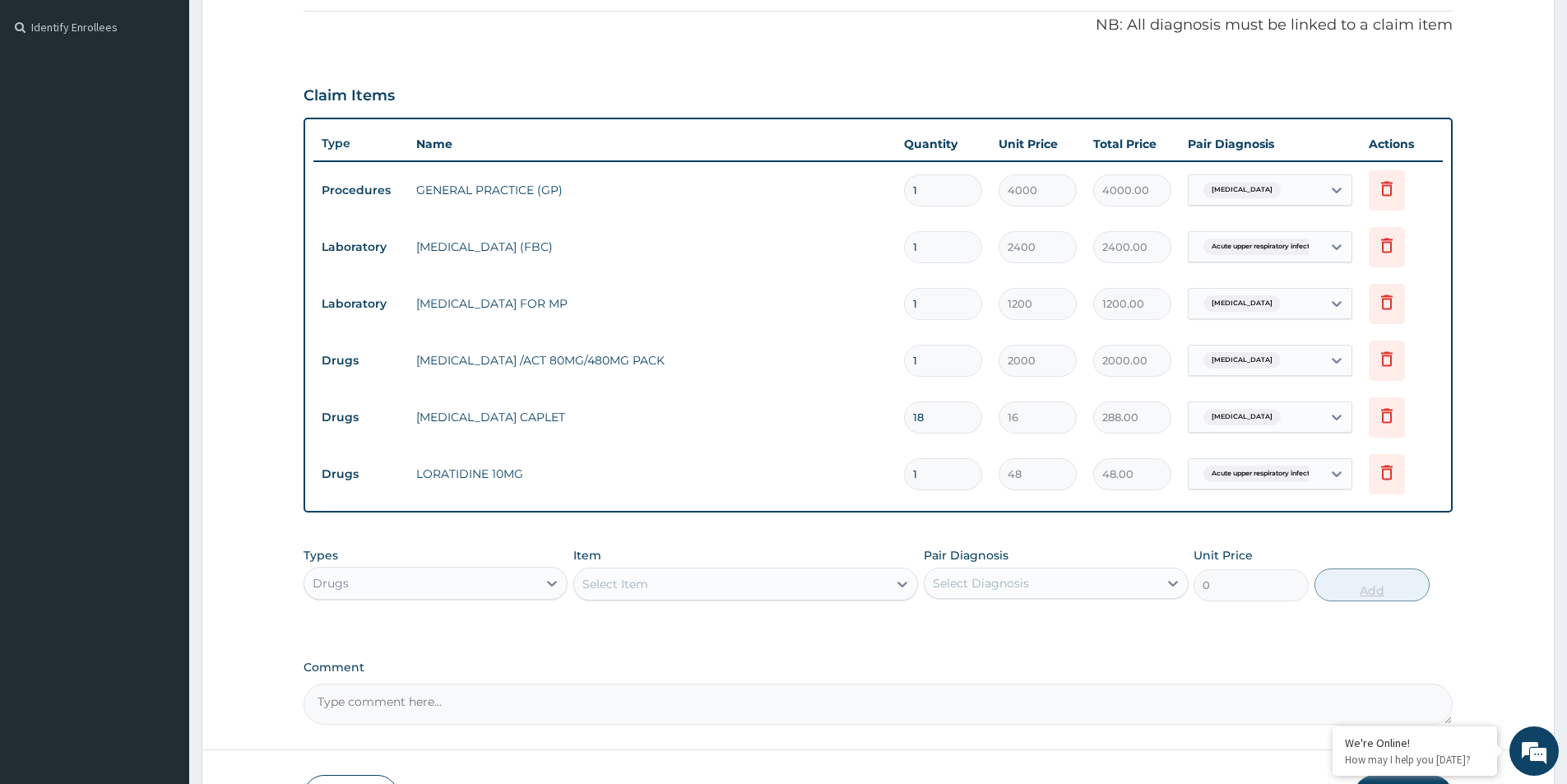
type input "0.00"
type input "5"
type input "240.00"
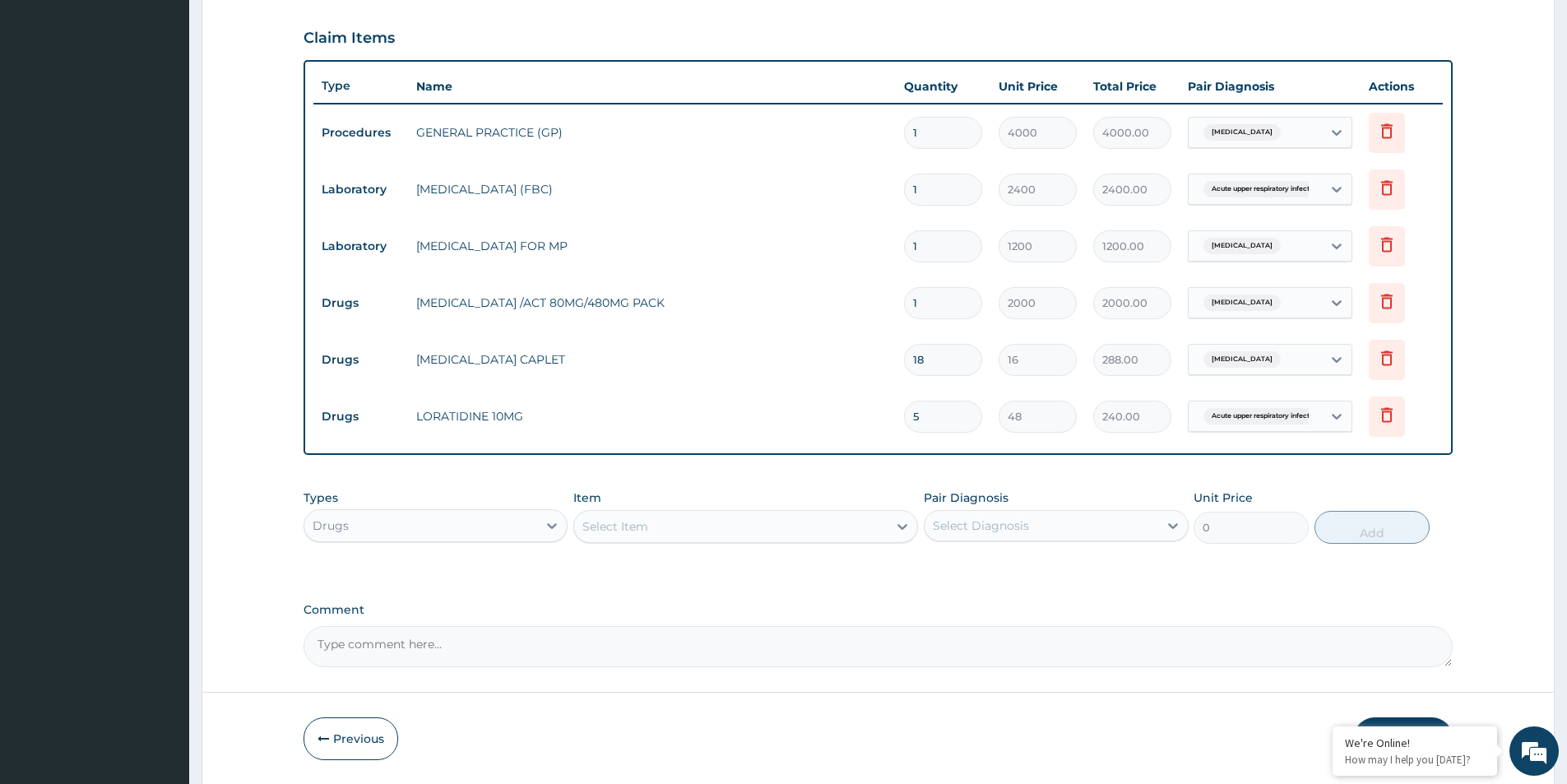
scroll to position [591, 0]
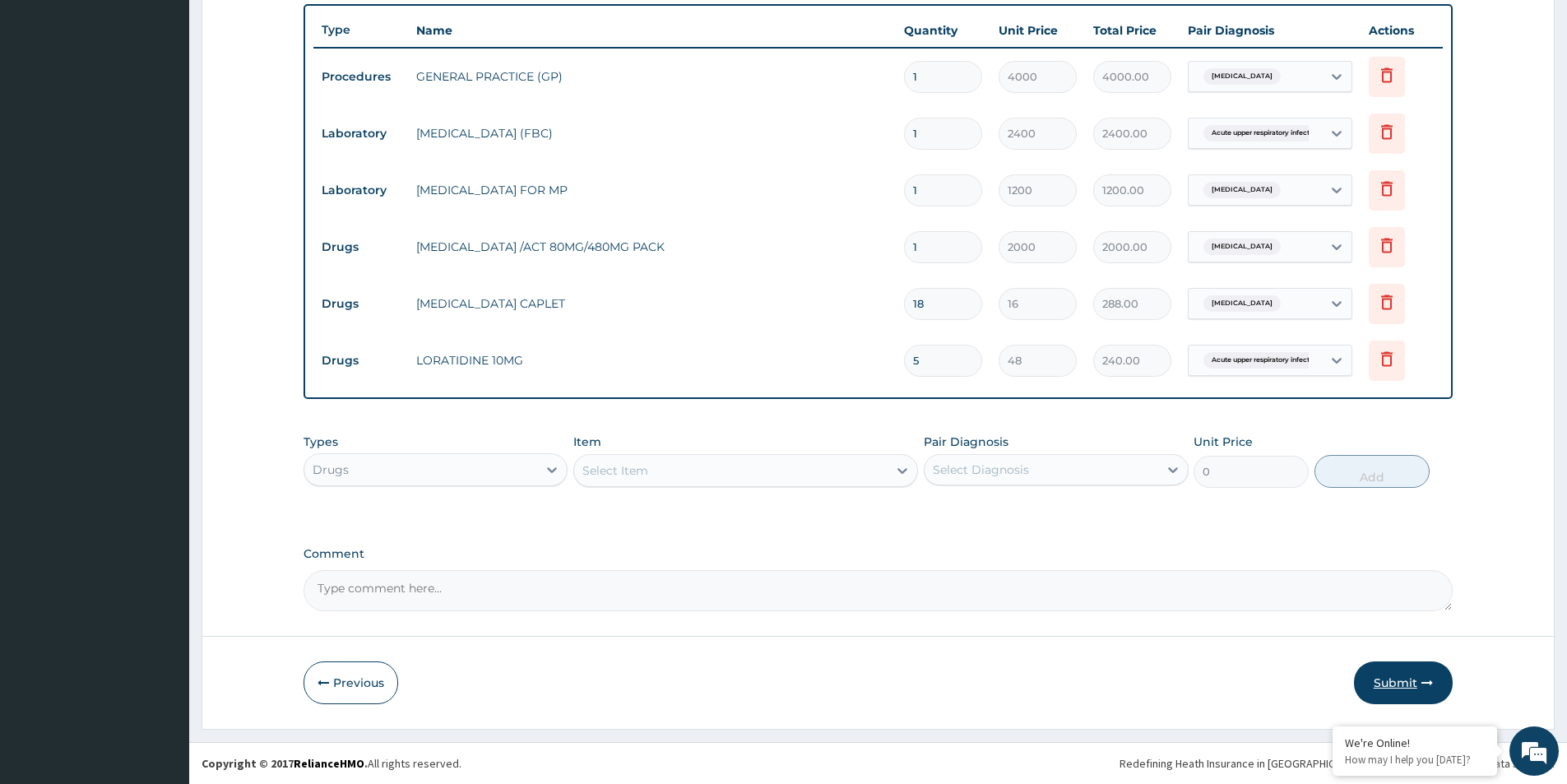
type input "5"
click at [1378, 678] on button "Submit" at bounding box center [1403, 683] width 98 height 43
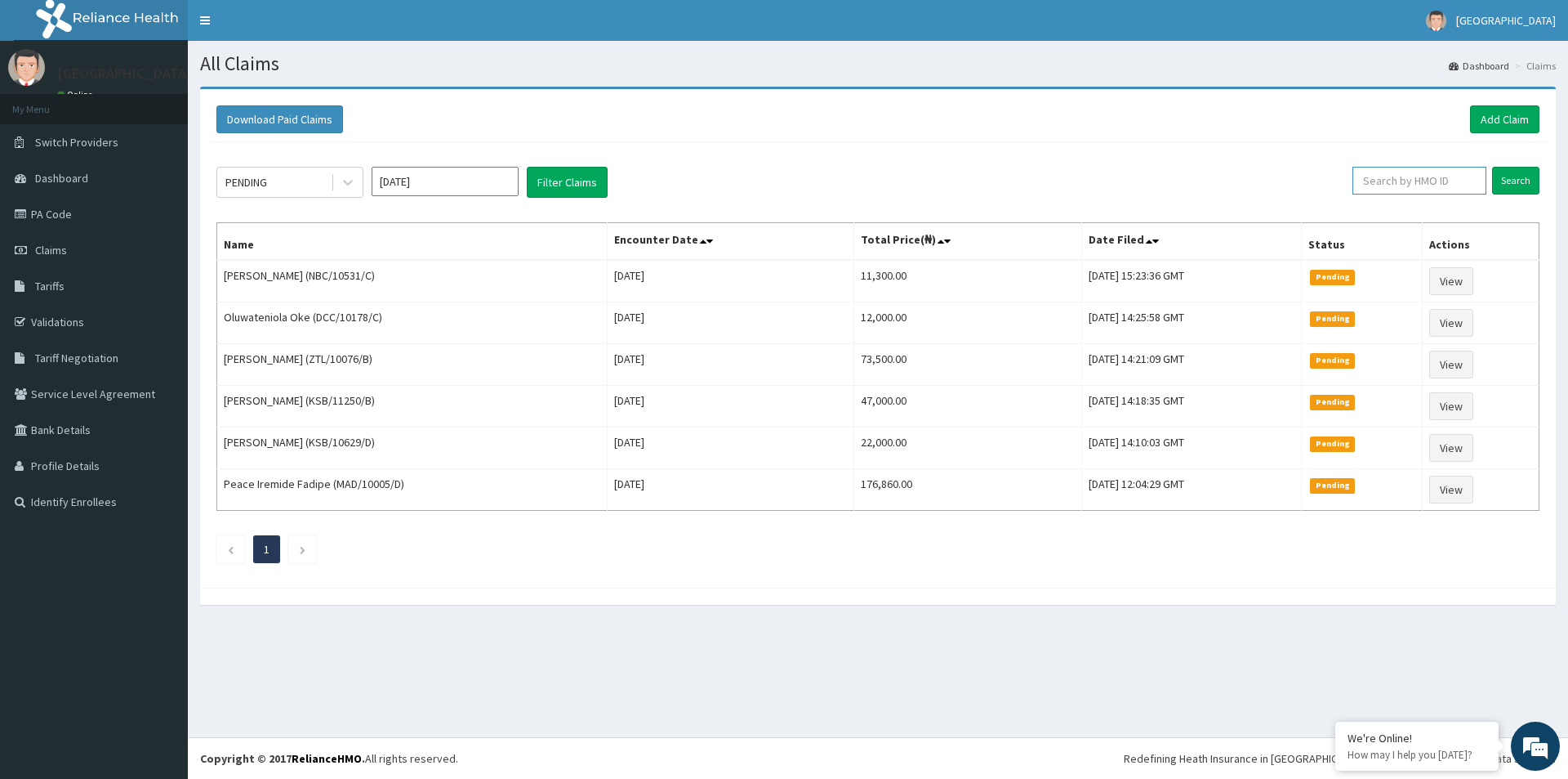
click at [1403, 185] on input "text" at bounding box center [1419, 180] width 133 height 28
type input "NBC/10531/A"
click at [1519, 183] on input "Search" at bounding box center [1516, 180] width 47 height 28
